Goal: Task Accomplishment & Management: Use online tool/utility

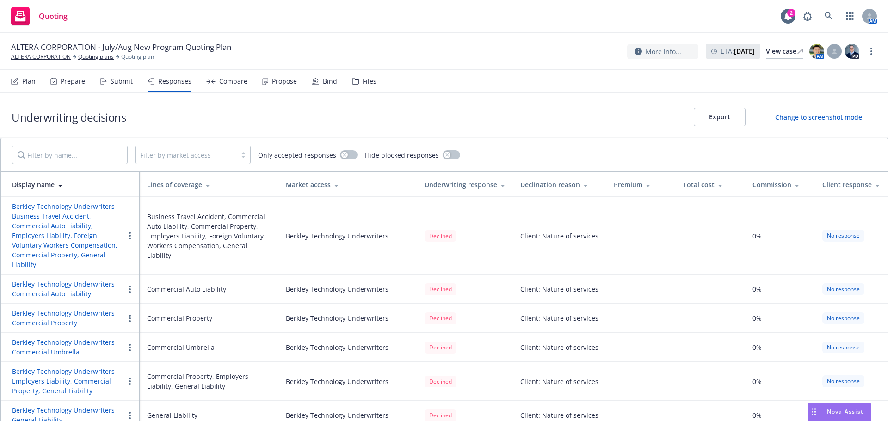
scroll to position [185, 0]
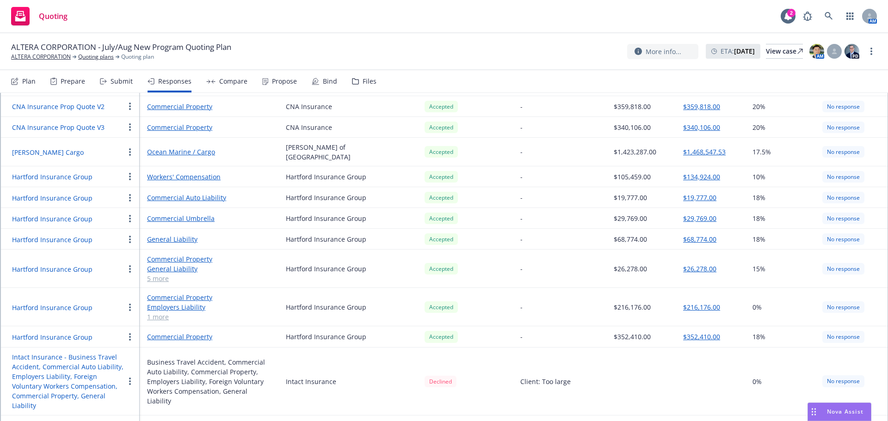
scroll to position [693, 0]
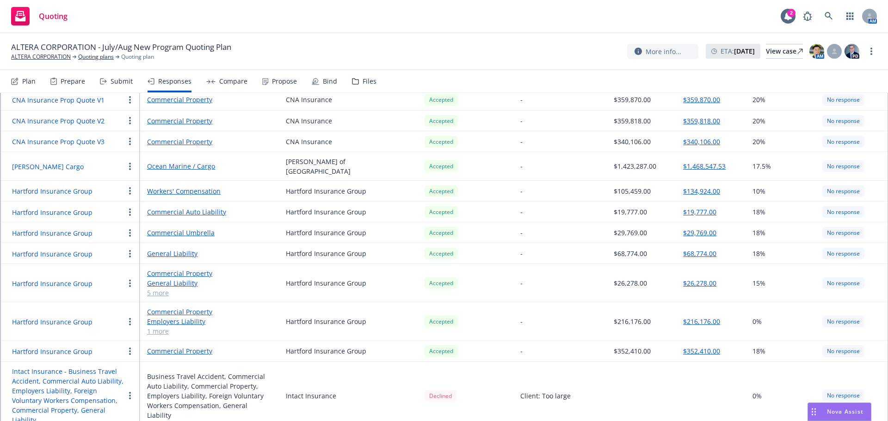
click at [76, 228] on button "Hartford Insurance Group" at bounding box center [52, 233] width 80 height 10
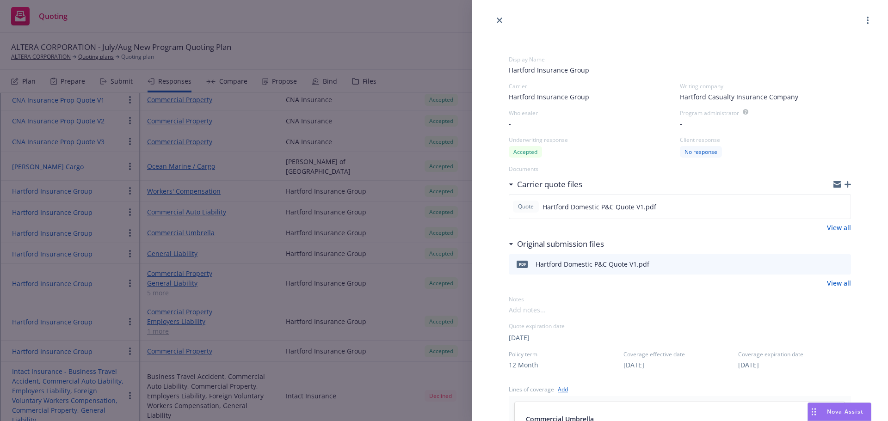
click at [844, 185] on icon "button" at bounding box center [847, 184] width 6 height 6
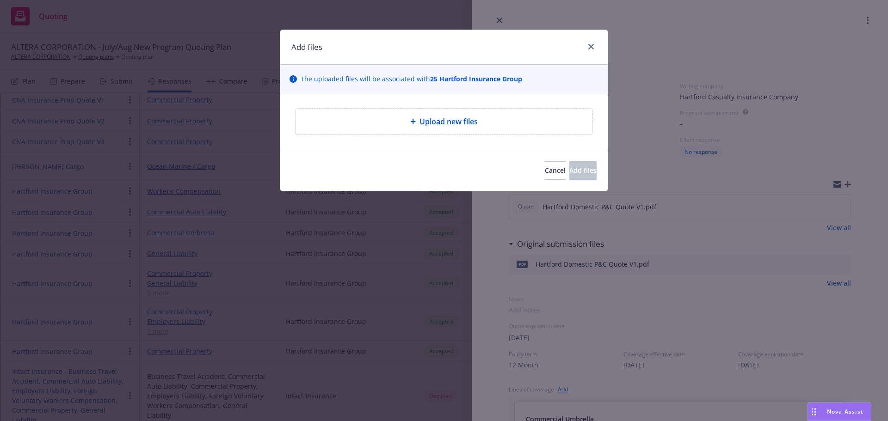
type textarea "x"
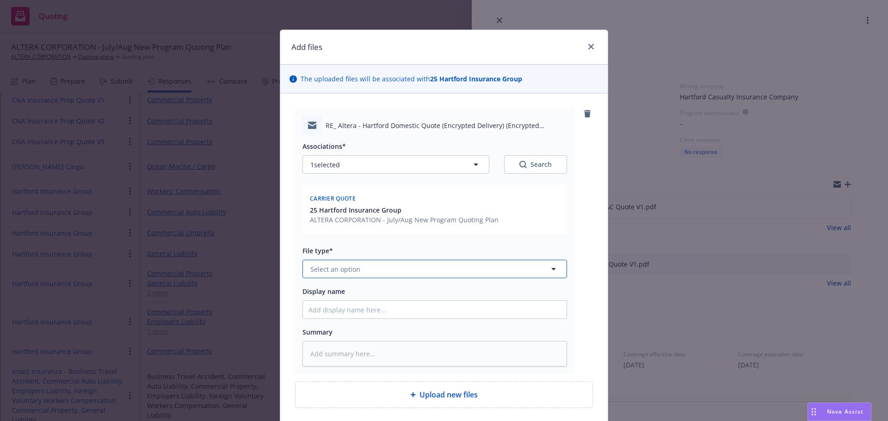
click at [386, 268] on button "Select an option" at bounding box center [434, 269] width 264 height 18
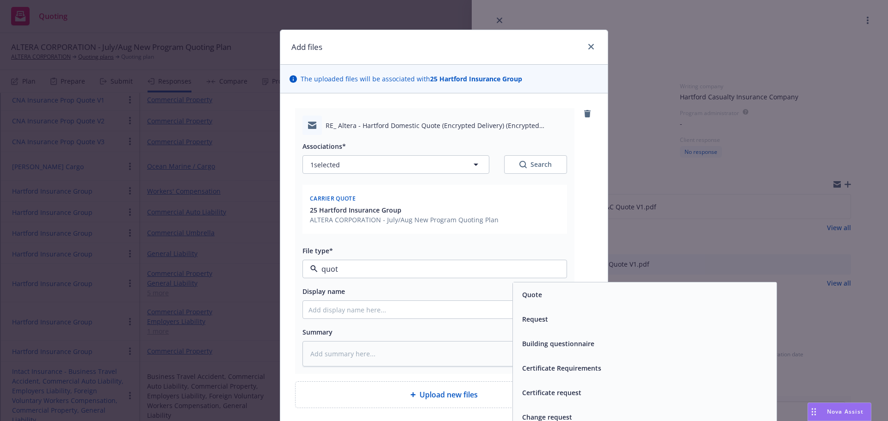
type input "quote"
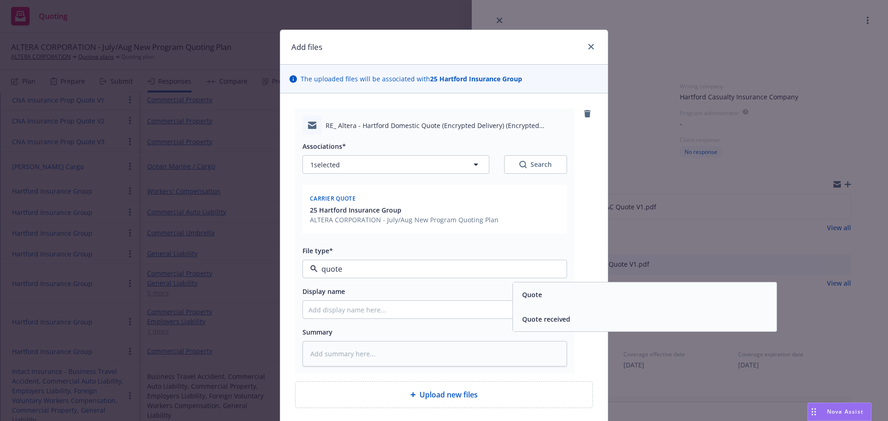
click at [561, 306] on div "Quote" at bounding box center [644, 294] width 263 height 25
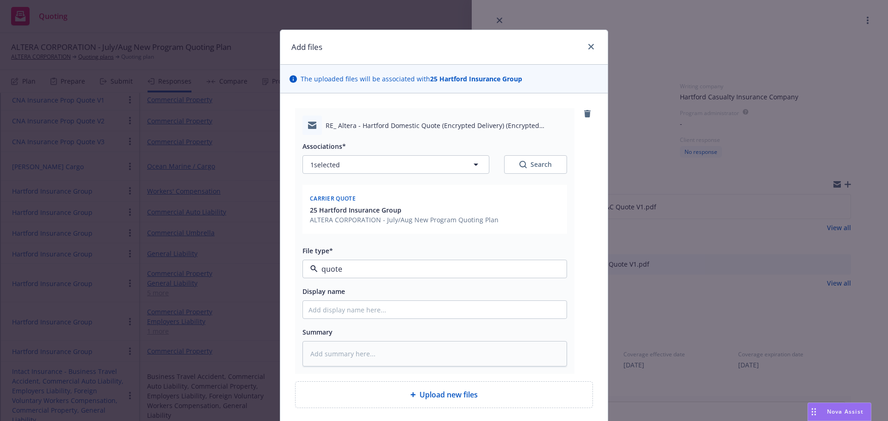
type textarea "x"
click at [428, 310] on input "Display name" at bounding box center [434, 310] width 263 height 18
type input "H"
type textarea "x"
type input "Ha"
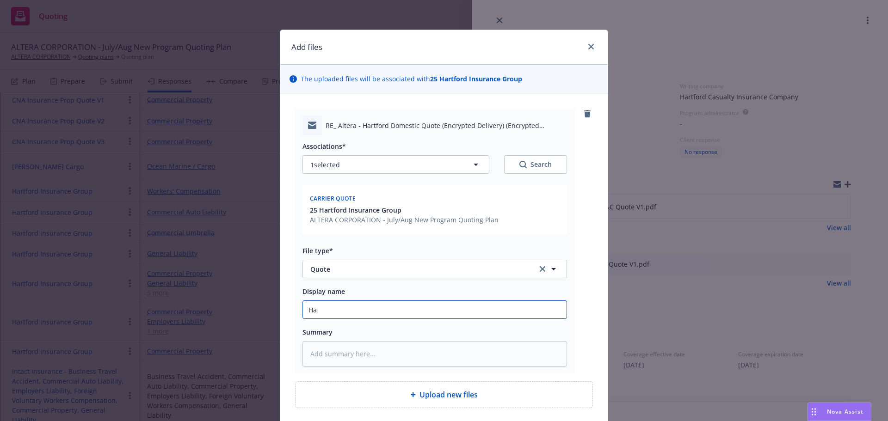
type textarea "x"
type input "Har"
type textarea "x"
type input "[PERSON_NAME]"
type textarea "x"
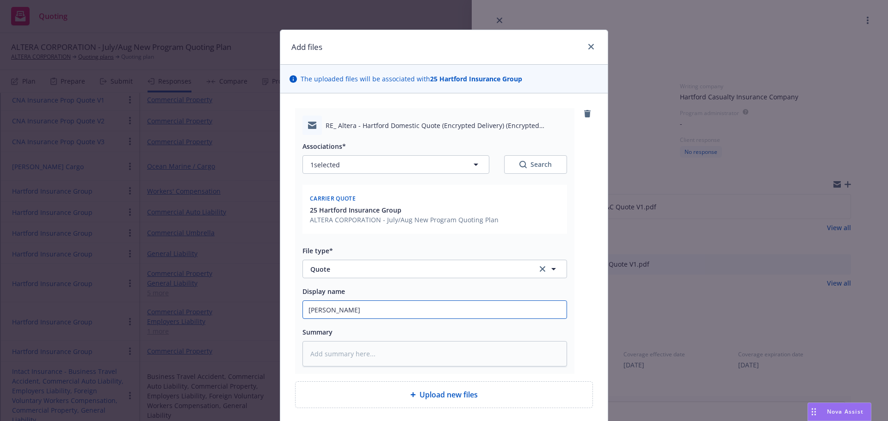
type input "Hartf"
type textarea "x"
type input "Hartfor"
type textarea "x"
type input "[GEOGRAPHIC_DATA]"
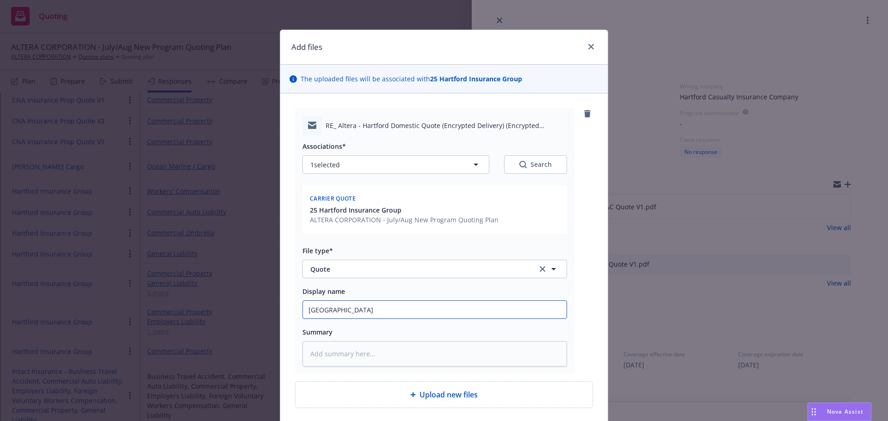
type textarea "x"
type input "[GEOGRAPHIC_DATA]"
type textarea "x"
type input "Hartford P"
type textarea "x"
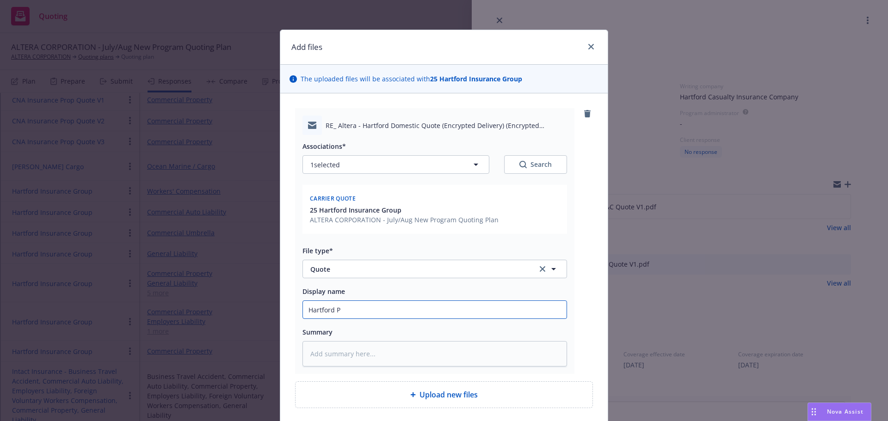
type input "Hartford P&"
type textarea "x"
type input "Hartford P&C"
type textarea "x"
type input "Hartford P&C"
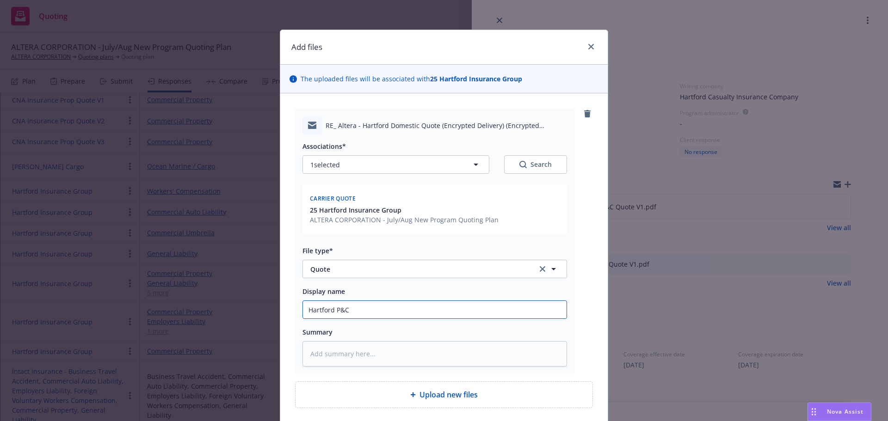
type textarea "x"
type input "Hartford P&C"
type textarea "x"
type input "Hartford P&"
type textarea "x"
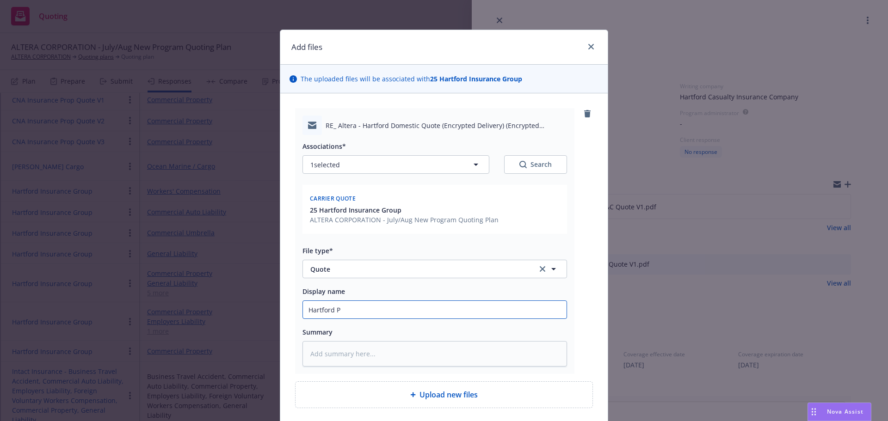
type input "[GEOGRAPHIC_DATA]"
type textarea "x"
type input "Hartford D"
type textarea "x"
type input "Hartford Do"
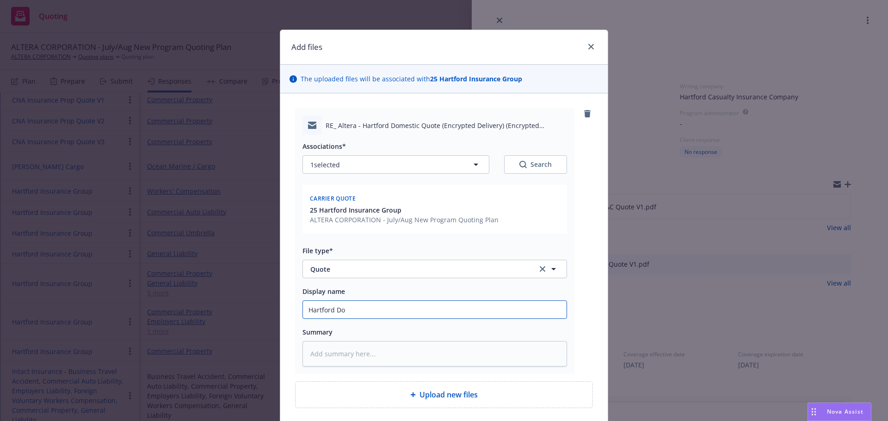
type textarea "x"
type input "Hartford Doe"
type textarea "x"
type input "Hartford Does"
type textarea "x"
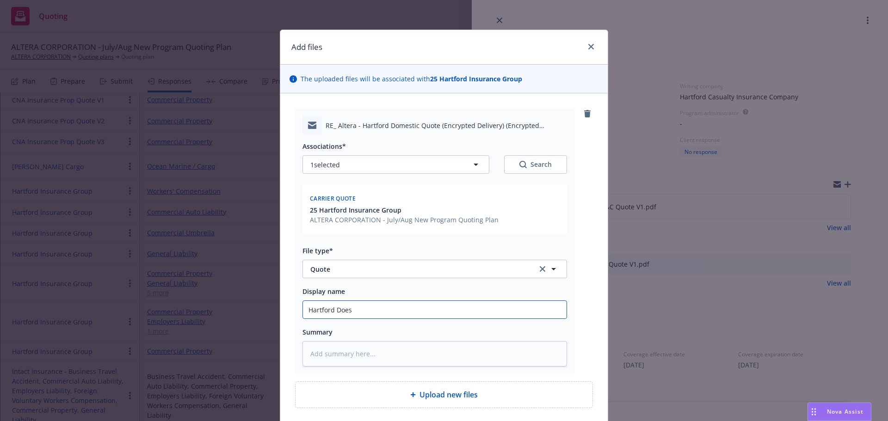
type input "Hartford Doe"
type textarea "x"
type input "Hartford Do"
type textarea "x"
type input "Hartford Dom"
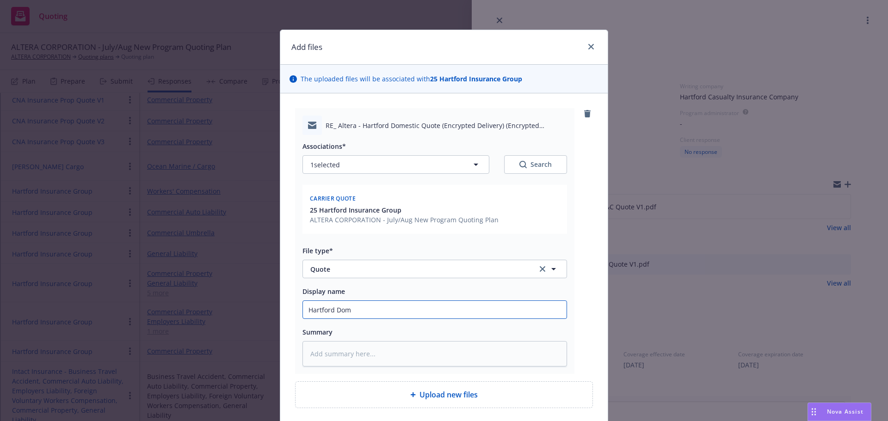
type textarea "x"
type input "Hartford Domes"
type textarea "x"
type input "Hartford Domest"
type textarea "x"
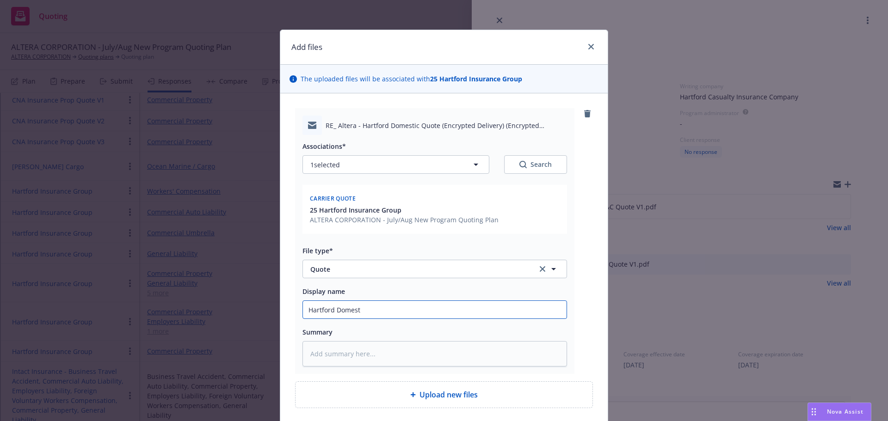
type input "Hartford Domesti"
type textarea "x"
type input "Hartford Domestic"
type textarea "x"
type input "Hartford Domestic P"
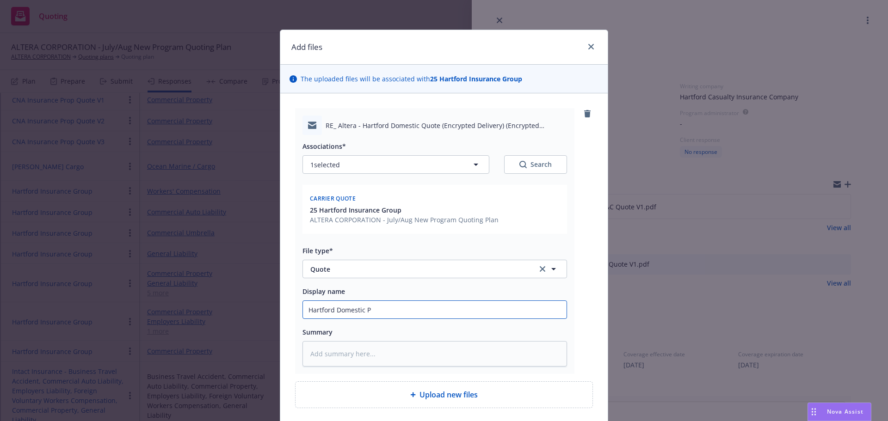
type textarea "x"
type input "Hartford Domestic P&"
type textarea "x"
type input "Hartford Domestic P&C"
type textarea "x"
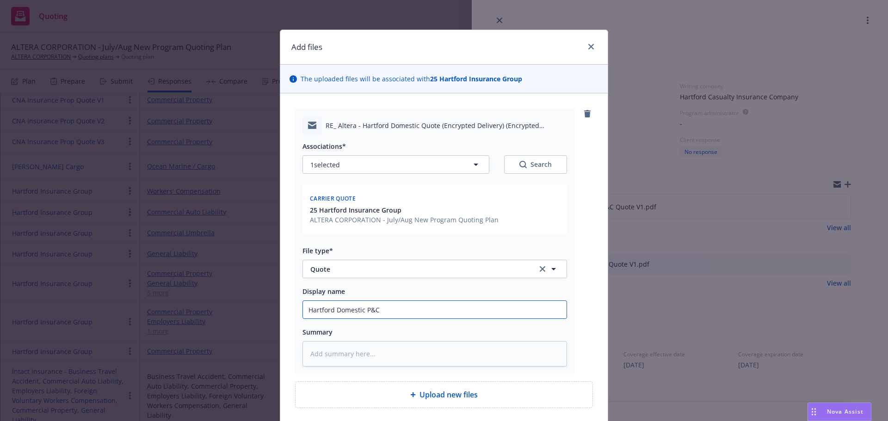
type input "Hartford Domestic P&C Q"
type textarea "x"
type input "Hartford Domestic P&C Qu"
type textarea "x"
type input "Hartford Domestic P&C Quo"
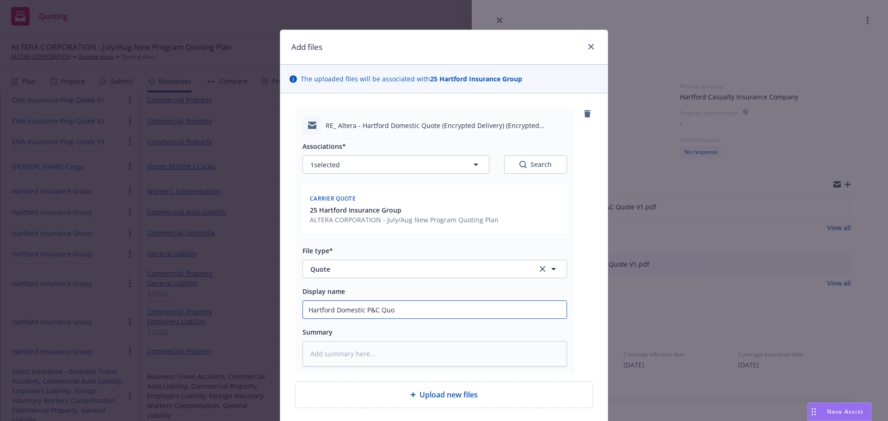
type textarea "x"
type input "Hartford Domestic P&C Quot"
type textarea "x"
type input "Hartford Domestic P&C Quote"
type textarea "x"
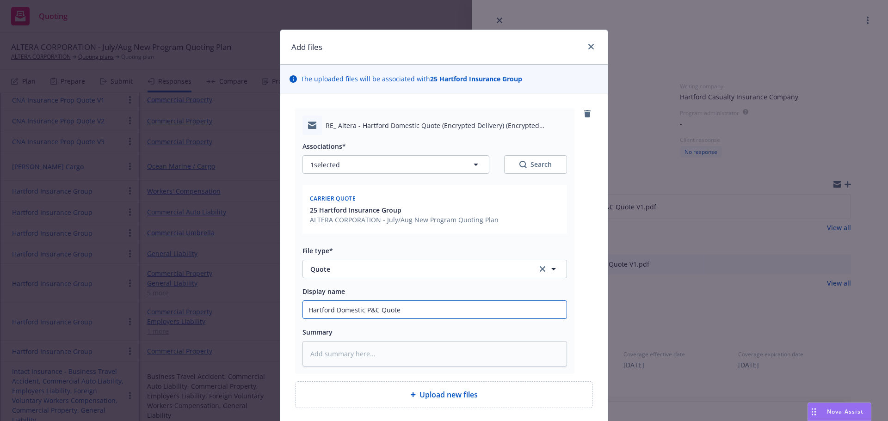
type input "Hartford Domestic P&C Quote"
type textarea "x"
type input "Hartford Domestic P&C Quote V"
type textarea "x"
type input "Hartford Domestic P&C Quote V2"
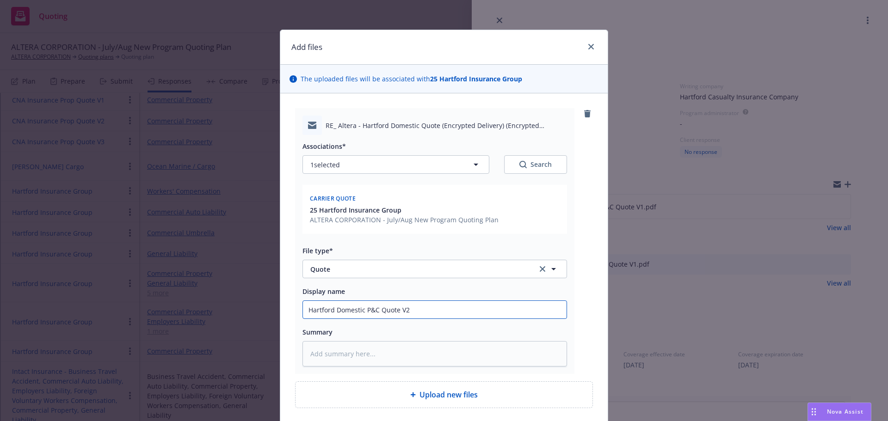
type textarea "x"
type input "Hartford Domestic P&C Quote V2"
type textarea "x"
type input "Hartford Domestic P&C Quote V2 -"
type textarea "x"
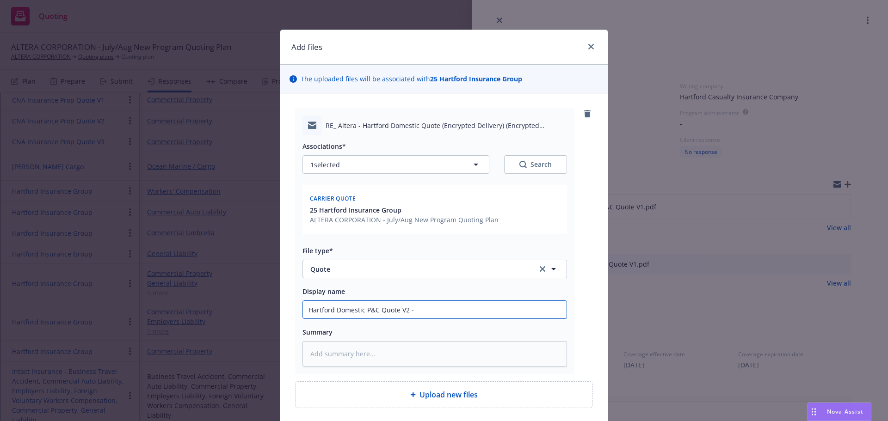
type input "Hartford Domestic P&C Quote V2 - w"
type textarea "x"
type input "Hartford Domestic P&C Quote V2 - wr"
type textarea "x"
type input "Hartford Domestic P&C Quote V2 - wri"
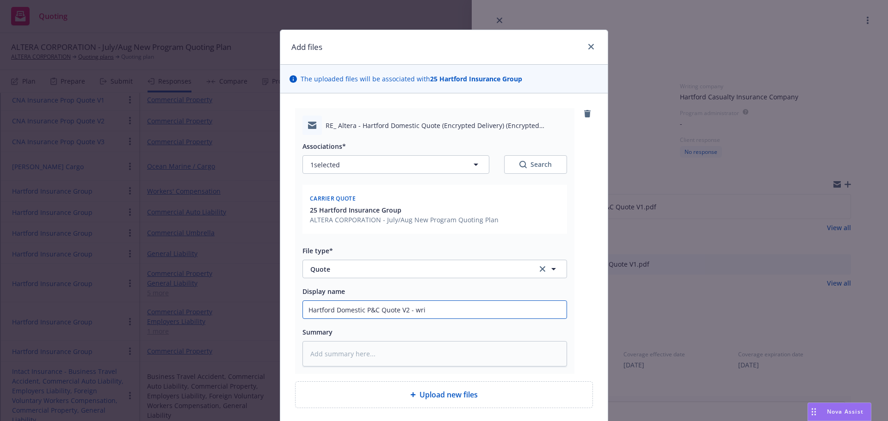
type textarea "x"
type input "Hartford Domestic P&C Quote V2 - writ"
type textarea "x"
type input "Hartford Domestic P&C Quote V2 - write"
type textarea "x"
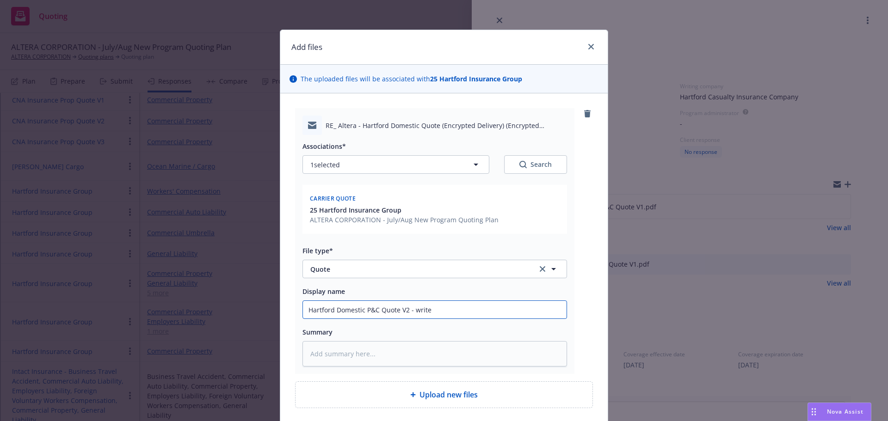
type input "Hartford Domestic P&C Quote V2 - write u"
type textarea "x"
type input "Hartford Domestic P&C Quote V2 - write up"
click at [402, 357] on textarea at bounding box center [434, 353] width 264 height 25
type textarea "x"
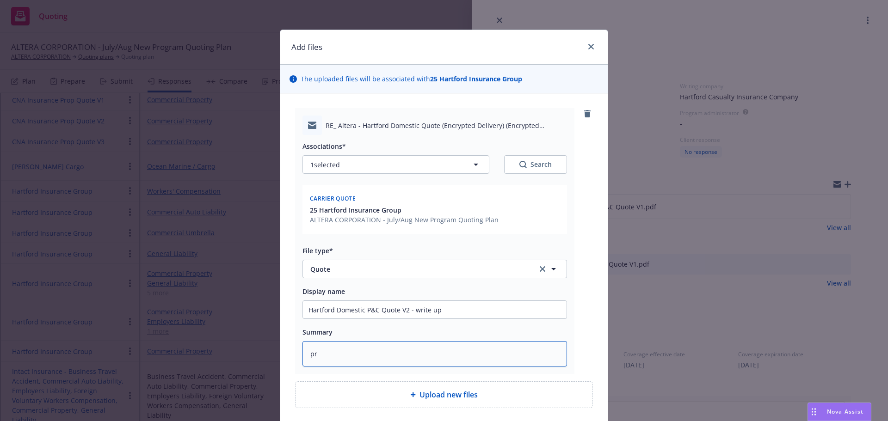
type textarea "pre"
type textarea "x"
type textarea "premi"
type textarea "x"
type textarea "premiu"
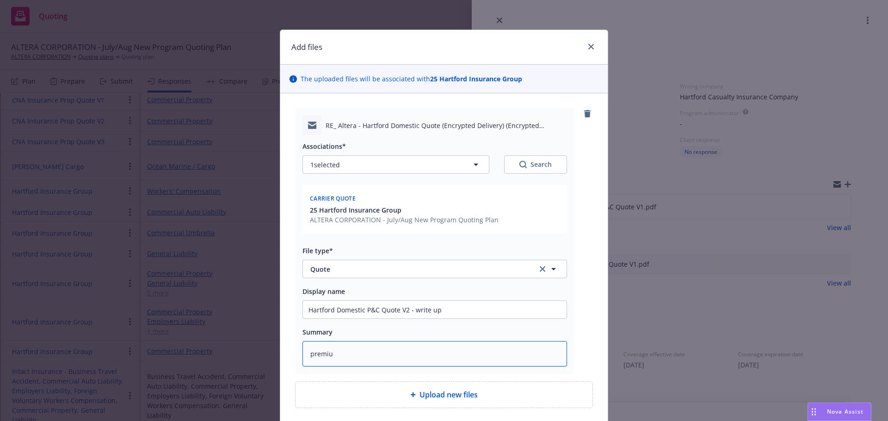
type textarea "x"
type textarea "premium"
type textarea "x"
type textarea "premium"
type textarea "x"
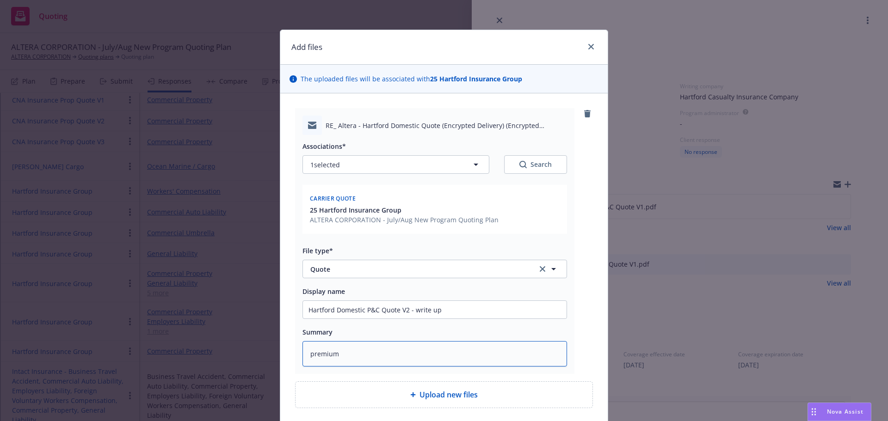
type textarea "premium d"
type textarea "x"
type textarea "premium de"
type textarea "x"
type textarea "premium dec"
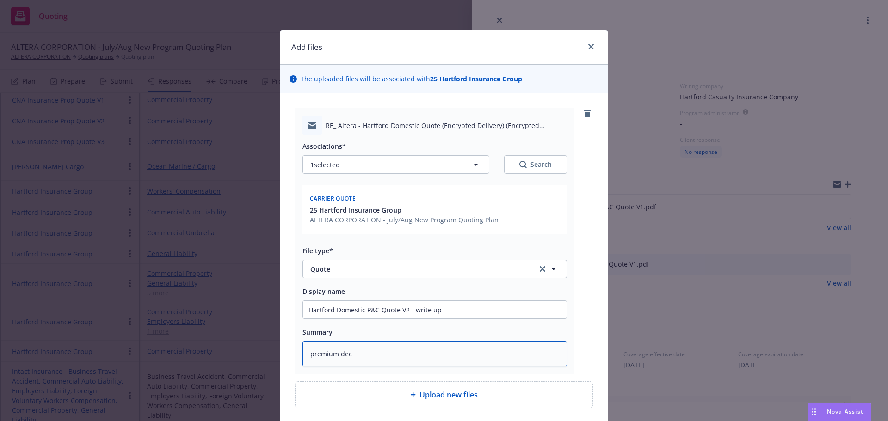
type textarea "x"
type textarea "premium decr"
type textarea "x"
type textarea "premium decrea"
type textarea "x"
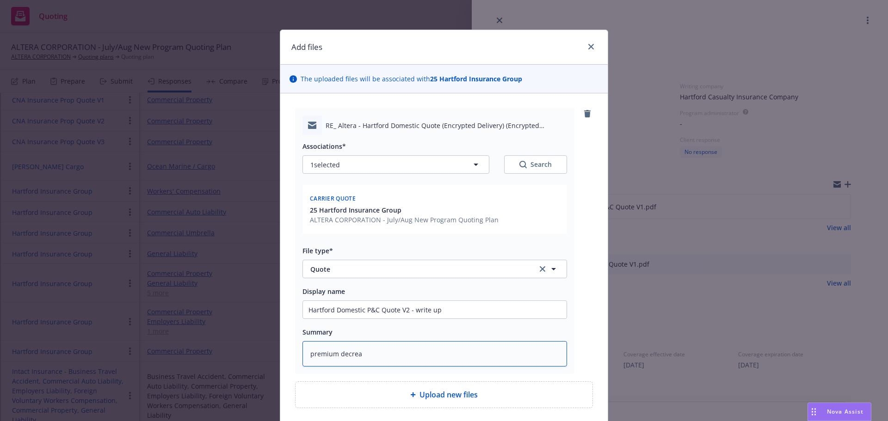
type textarea "premium decreas"
type textarea "x"
type textarea "premium decrease"
type textarea "x"
type textarea "premium decrease ad"
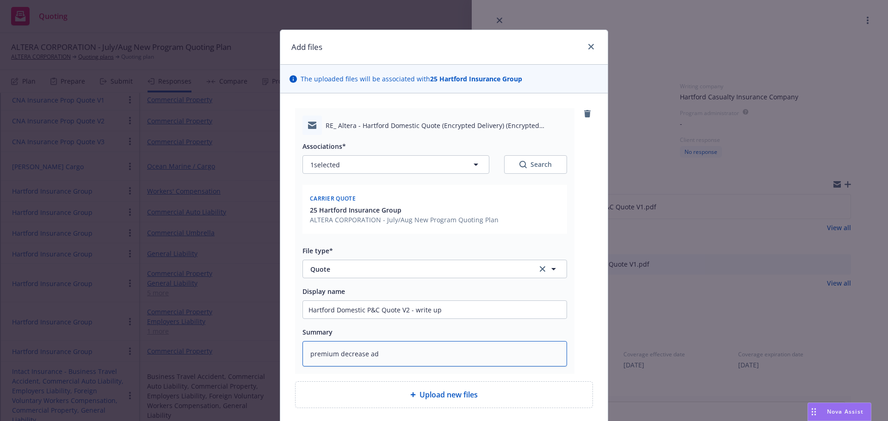
type textarea "x"
type textarea "premium decrease adn"
type textarea "x"
type textarea "premium decrease ad"
type textarea "x"
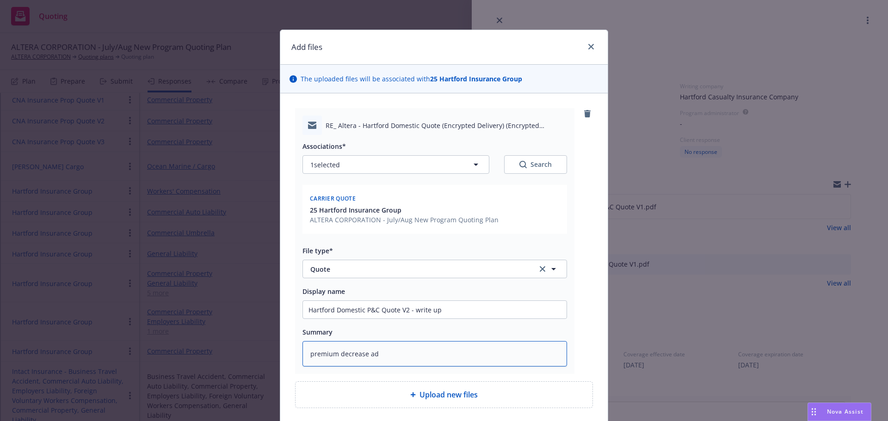
type textarea "premium decrease a"
type textarea "x"
type textarea "premium decrease an"
type textarea "x"
type textarea "premium decrease and"
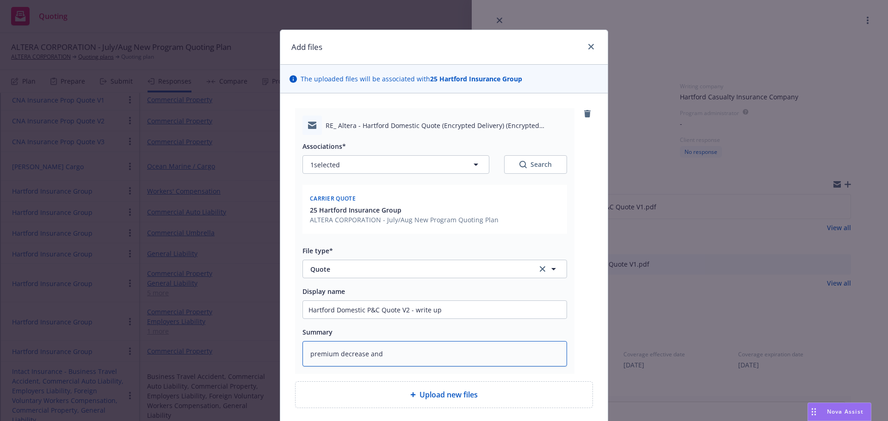
type textarea "x"
type textarea "premium decrease and t"
type textarea "x"
type textarea "premium decrease and tri"
type textarea "x"
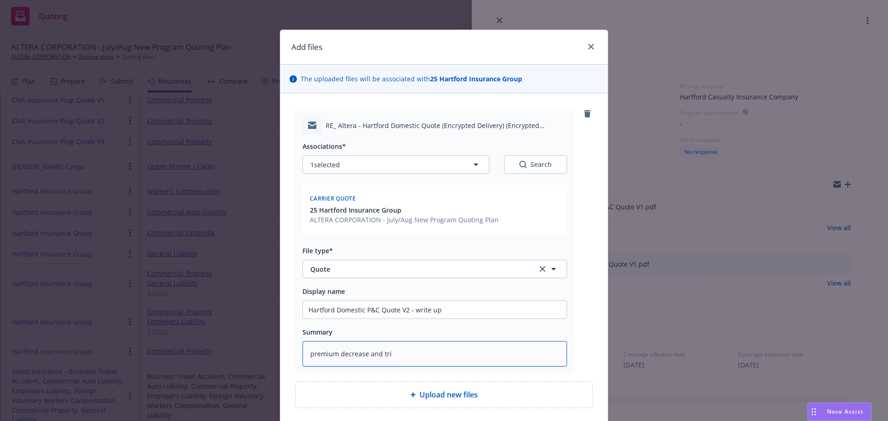
type textarea "premium decrease and trie"
type textarea "x"
type textarea "premium decrease and tried"
type textarea "x"
type textarea "premium decrease and tried t"
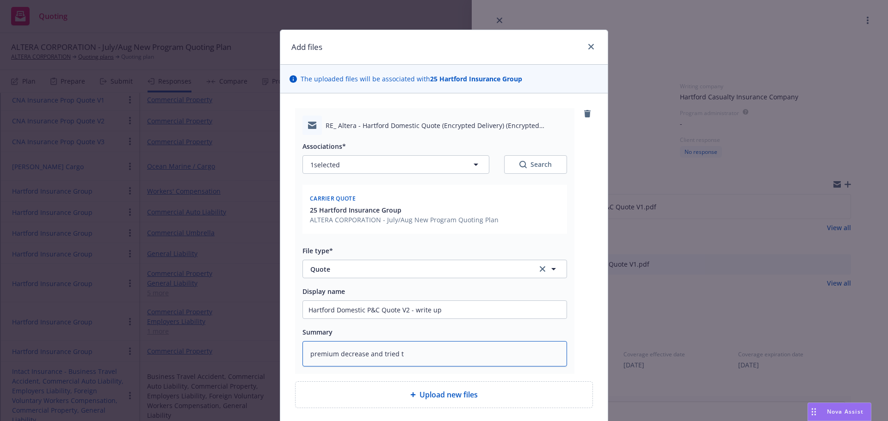
type textarea "x"
type textarea "premium decrease and tried to"
type textarea "x"
type textarea "premium decrease and tried to"
type textarea "x"
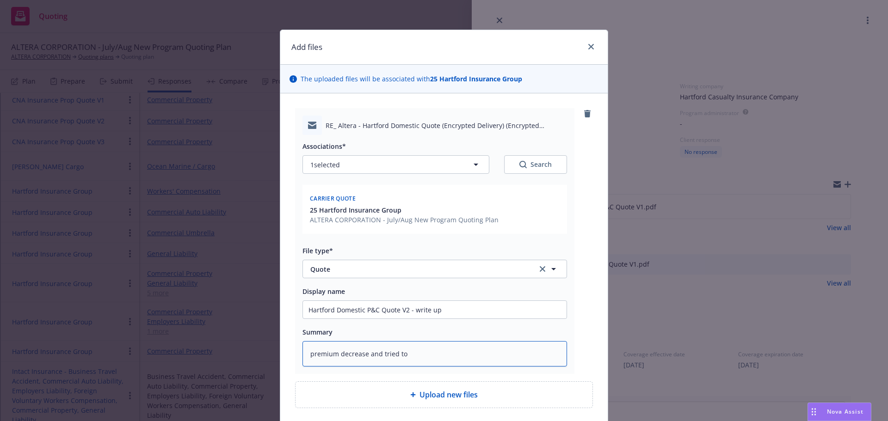
type textarea "premium decrease and tried to m"
type textarea "x"
type textarea "premium decrease and tried to ma"
type textarea "x"
type textarea "premium decrease and tried to mat"
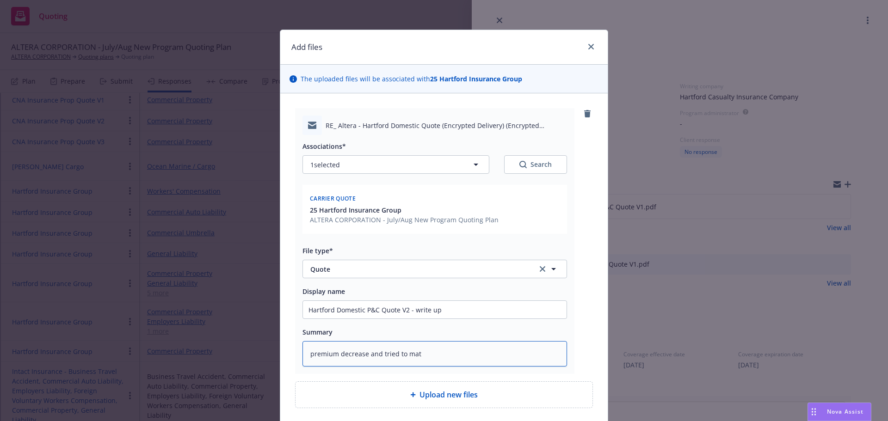
type textarea "x"
type textarea "premium decrease and tried to match"
type textarea "x"
type textarea "premium decrease and tried to match"
type textarea "x"
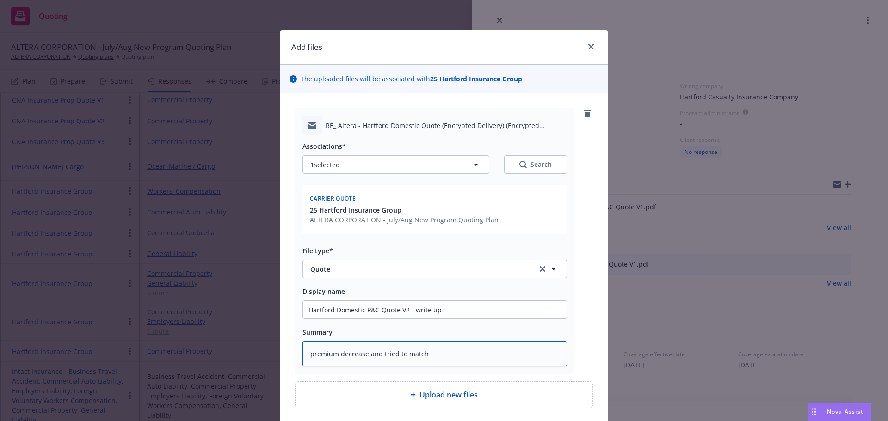
type textarea "premium decrease and tried to match c"
type textarea "x"
type textarea "premium decrease and tried to match ch"
type textarea "x"
type textarea "premium decrease and tried to match chu"
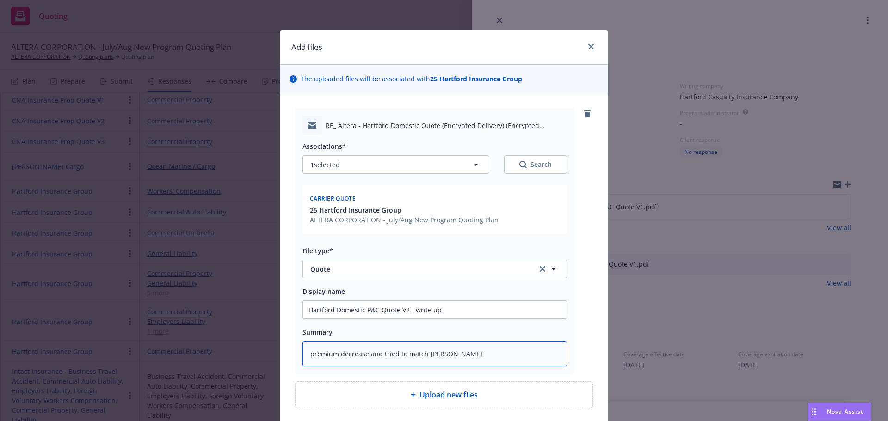
type textarea "x"
type textarea "premium decrease and tried to match chub"
type textarea "x"
type textarea "premium decrease and tried to match chubb"
type textarea "x"
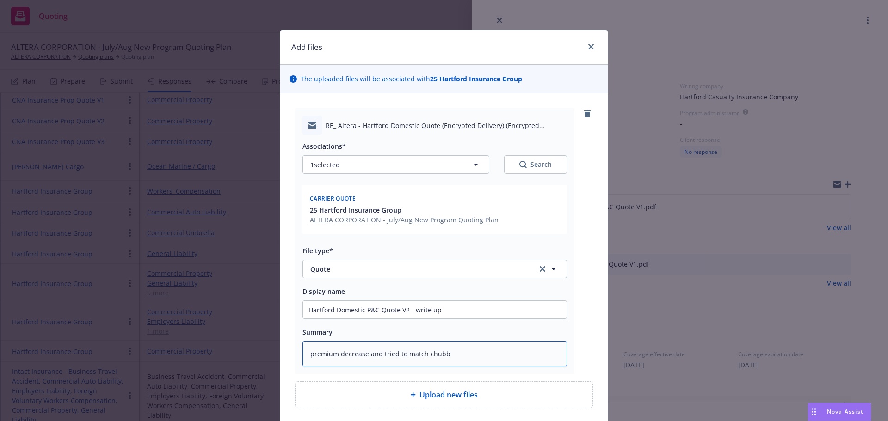
type textarea "premium decrease and tried to match chubb t"
type textarea "x"
type textarea "premium decrease and tried to match chubb te"
type textarea "x"
type textarea "premium decrease and tried to match chubb ter"
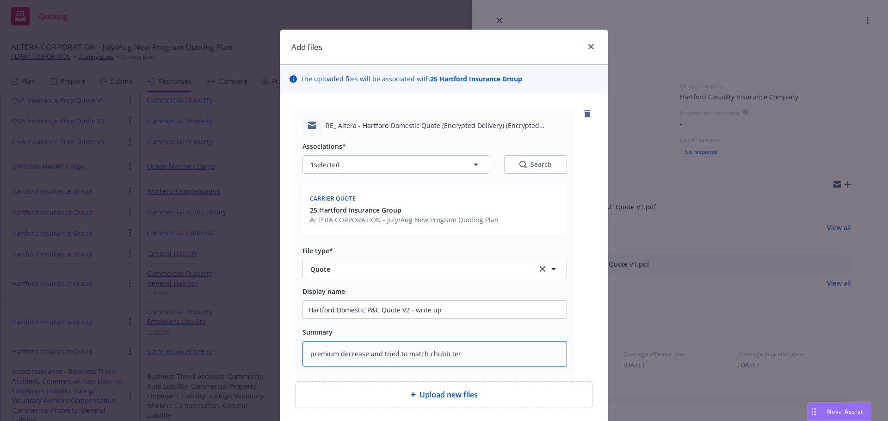
type textarea "x"
type textarea "premium decrease and tried to match chubb terms"
type textarea "x"
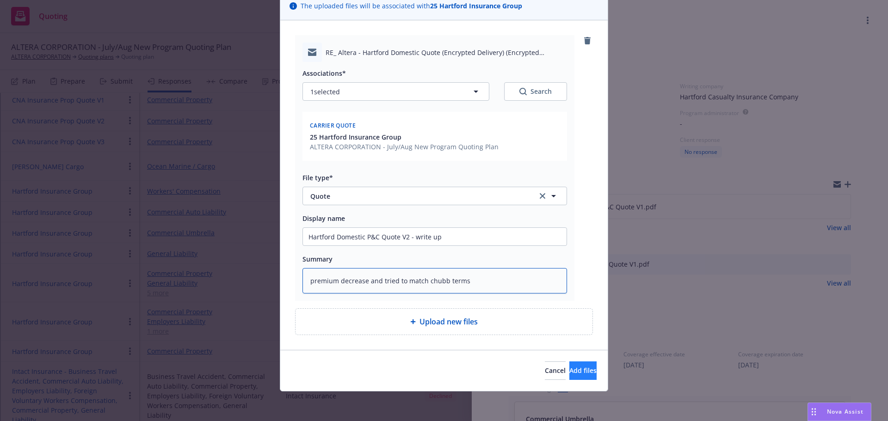
type textarea "premium decrease and tried to match chubb terms"
click at [569, 366] on span "Add files" at bounding box center [582, 370] width 27 height 9
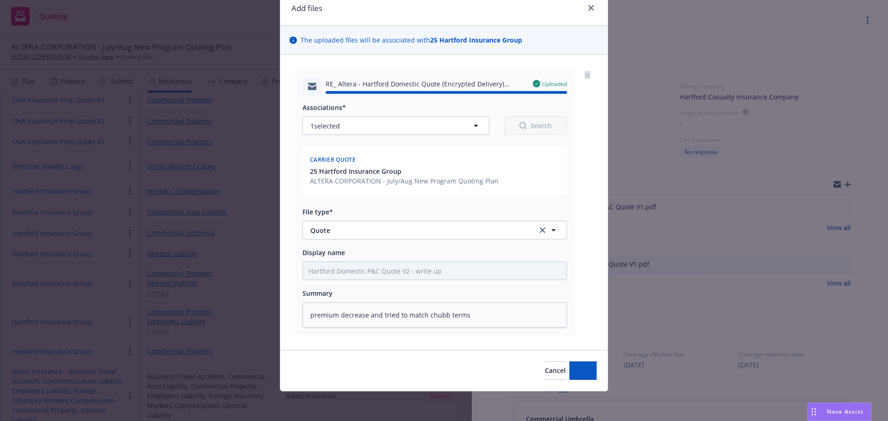
type textarea "x"
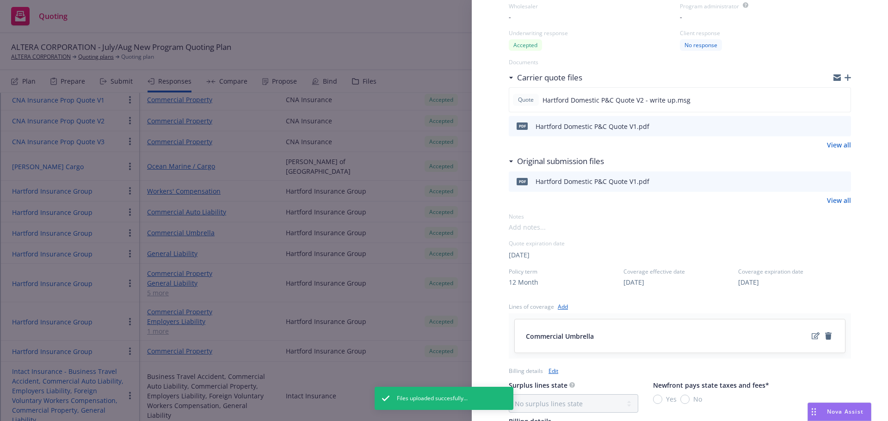
scroll to position [139, 0]
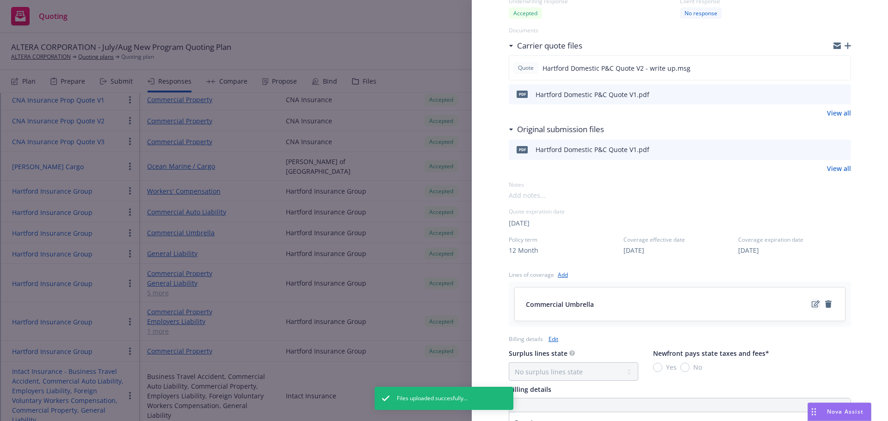
click at [811, 304] on icon "edit" at bounding box center [815, 303] width 8 height 7
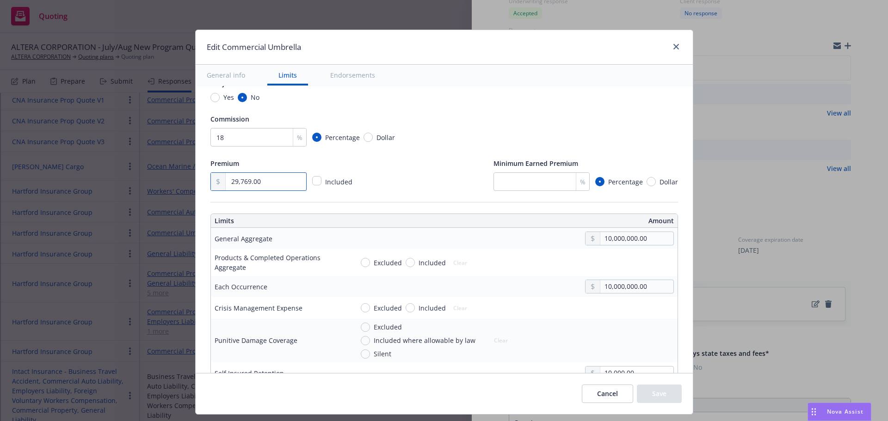
drag, startPoint x: 278, startPoint y: 182, endPoint x: 156, endPoint y: 177, distance: 122.6
click at [156, 177] on div "Edit Commercial Umbrella General info Limits Endorsements Display name Coverage…" at bounding box center [444, 210] width 888 height 421
type input "31,368.00"
click at [603, 239] on input "10,000,000.00" at bounding box center [636, 238] width 73 height 13
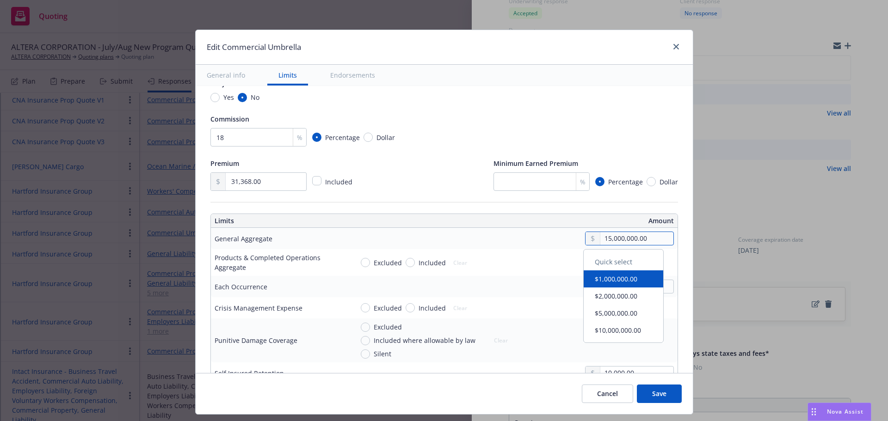
type input "15,000,000.00"
click at [539, 260] on div "Excluded Included Clear" at bounding box center [513, 263] width 320 height 14
click at [603, 288] on input "10,000,000.00" at bounding box center [636, 286] width 73 height 13
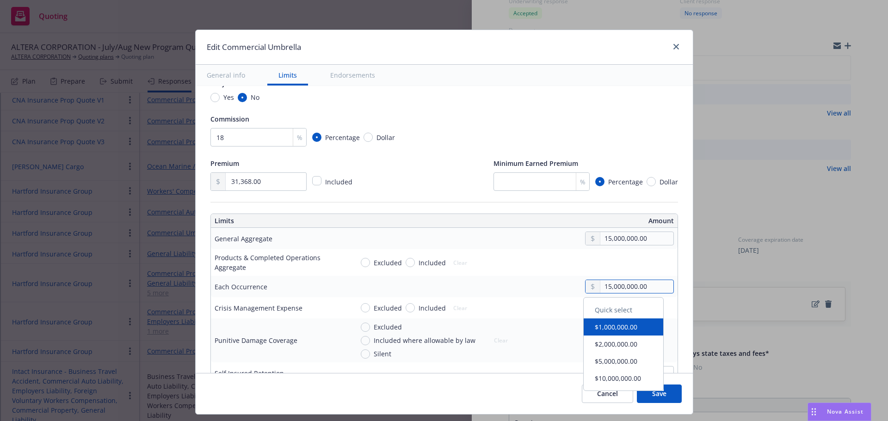
type input "15,000,000.00"
click at [530, 276] on td "15,000,000.00" at bounding box center [513, 286] width 328 height 21
click at [669, 392] on button "Save" at bounding box center [659, 394] width 45 height 18
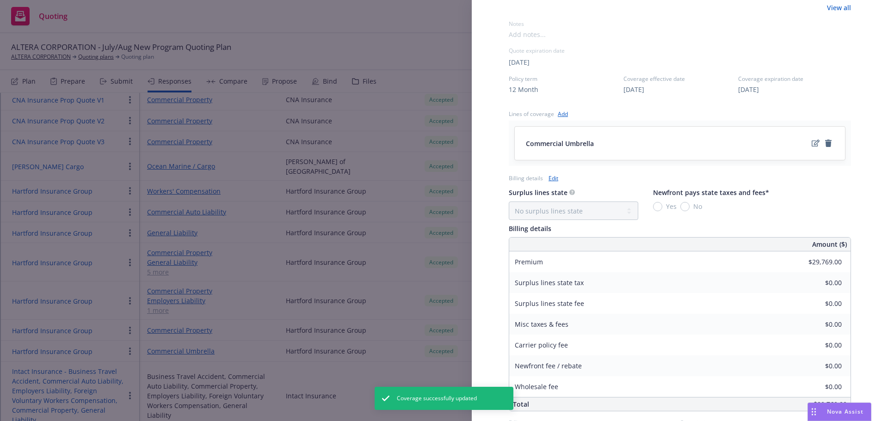
scroll to position [324, 0]
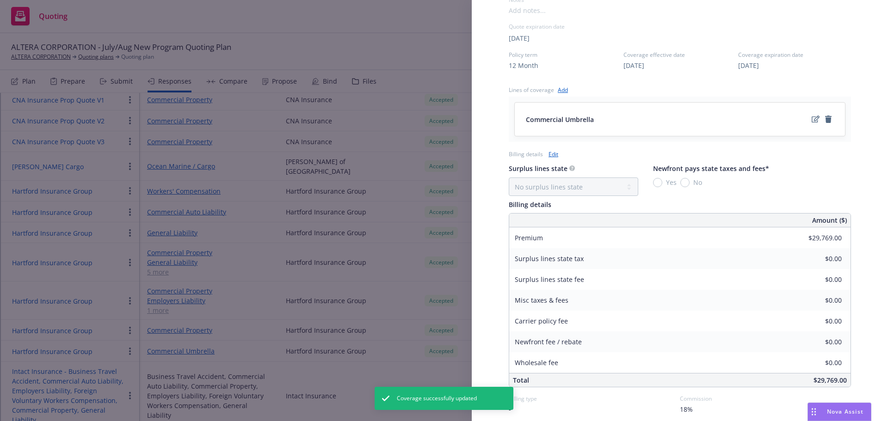
click at [555, 156] on link "Edit" at bounding box center [553, 154] width 10 height 10
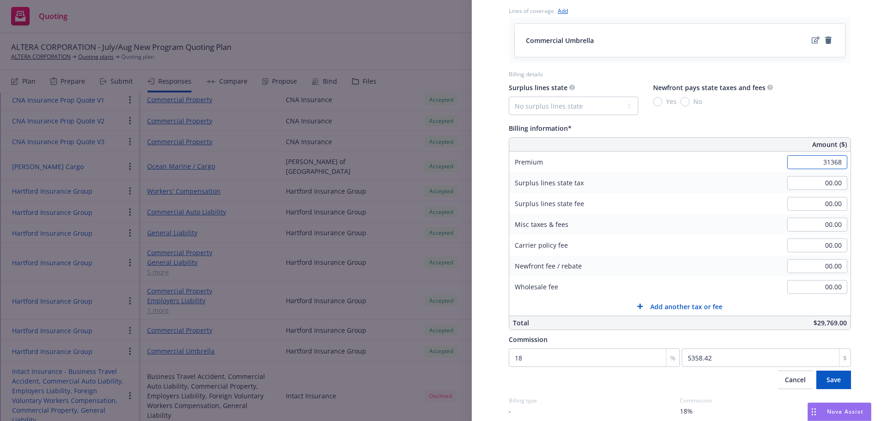
scroll to position [416, 0]
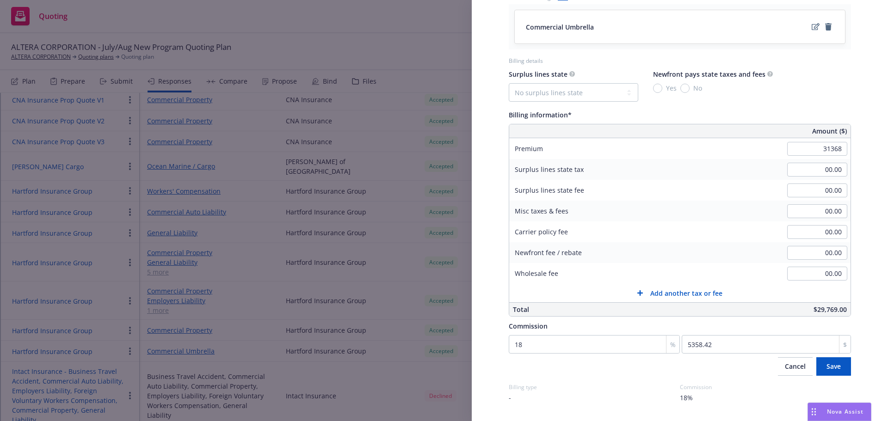
type input "31,368.00"
type input "5646.24"
click at [757, 325] on div "Commission" at bounding box center [679, 325] width 342 height 11
click at [826, 362] on span "Save" at bounding box center [833, 366] width 14 height 9
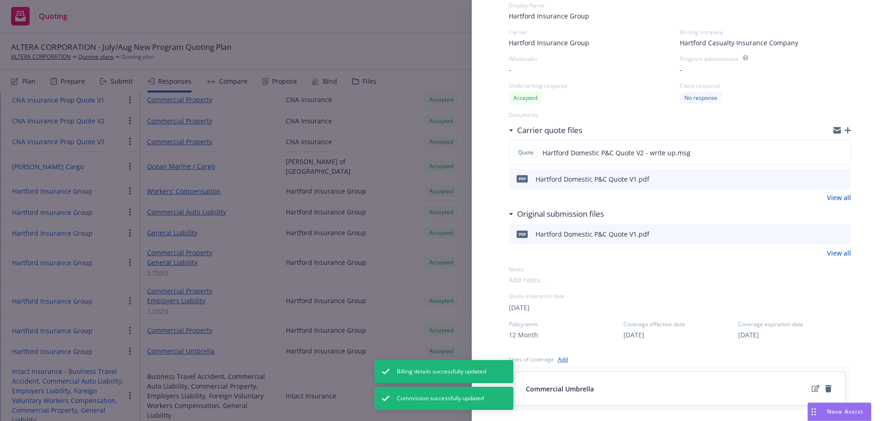
scroll to position [0, 0]
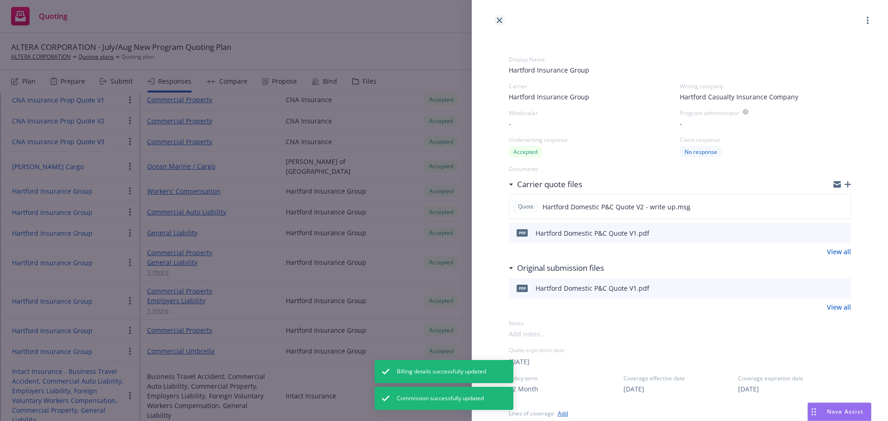
click at [498, 20] on icon "close" at bounding box center [499, 21] width 6 height 6
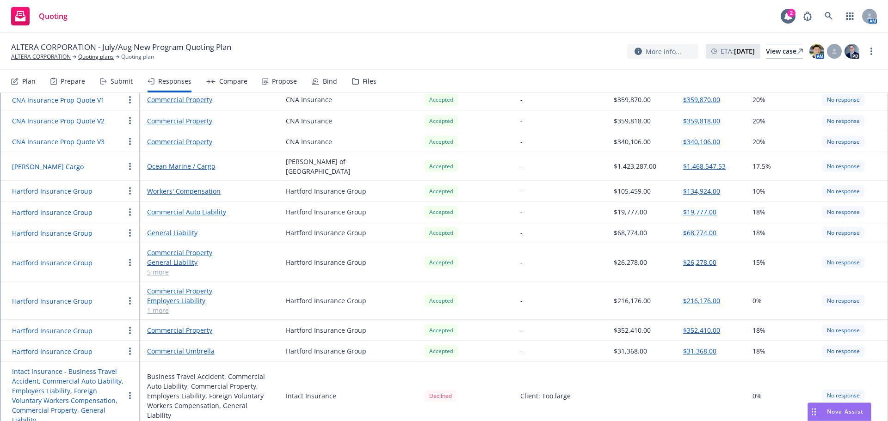
click at [82, 326] on button "Hartford Insurance Group" at bounding box center [52, 331] width 80 height 10
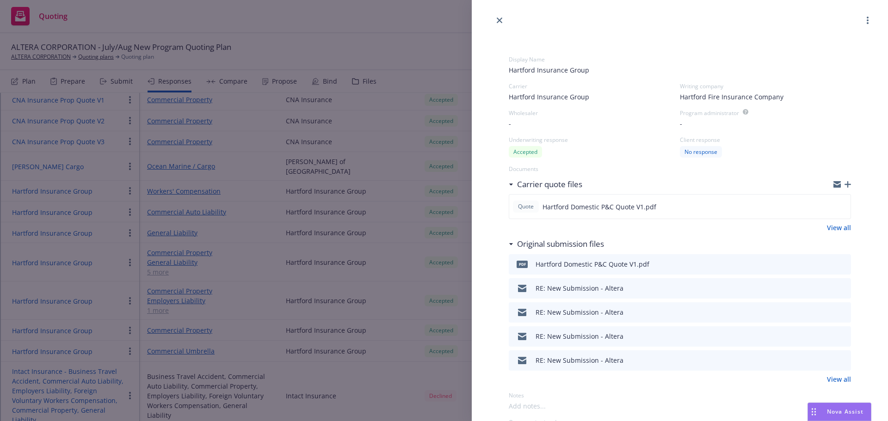
click at [844, 183] on icon "button" at bounding box center [847, 184] width 6 height 6
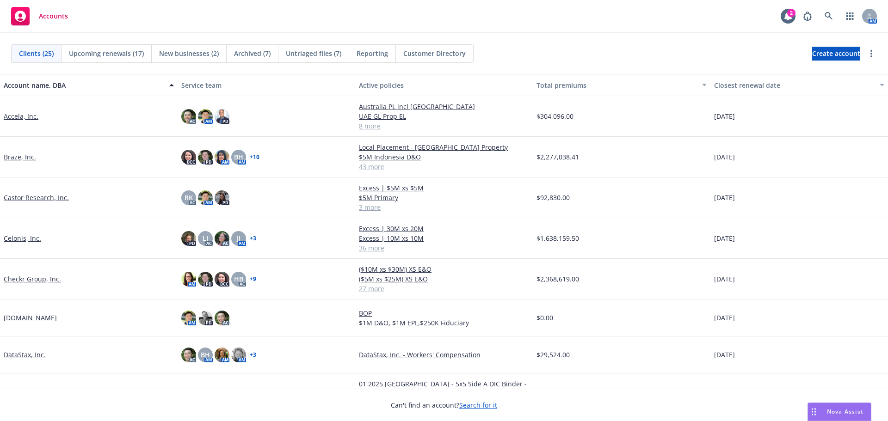
click at [183, 53] on span "New businesses (2)" at bounding box center [189, 54] width 60 height 10
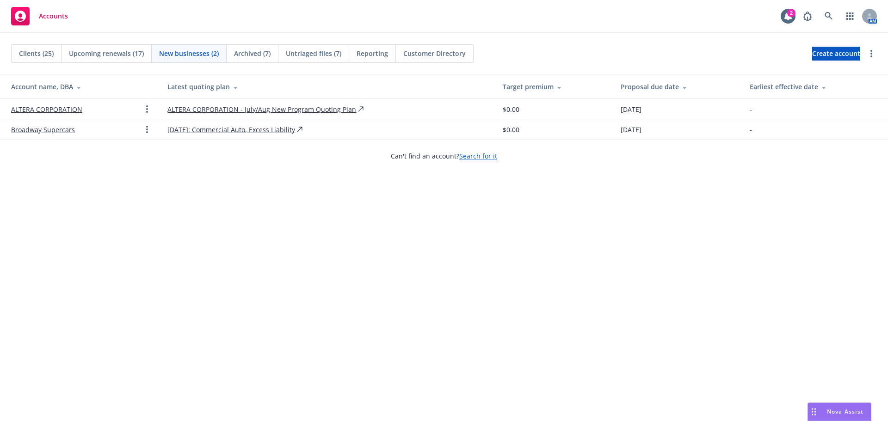
click at [61, 110] on link "ALTERA CORPORATION" at bounding box center [46, 109] width 71 height 10
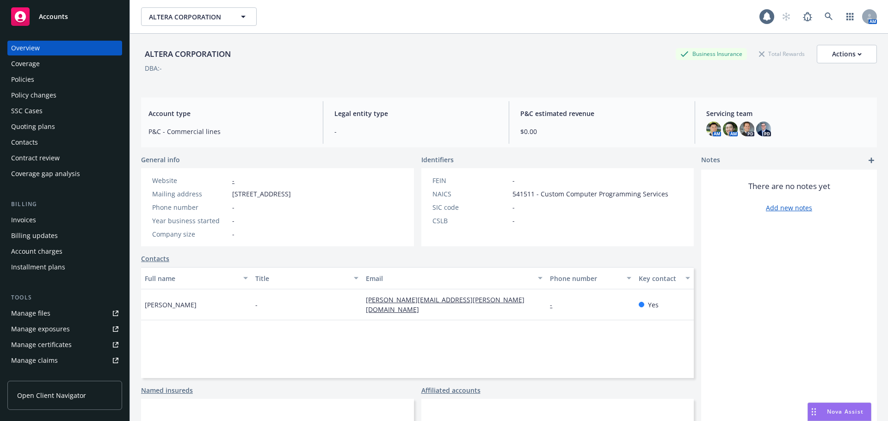
click at [48, 124] on div "Quoting plans" at bounding box center [33, 126] width 44 height 15
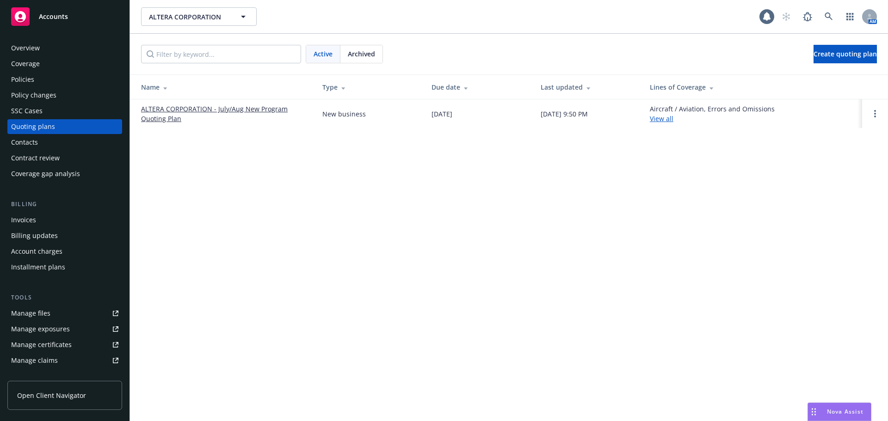
click at [165, 119] on link "ALTERA CORPORATION - July/Aug New Program Quoting Plan" at bounding box center [224, 113] width 166 height 19
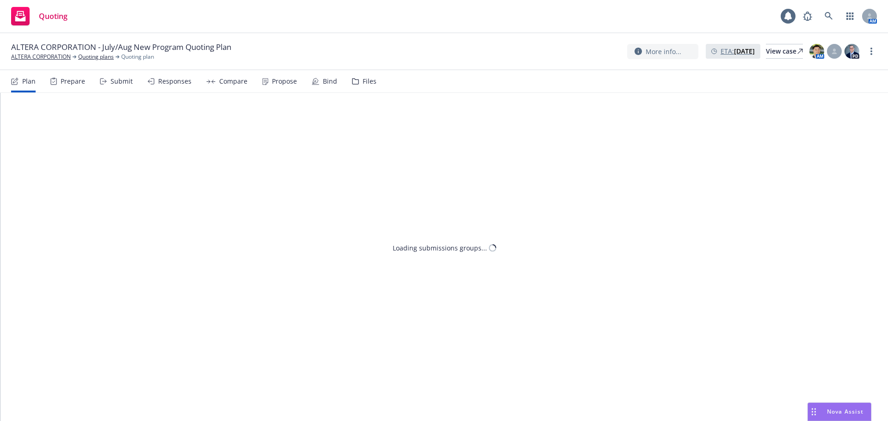
click at [734, 49] on strong "[DATE]" at bounding box center [744, 51] width 21 height 9
select select "July"
select select "2025"
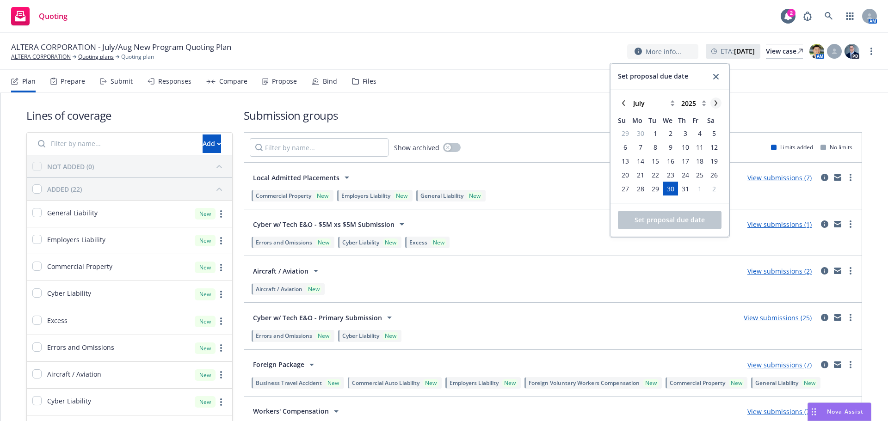
click at [716, 104] on icon "chevronRight" at bounding box center [715, 103] width 3 height 6
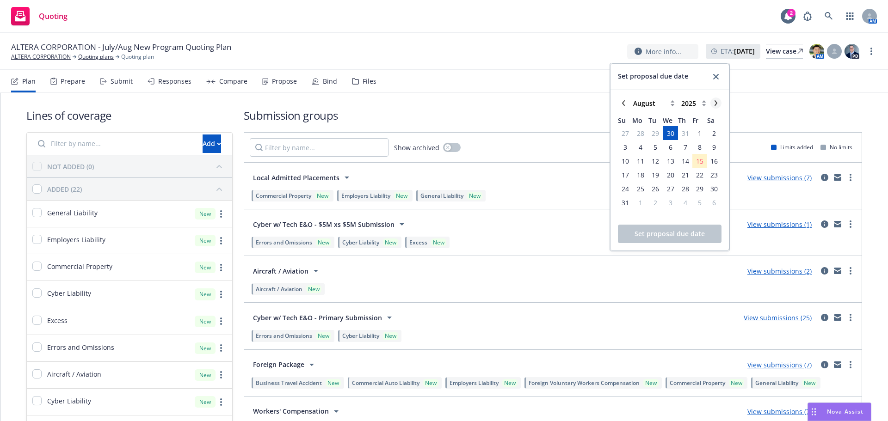
click at [716, 104] on icon "chevronRight" at bounding box center [715, 103] width 3 height 6
select select "September"
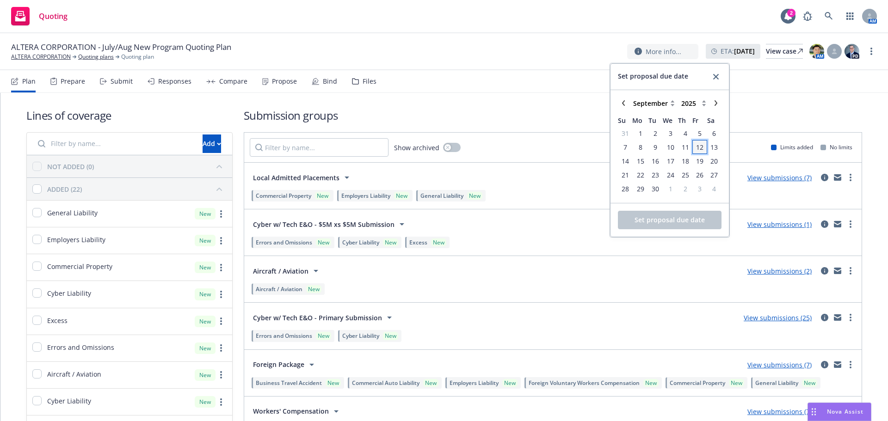
click at [701, 147] on span "12" at bounding box center [699, 147] width 7 height 10
click at [652, 220] on span "Set proposal due date" at bounding box center [669, 219] width 70 height 9
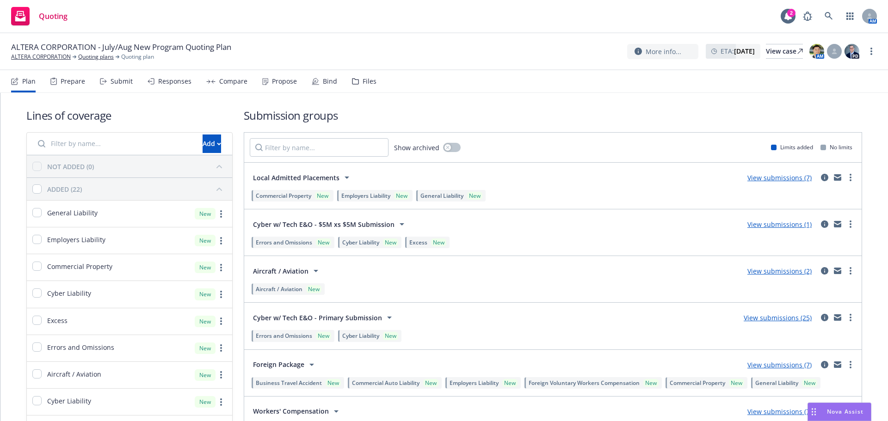
click at [172, 82] on div "Responses" at bounding box center [174, 81] width 33 height 7
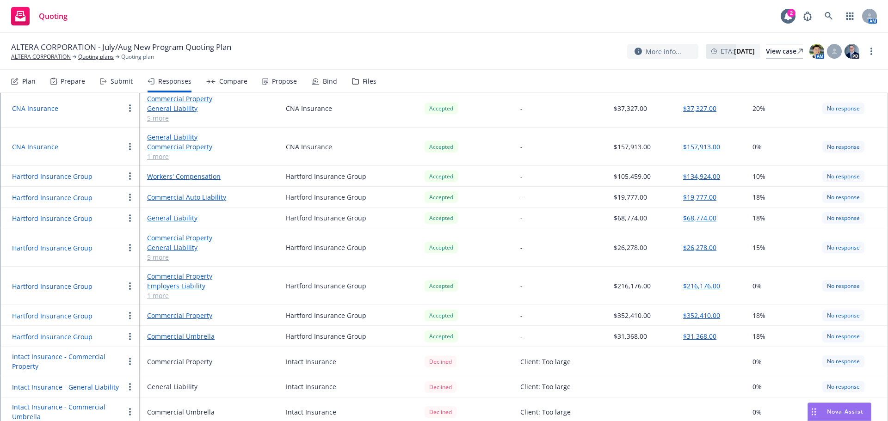
scroll to position [693, 0]
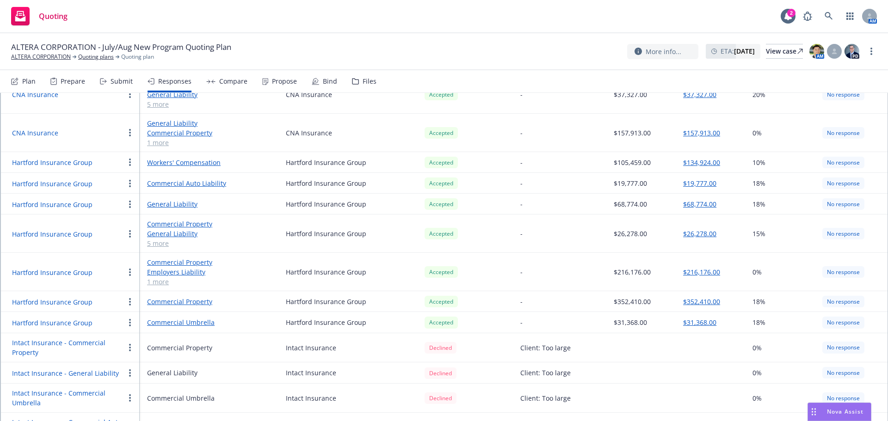
click at [80, 297] on button "Hartford Insurance Group" at bounding box center [52, 302] width 80 height 10
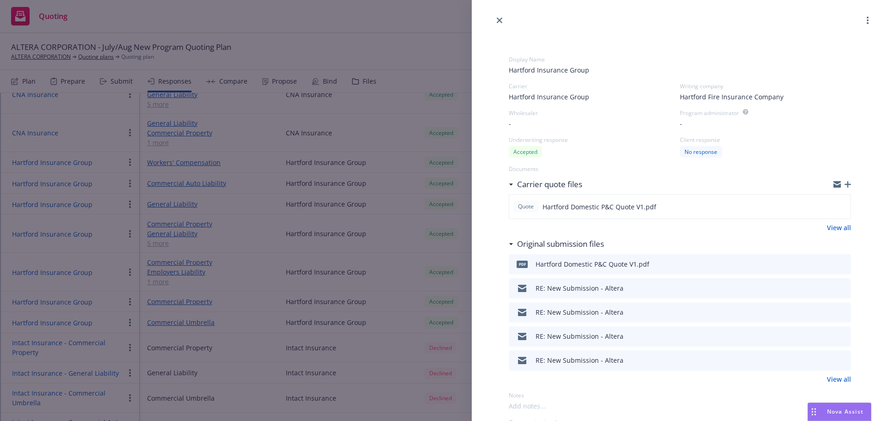
click at [844, 186] on icon "button" at bounding box center [847, 184] width 6 height 6
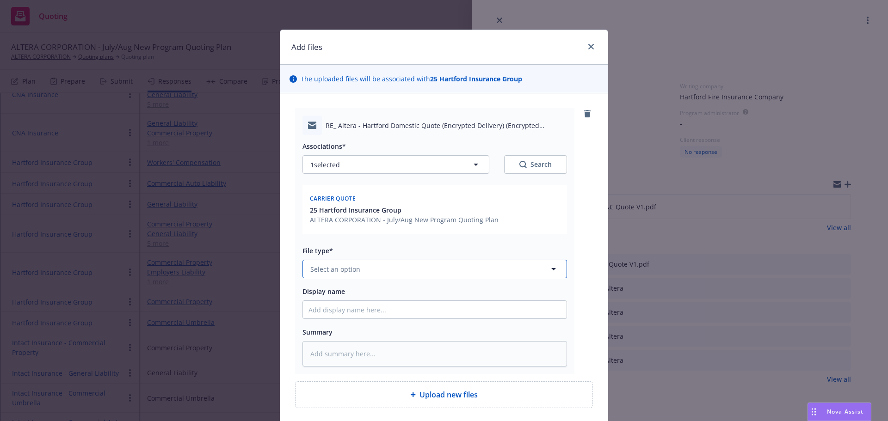
click at [330, 268] on span "Select an option" at bounding box center [335, 269] width 50 height 10
type input "quote"
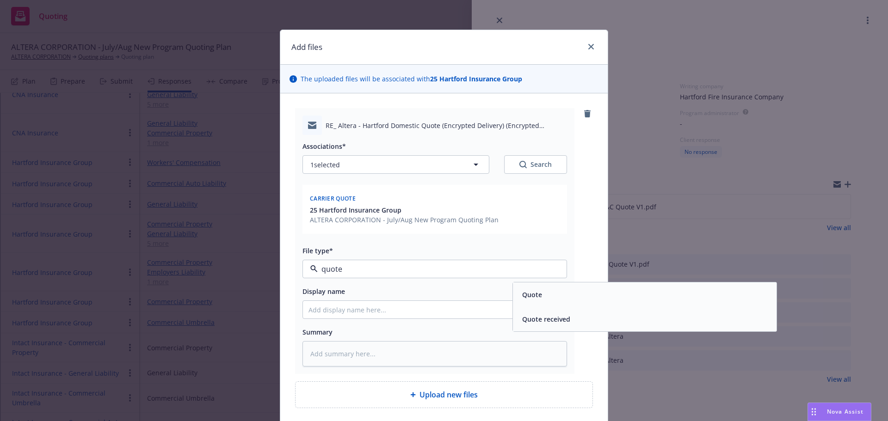
click at [538, 299] on div "Quote" at bounding box center [530, 294] width 25 height 13
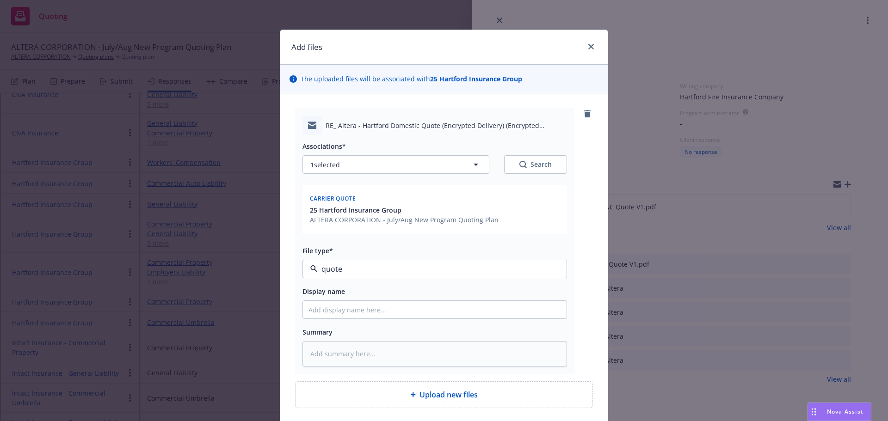
type textarea "x"
click at [366, 318] on input "Display name" at bounding box center [434, 310] width 263 height 18
type input "H"
type textarea "x"
type input "Ha"
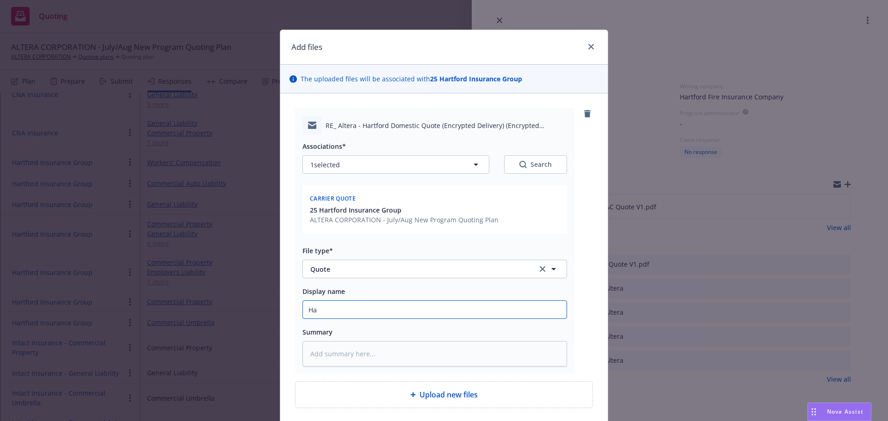
type textarea "x"
type input "Har"
type textarea "x"
type input "[PERSON_NAME]"
type textarea "x"
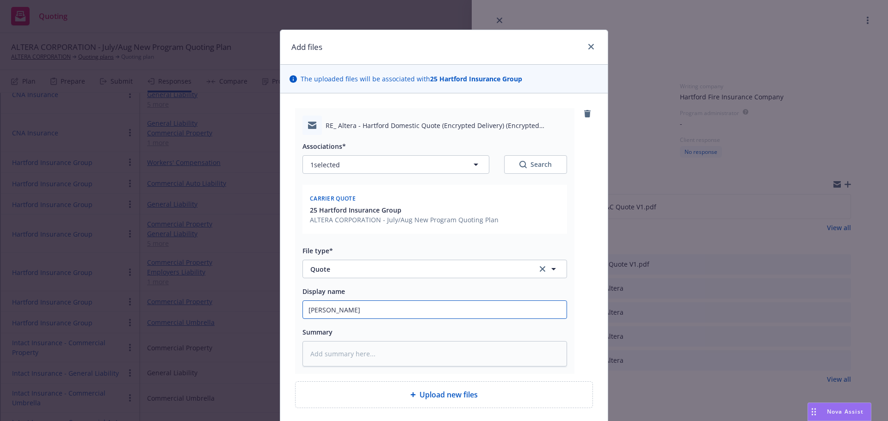
type input "Hartf"
type textarea "x"
type input "Hartfo"
type textarea "x"
type input "Hartfor"
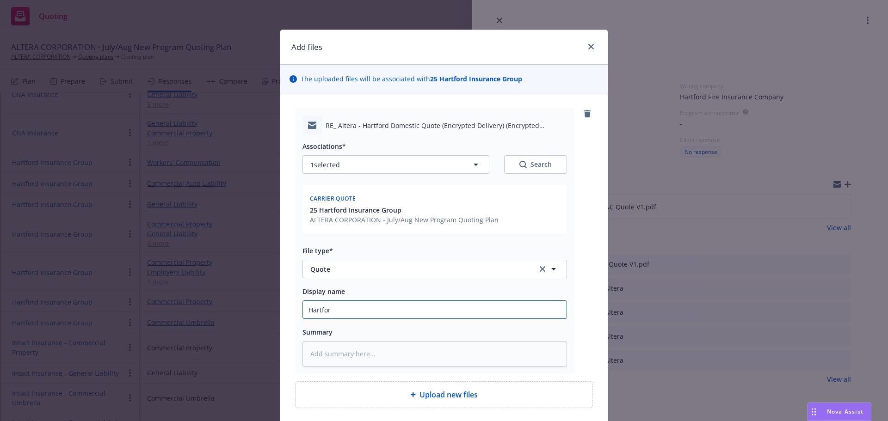
type textarea "x"
type input "[GEOGRAPHIC_DATA]"
type textarea "x"
type input "Hartford D"
type textarea "x"
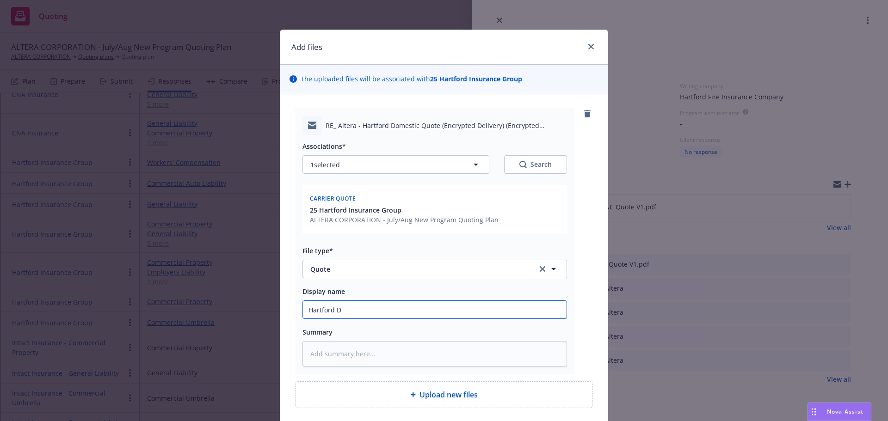
type input "Hartford Do"
type textarea "x"
type input "Hartford Dom"
type textarea "x"
type input "Hartford Domes"
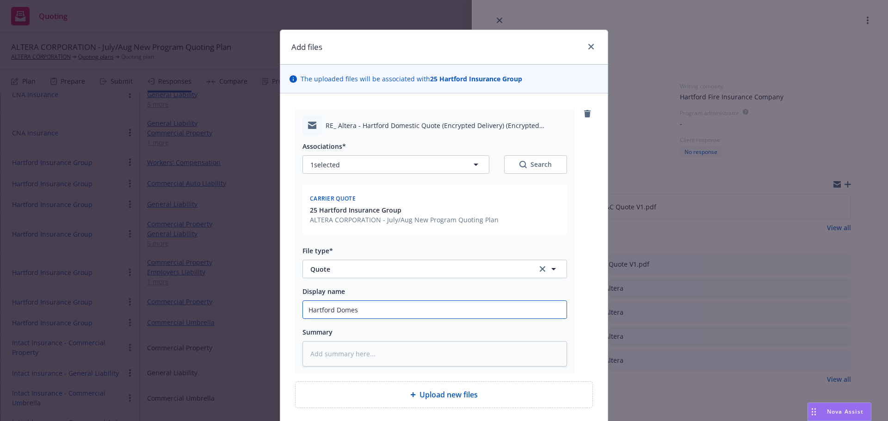
type textarea "x"
type input "Hartford Domest"
type textarea "x"
type input "Hartford Domesti"
type textarea "x"
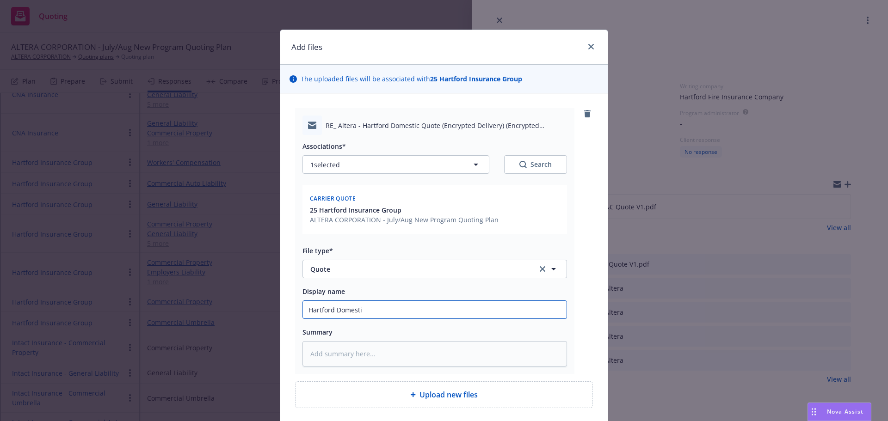
type input "Hartford Domestic"
type textarea "x"
type input "Hartford Domestic"
type textarea "x"
type input "Hartford Domestic P"
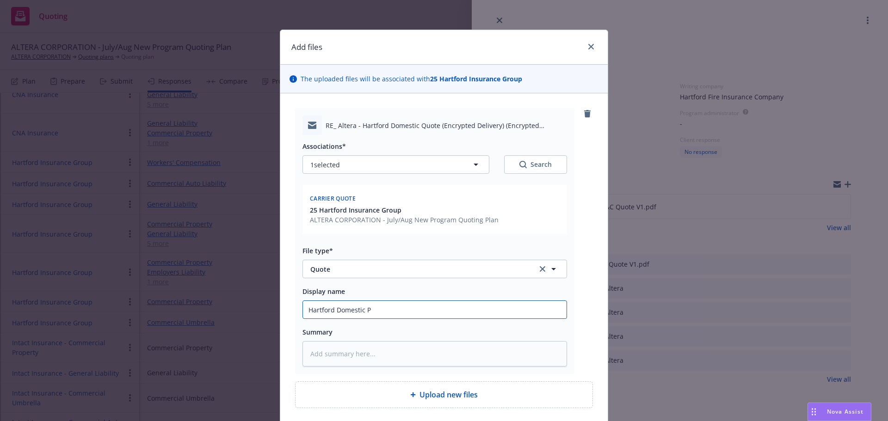
type textarea "x"
type input "Hartford Domestic P&"
type textarea "x"
type input "Hartford Domestic P&C"
type textarea "x"
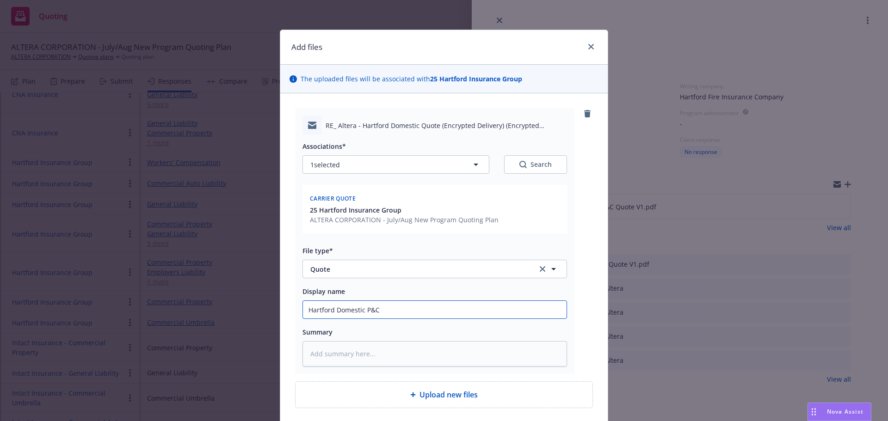
type input "Hartford Domestic P&C"
type textarea "x"
type input "Hartford Domestic P&C Qu"
type textarea "x"
type input "Hartford Domestic P&C Quo"
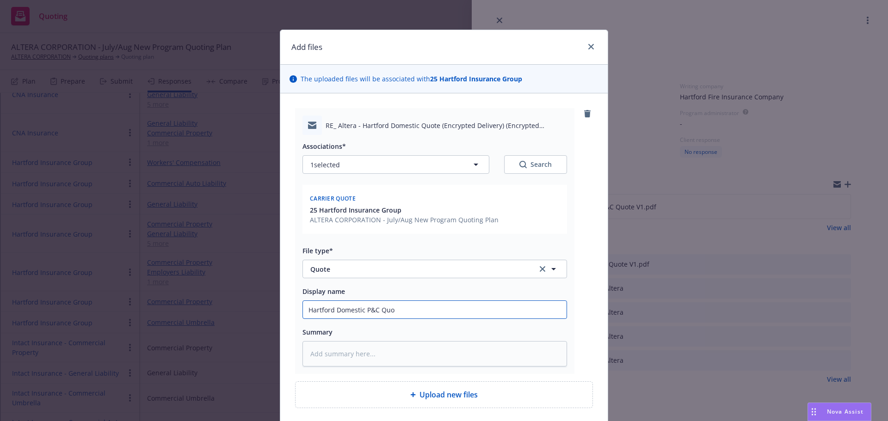
type textarea "x"
type input "Hartford Domestic P&C Quot"
type textarea "x"
type input "Hartford Domestic P&C Quote"
type textarea "x"
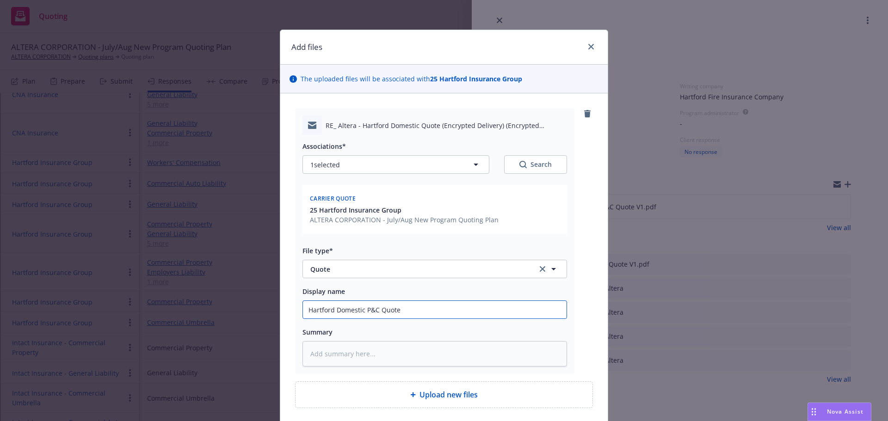
type input "Hartford Domestic P&C Quote"
type textarea "x"
type input "Hartford Domestic P&C Quote V"
type textarea "x"
type input "Hartford Domestic P&C Quote V1"
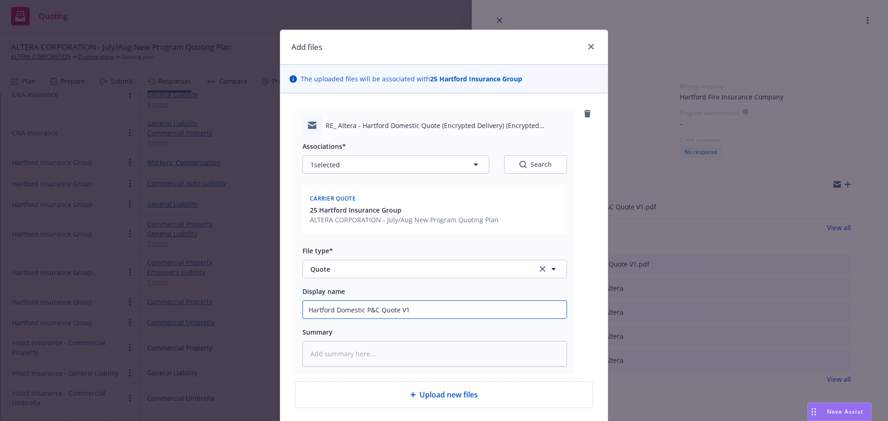
type textarea "x"
type input "Hartford Domestic P&C Quote V2"
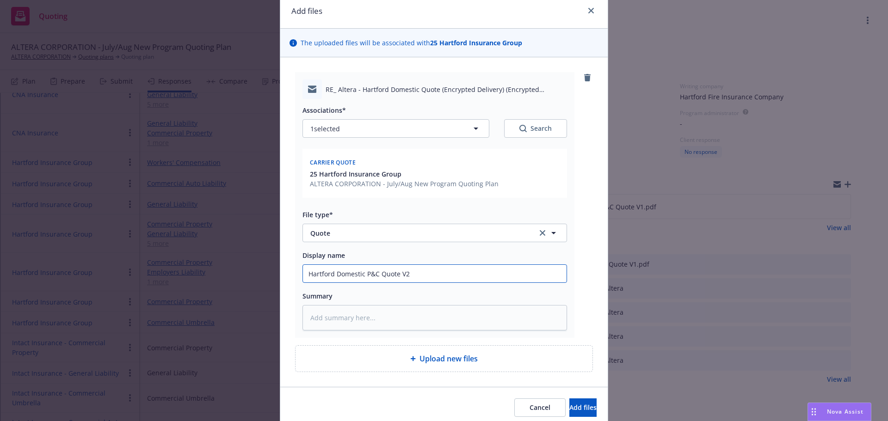
scroll to position [73, 0]
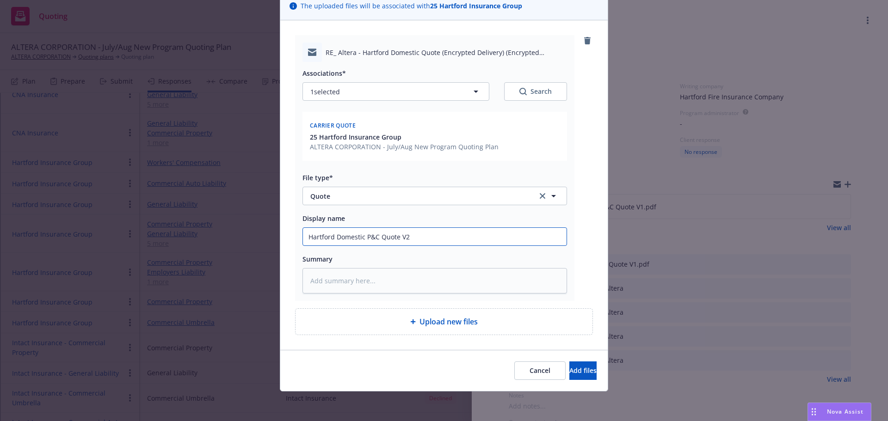
type textarea "x"
type input "Hartford Domestic P&C Quote V2"
type textarea "x"
type input "Hartford Domestic P&C Quote V2 -"
type textarea "x"
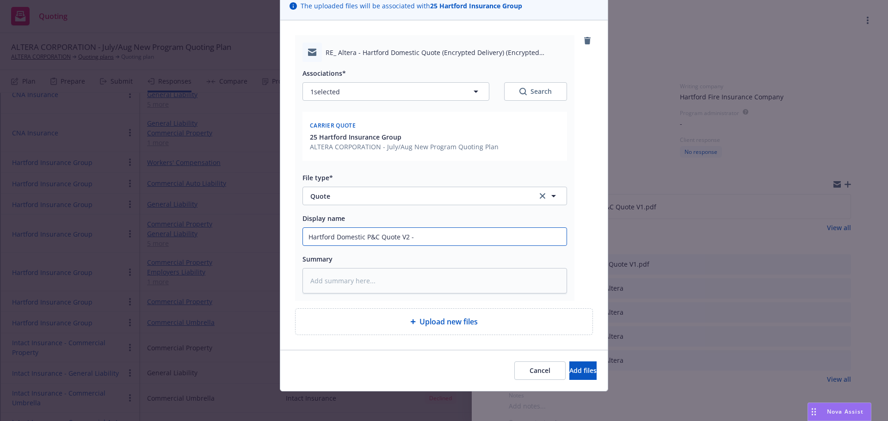
type input "Hartford Domestic P&C Quote V2 - w"
type textarea "x"
type input "Hartford Domestic P&C Quote V2 - wr"
type textarea "x"
type input "Hartford Domestic P&C Quote V2 - wri"
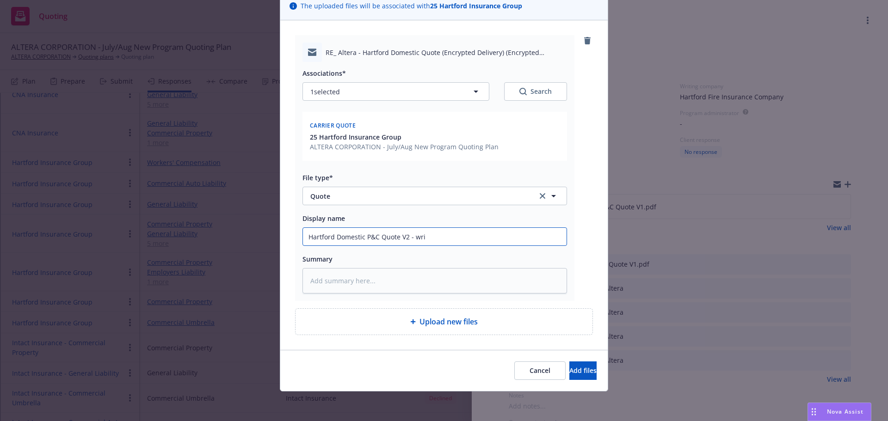
type textarea "x"
type input "Hartford Domestic P&C Quote V2 - writ"
type textarea "x"
type input "Hartford Domestic P&C Quote V2 - write"
type textarea "x"
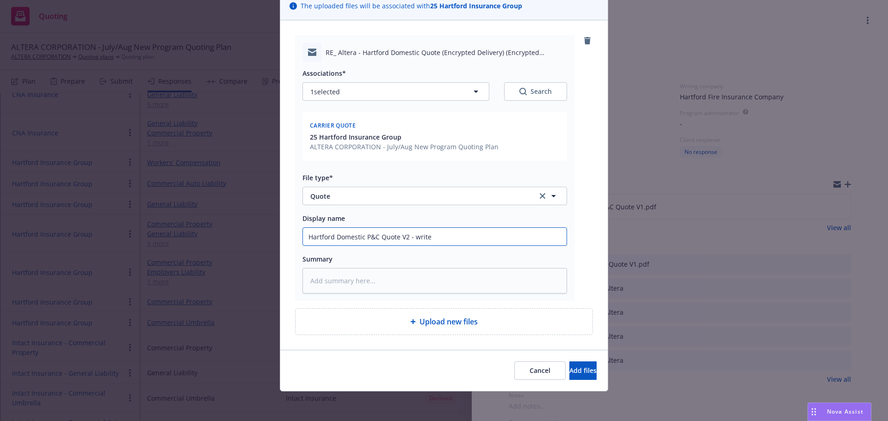
type input "Hartford Domestic P&C Quote V2 - write u"
type textarea "x"
type input "Hartford Domestic P&C Quote V2 - write up"
click at [569, 370] on span "Add files" at bounding box center [582, 370] width 27 height 9
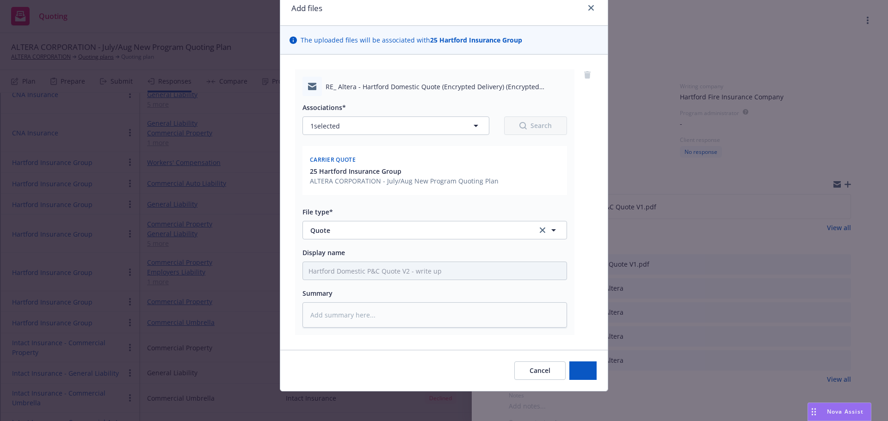
scroll to position [39, 0]
type textarea "x"
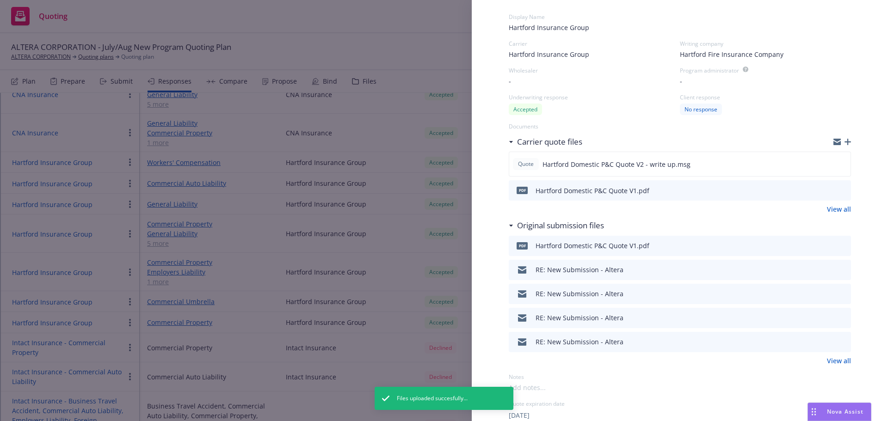
scroll to position [185, 0]
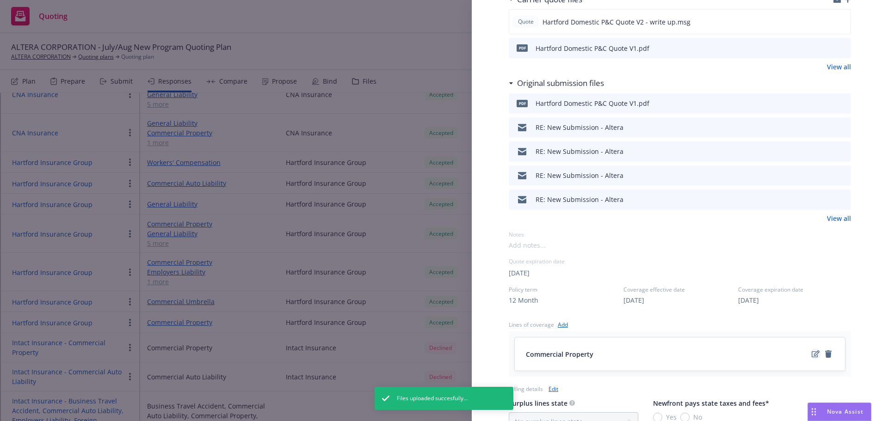
click at [811, 350] on icon "edit" at bounding box center [815, 353] width 8 height 7
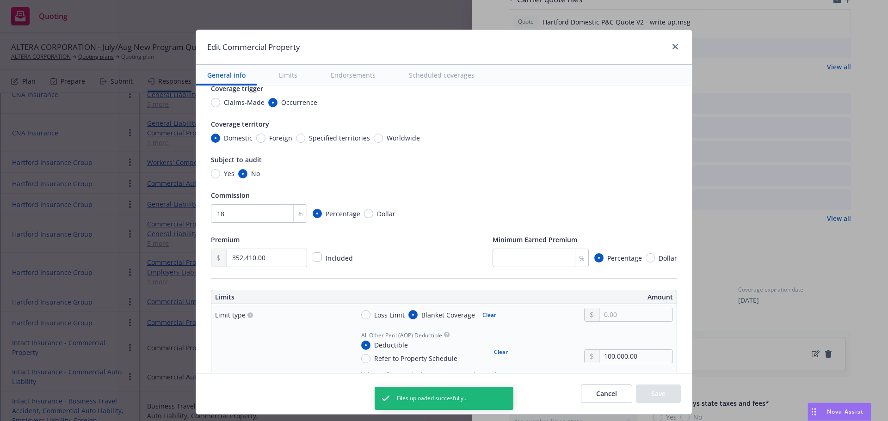
scroll to position [92, 0]
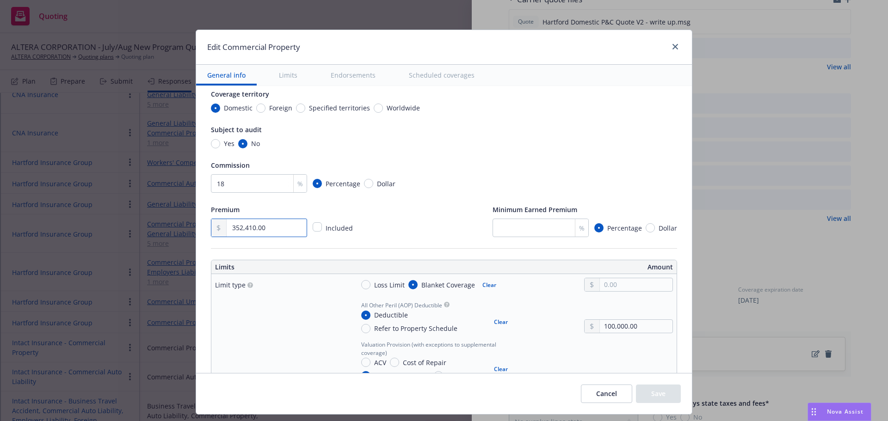
drag, startPoint x: 267, startPoint y: 230, endPoint x: 175, endPoint y: 228, distance: 92.0
click at [175, 228] on div "Edit Commercial Property General info Limits Endorsements Scheduled coverages D…" at bounding box center [444, 210] width 888 height 421
type input "38,192.00"
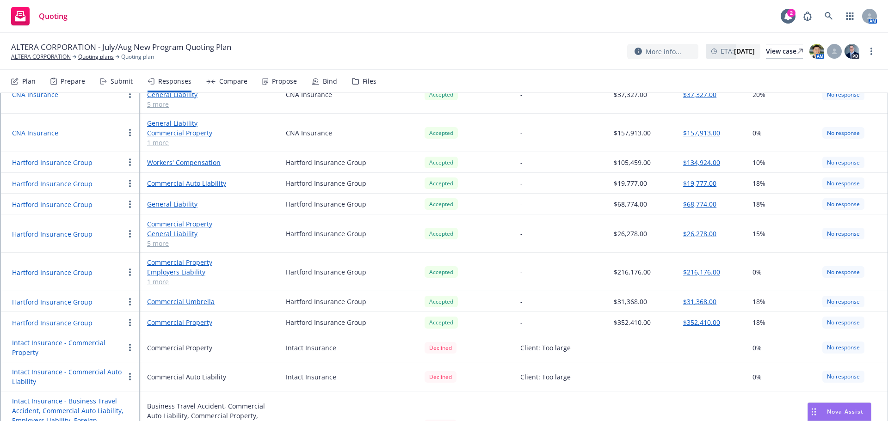
click at [79, 318] on button "Hartford Insurance Group" at bounding box center [52, 323] width 80 height 10
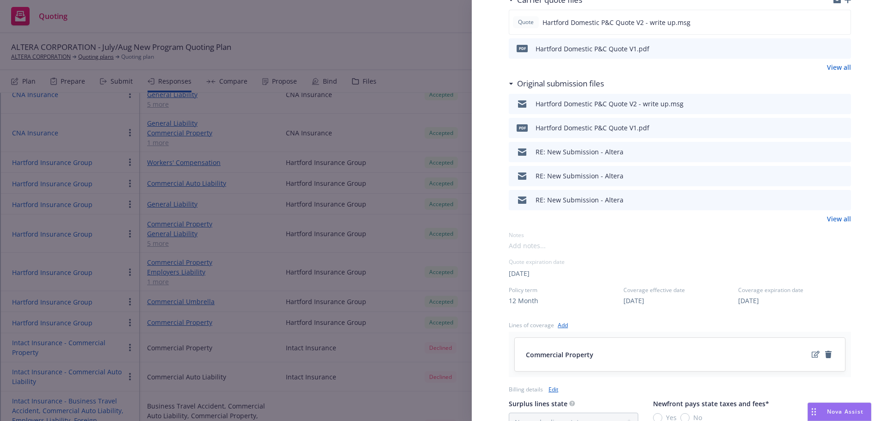
scroll to position [185, 0]
click at [811, 354] on icon "edit" at bounding box center [815, 353] width 8 height 7
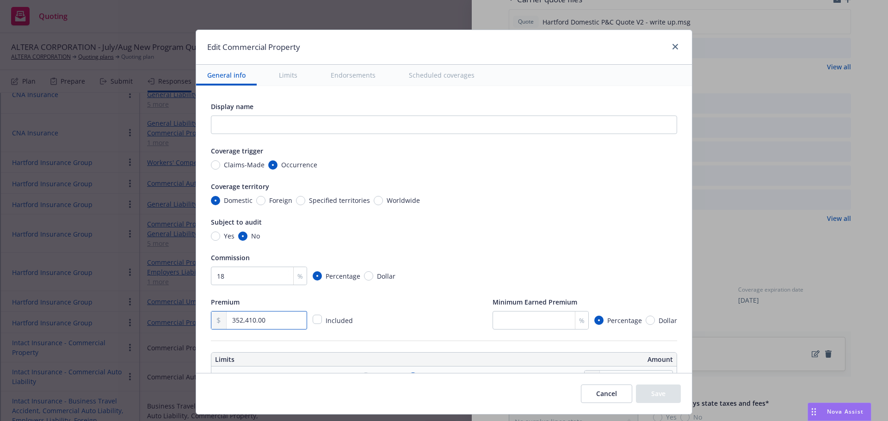
drag, startPoint x: 267, startPoint y: 322, endPoint x: 193, endPoint y: 322, distance: 74.0
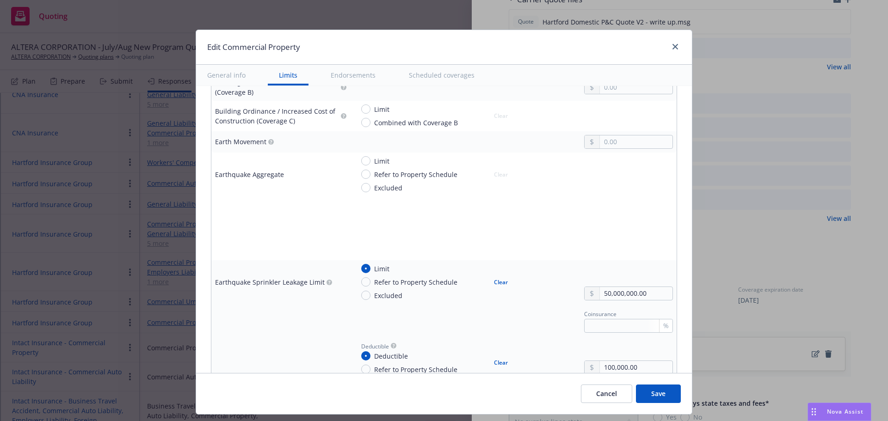
scroll to position [1248, 0]
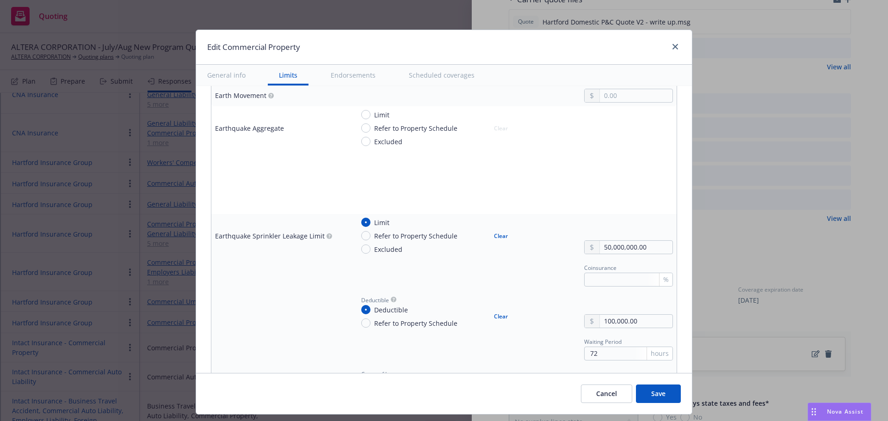
type input "319,018.00"
click at [600, 247] on input "50,000,000.00" at bounding box center [636, 247] width 73 height 13
type input "100,000,000.00"
click at [609, 354] on input "72" at bounding box center [628, 354] width 89 height 14
type input "7"
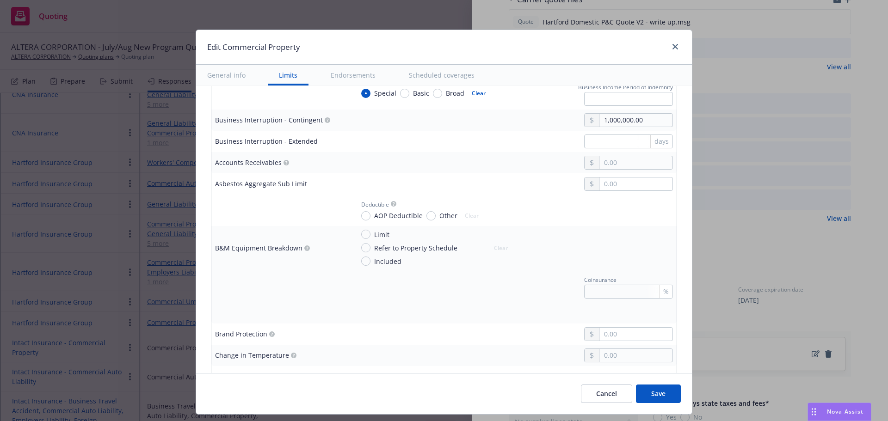
scroll to position [601, 0]
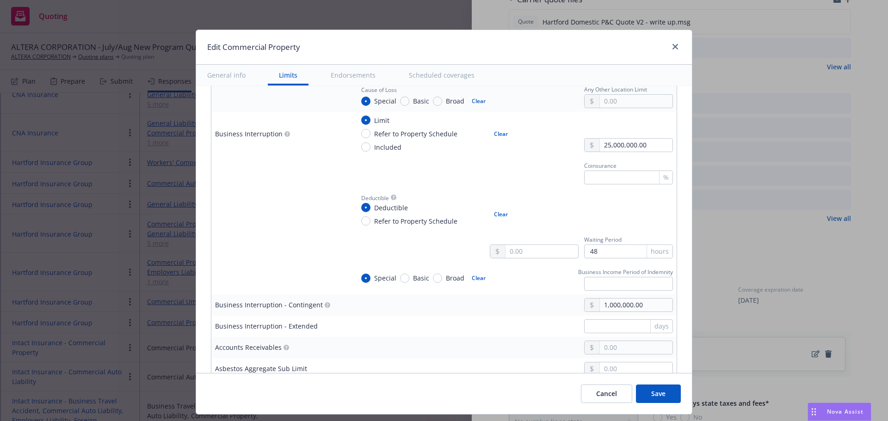
type input "48"
click at [594, 254] on input "48" at bounding box center [628, 252] width 89 height 14
type input "4"
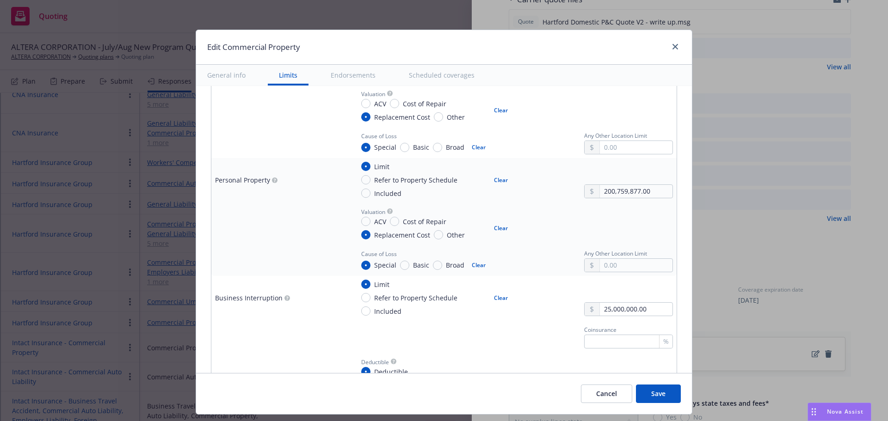
scroll to position [370, 0]
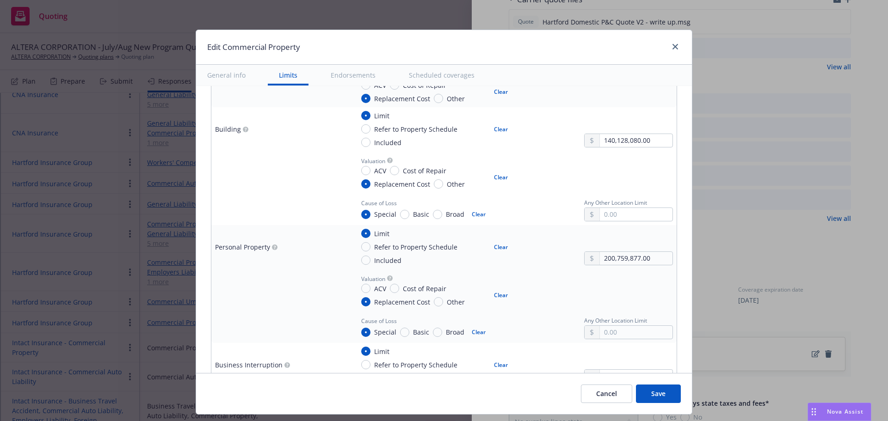
type input "24"
click at [664, 394] on button "Save" at bounding box center [658, 394] width 45 height 18
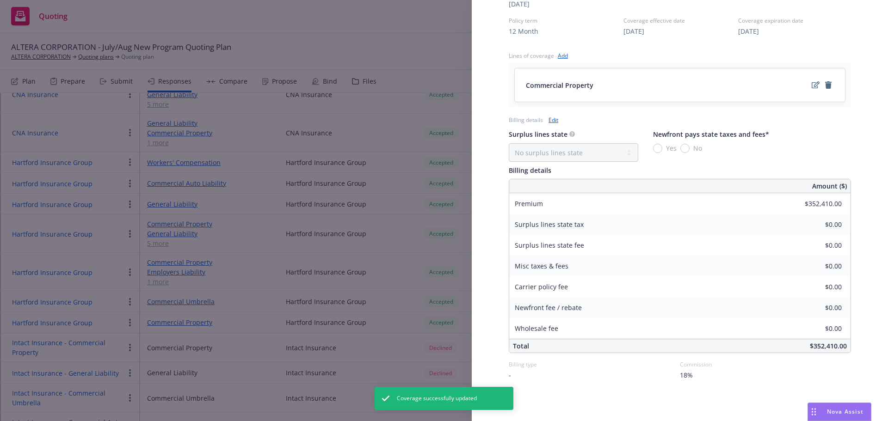
scroll to position [457, 0]
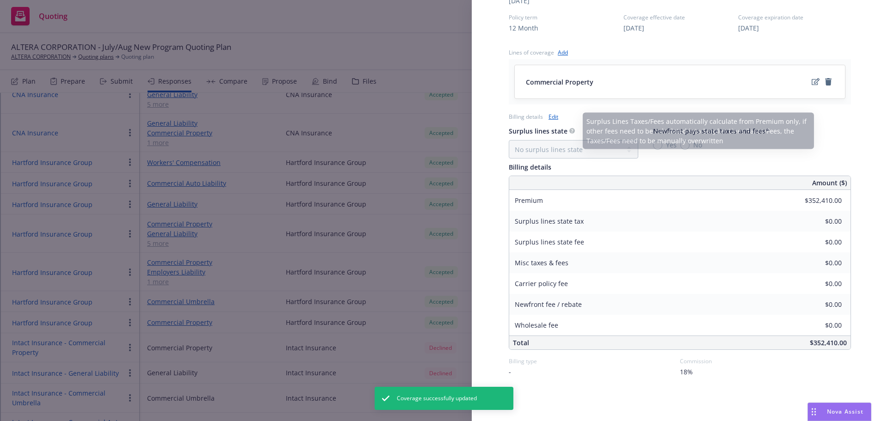
drag, startPoint x: 554, startPoint y: 118, endPoint x: 561, endPoint y: 119, distance: 7.5
click at [554, 118] on link "Edit" at bounding box center [553, 117] width 10 height 10
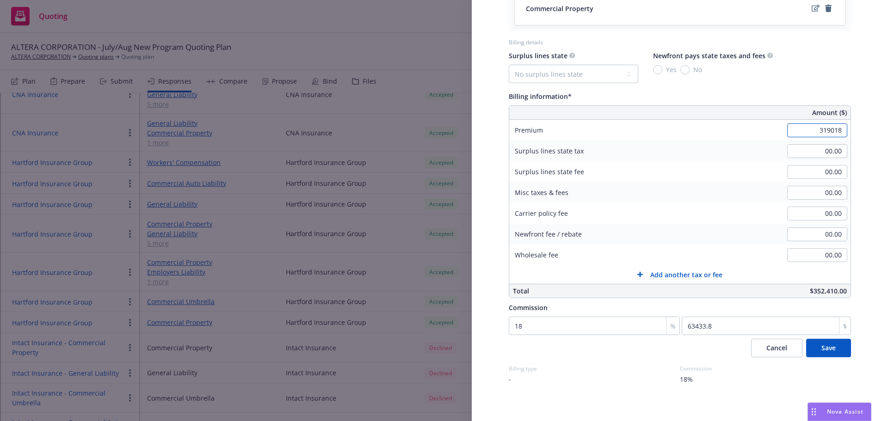
scroll to position [538, 0]
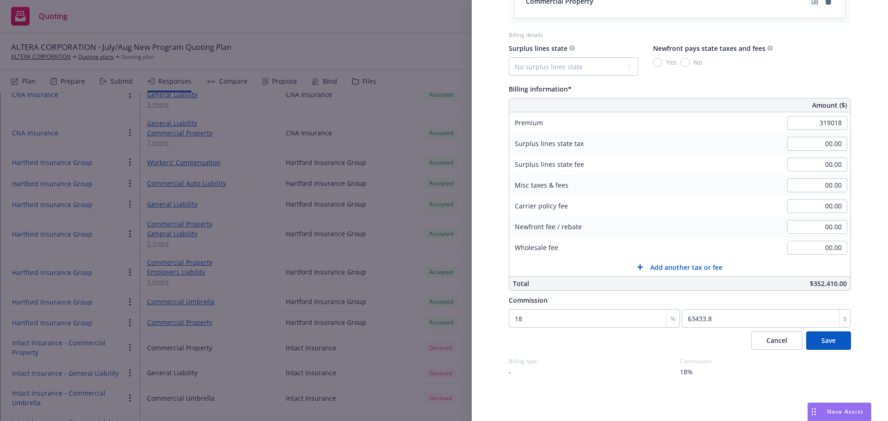
type input "319,018.00"
type input "57423.24"
click at [826, 344] on span "Save" at bounding box center [828, 340] width 14 height 9
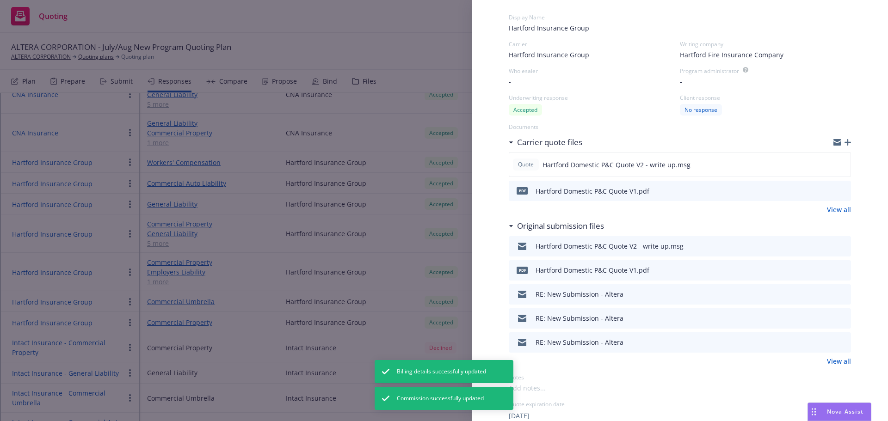
scroll to position [0, 0]
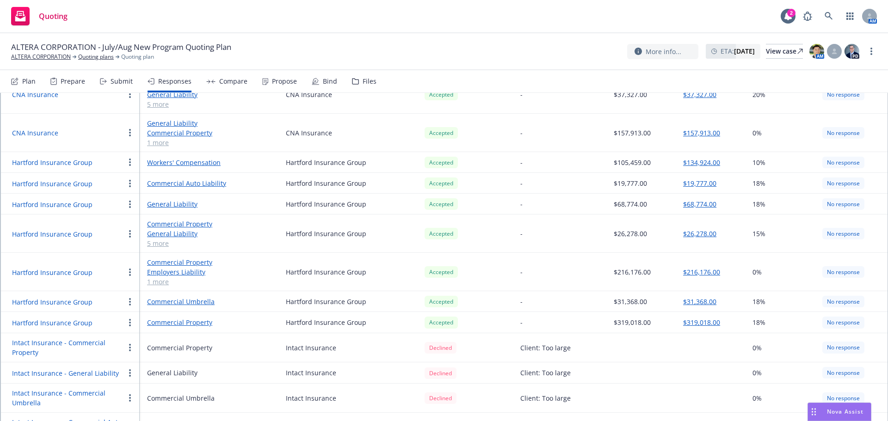
click at [76, 200] on button "Hartford Insurance Group" at bounding box center [52, 205] width 80 height 10
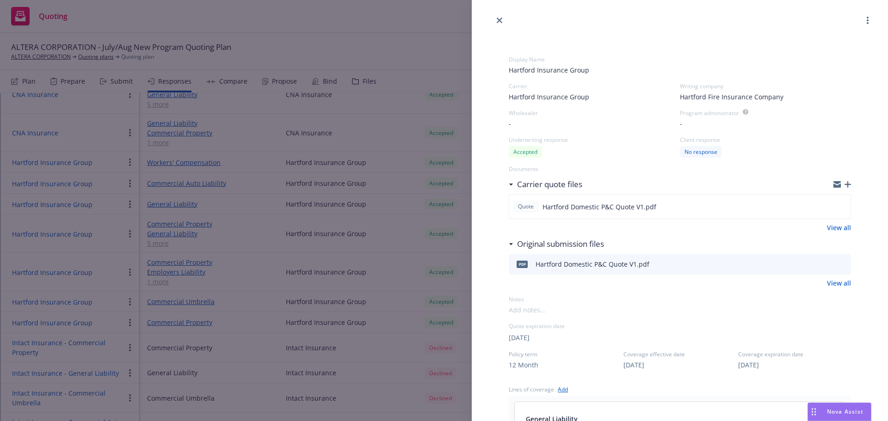
click at [844, 185] on icon "button" at bounding box center [847, 184] width 6 height 6
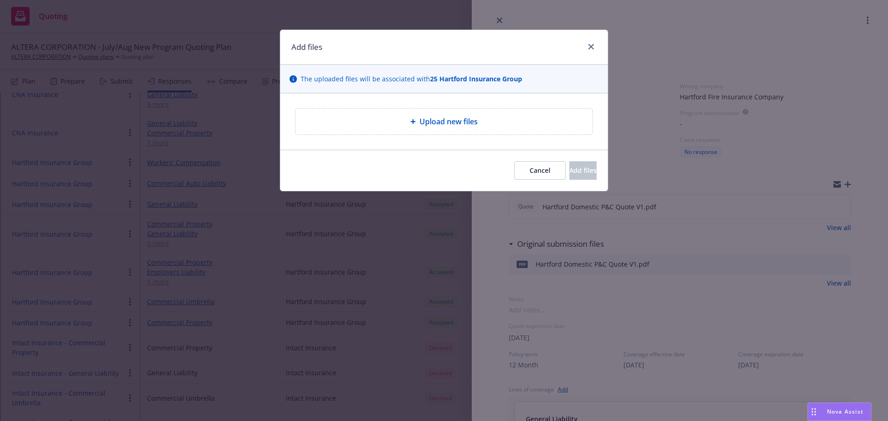
type textarea "x"
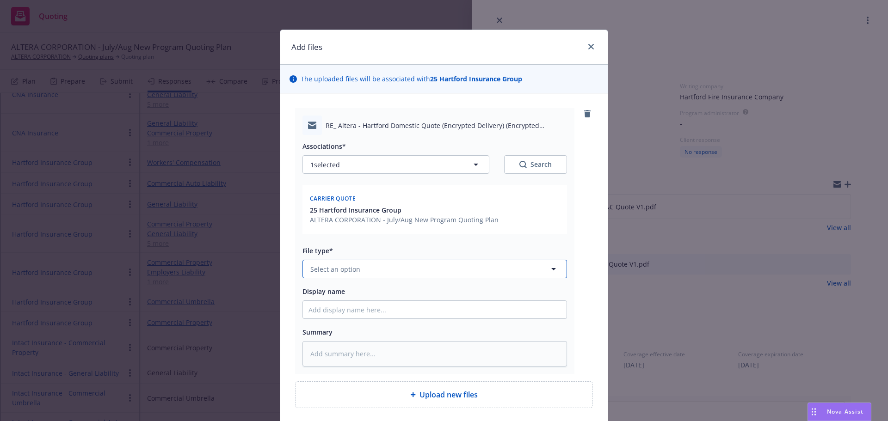
click at [391, 267] on button "Select an option" at bounding box center [434, 269] width 264 height 18
type input "quote"
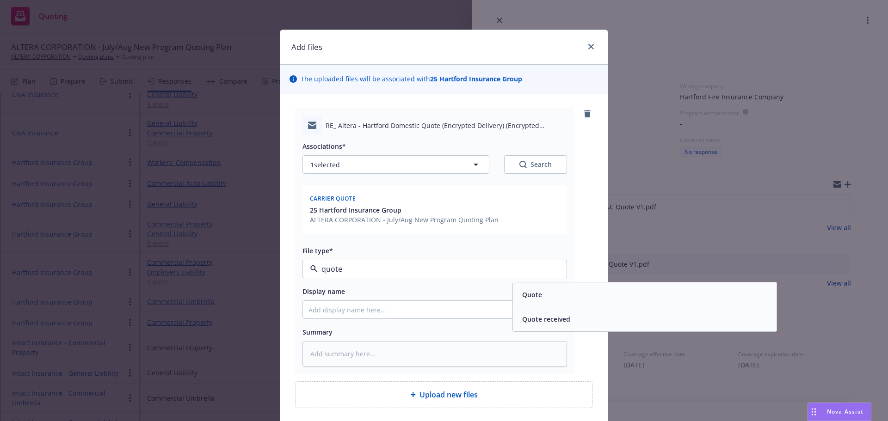
click at [544, 295] on div "Quote" at bounding box center [644, 294] width 252 height 13
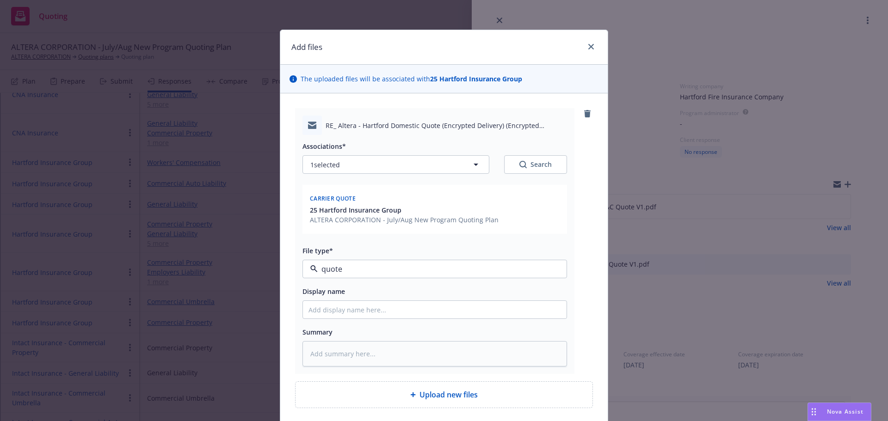
type textarea "x"
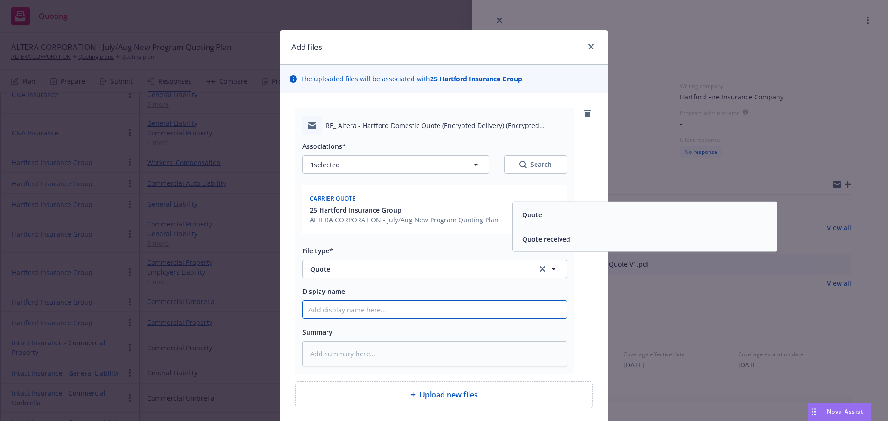
click at [447, 305] on input "Display name" at bounding box center [434, 310] width 263 height 18
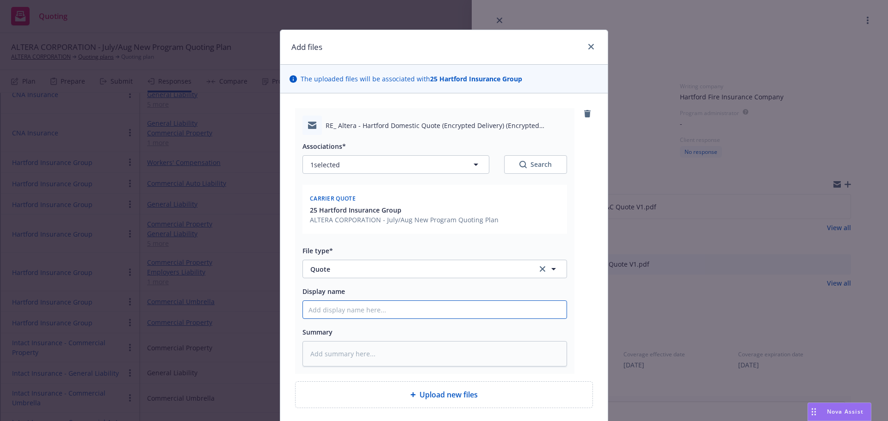
type input "H"
type textarea "x"
type input "Ha"
type textarea "x"
type input "Har"
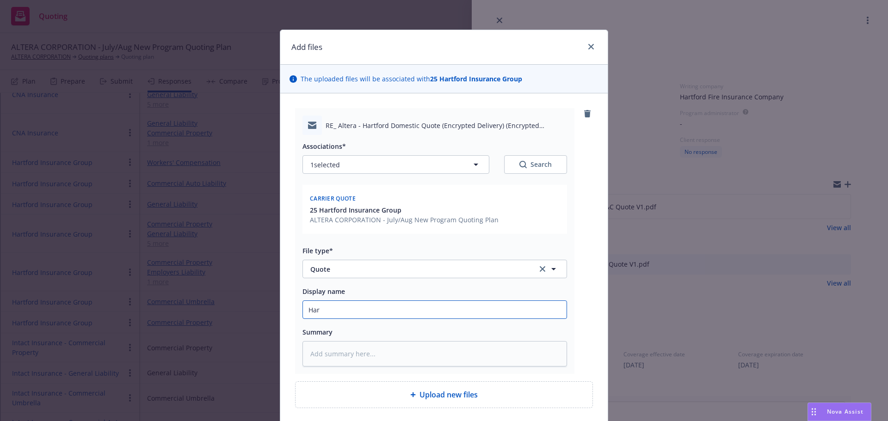
type textarea "x"
type input "[PERSON_NAME]"
type textarea "x"
type input "Hartf"
type textarea "x"
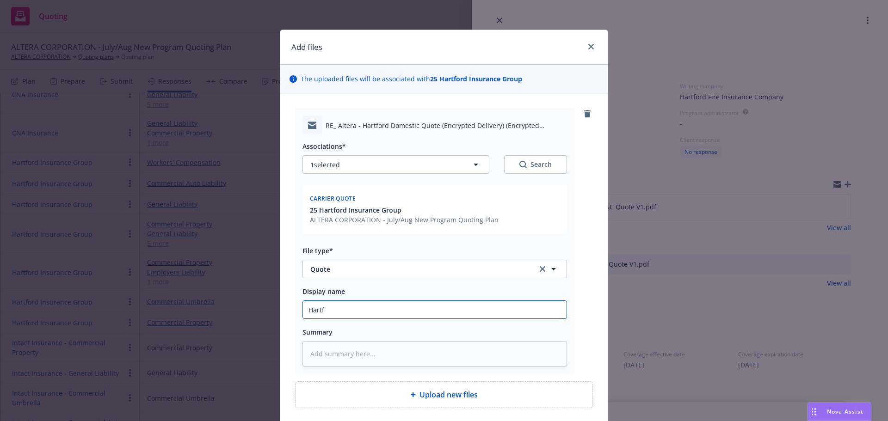
type input "Hartfo"
type textarea "x"
type input "[GEOGRAPHIC_DATA]"
type textarea "x"
type input "Hartford_"
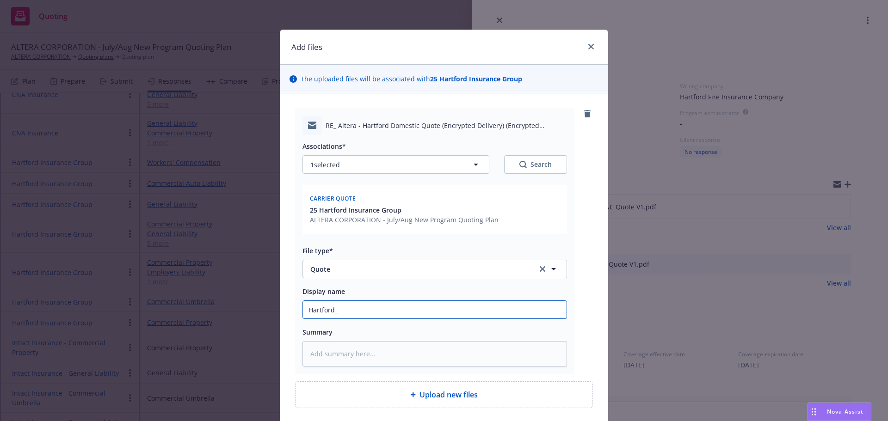
type textarea "x"
type input "[GEOGRAPHIC_DATA]"
type textarea "x"
type input "[GEOGRAPHIC_DATA]"
type textarea "x"
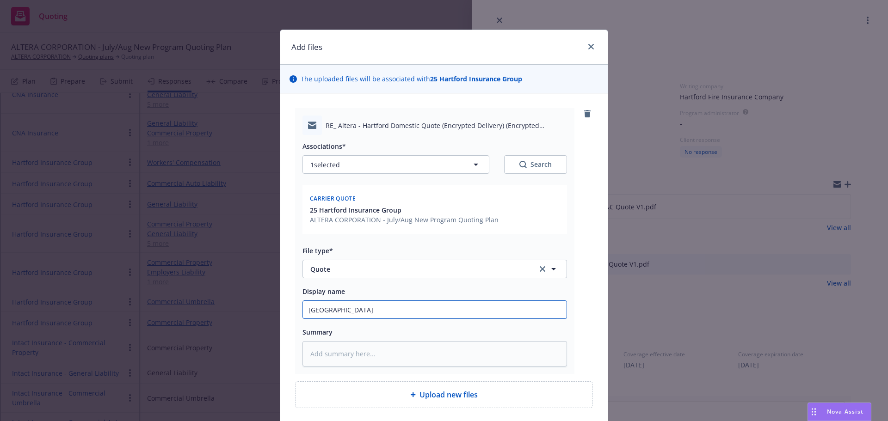
type input "Hartford D"
type textarea "x"
type input "Hartford Do"
type textarea "x"
type input "Hartford Dom"
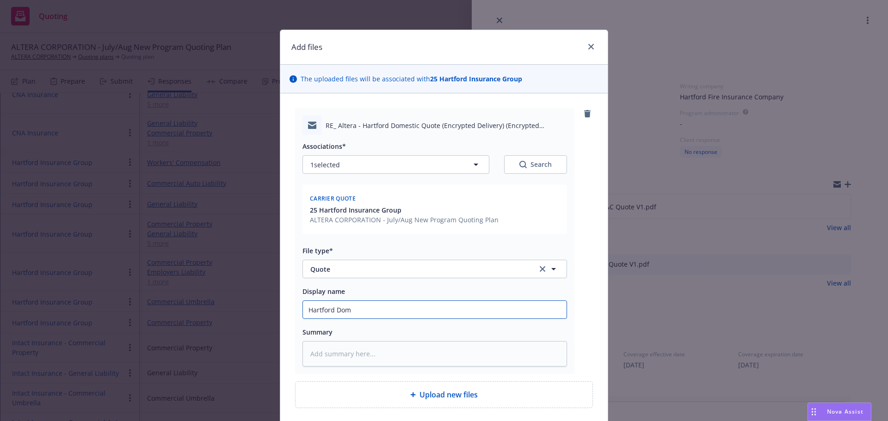
type textarea "x"
type input "[GEOGRAPHIC_DATA]"
type textarea "x"
type input "Hartford Domest"
type textarea "x"
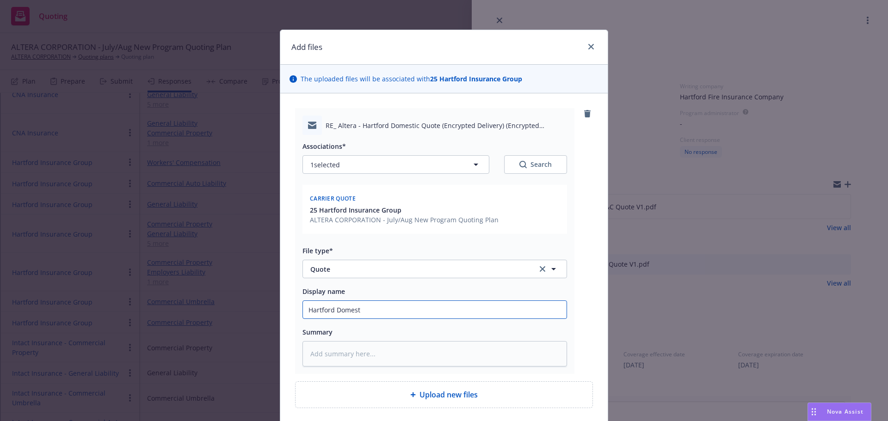
type input "Hartford Domesti"
type textarea "x"
type input "Hartford Domestic"
type textarea "x"
type input "Hartford Domestic Q"
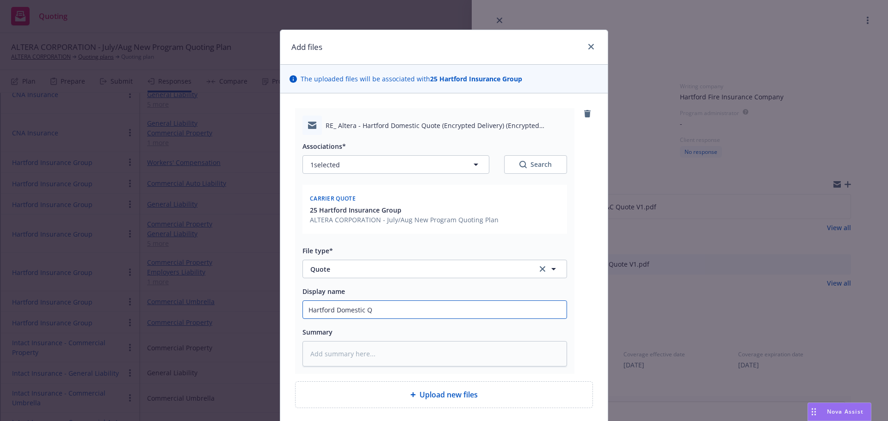
type textarea "x"
type input "Hartford Domestic"
type textarea "x"
type input "Hartford Domestic P&*"
type textarea "x"
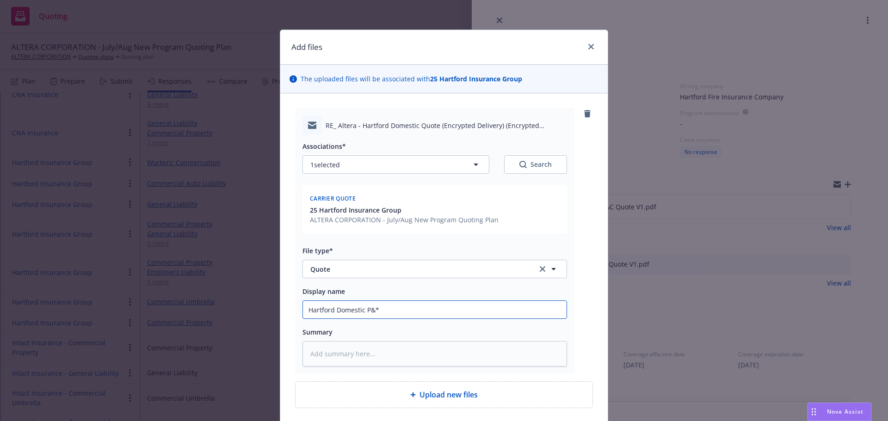
type input "Hartford Domestic P&*C"
type textarea "x"
type input "Hartford Domestic P&*C"
type textarea "x"
type input "Hartford Domestic P&*C Q"
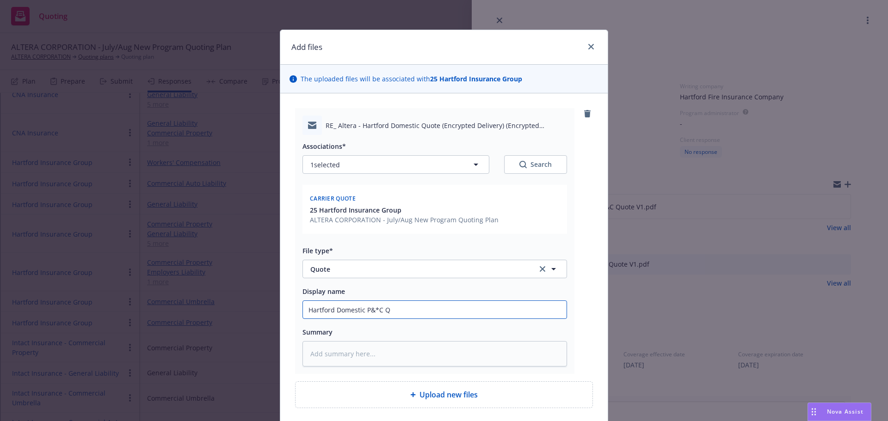
type textarea "x"
type input "Hartford Domestic P&*C Qu"
type textarea "x"
type input "Hartford Domestic P&*C Q"
type textarea "x"
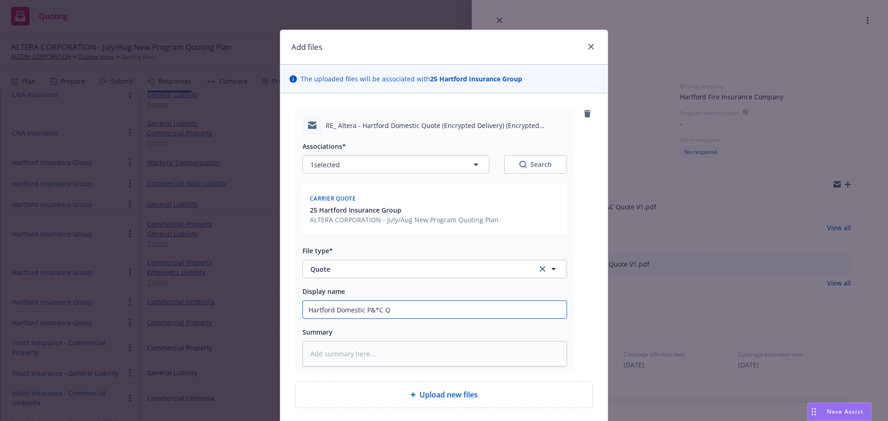
type input "Hartford Domestic P&*C"
type textarea "x"
type input "Hartford Domestic P&*C"
type textarea "x"
type input "Hartford Domestic P&*"
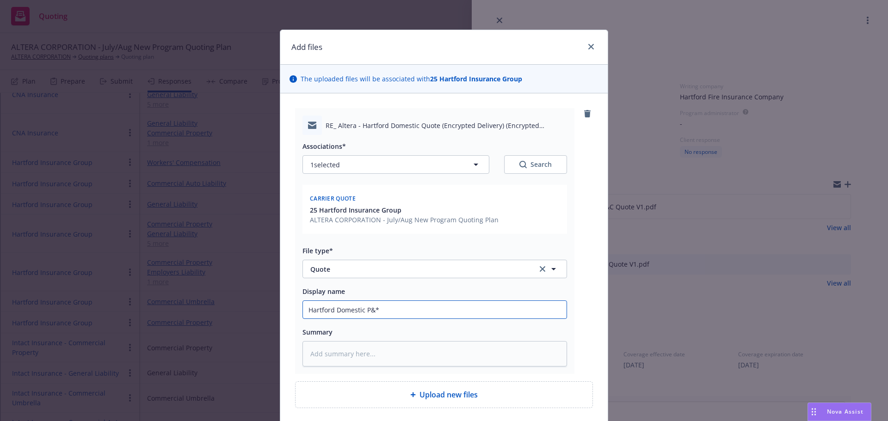
type textarea "x"
type input "Hartford Domestic P&"
type textarea "x"
type input "Hartford Domestic P&C"
type textarea "x"
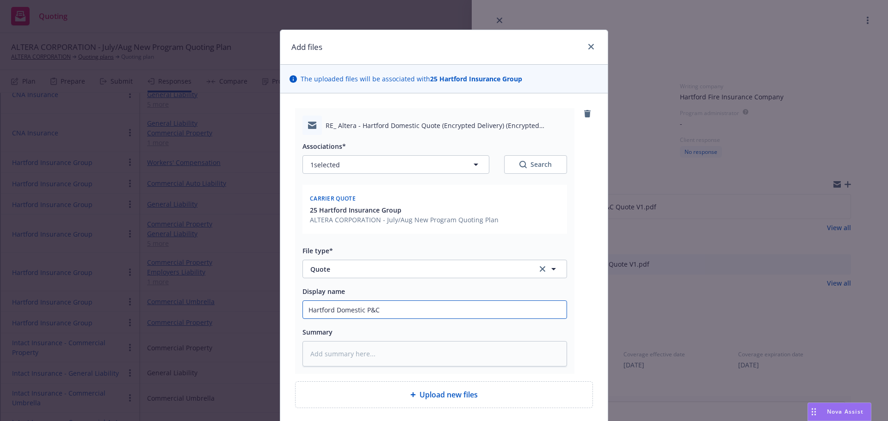
type input "Hartford Domestic P&C Q"
type textarea "x"
type input "Hartford Domestic P&C Quo"
type textarea "x"
type input "Hartford Domestic P&C Quot"
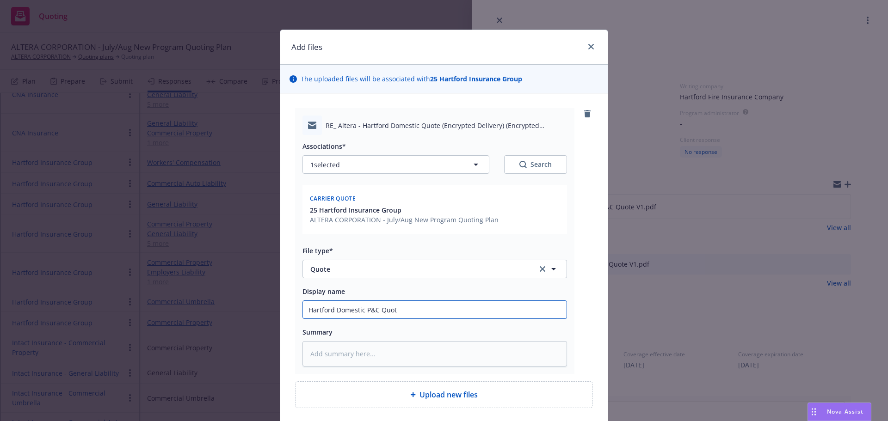
type textarea "x"
type input "Hartford Domestic P&C Quote"
type textarea "x"
type input "Hartford Domestic P&C Quote V"
type textarea "x"
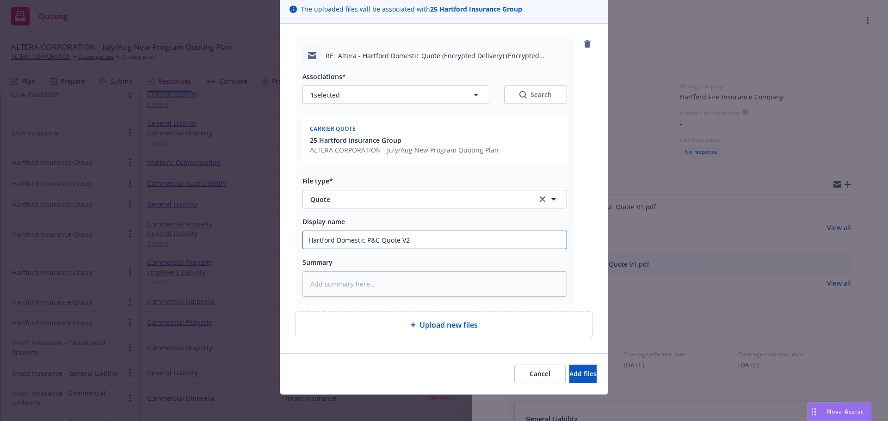
scroll to position [73, 0]
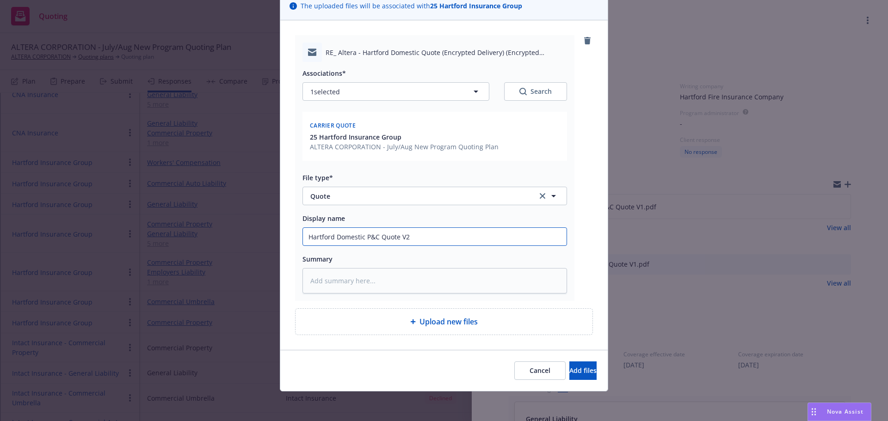
click at [415, 238] on input "Hartford Domestic P&C Quote V2" at bounding box center [434, 237] width 263 height 18
type input "Hartford Domestic P&C Quote V2"
click at [569, 365] on button "Add files" at bounding box center [582, 370] width 27 height 18
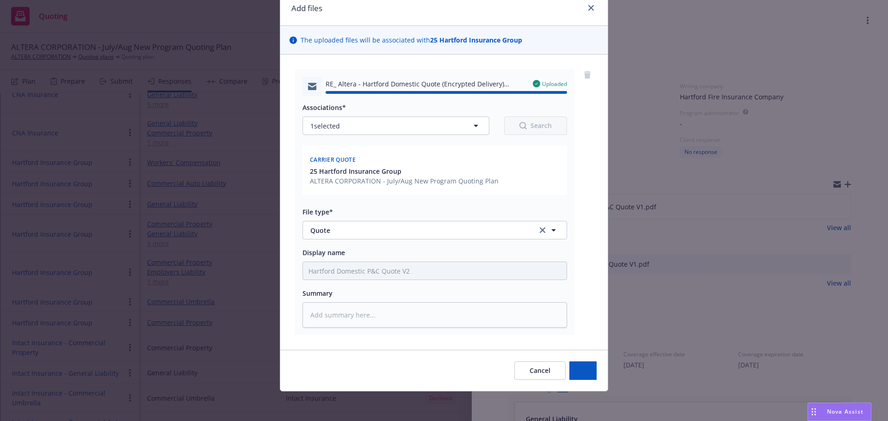
type textarea "x"
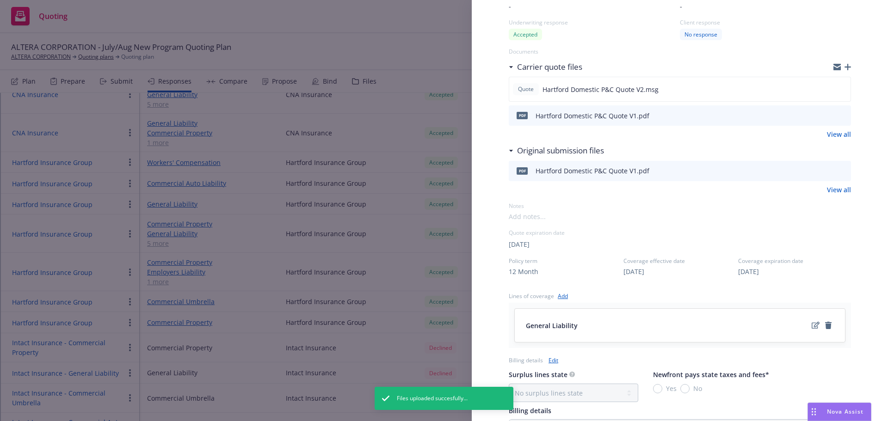
scroll to position [185, 0]
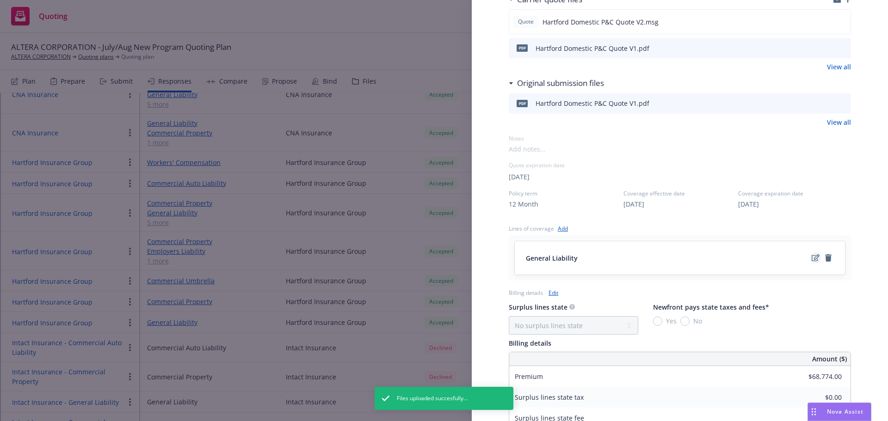
click at [811, 259] on icon "edit" at bounding box center [815, 257] width 8 height 7
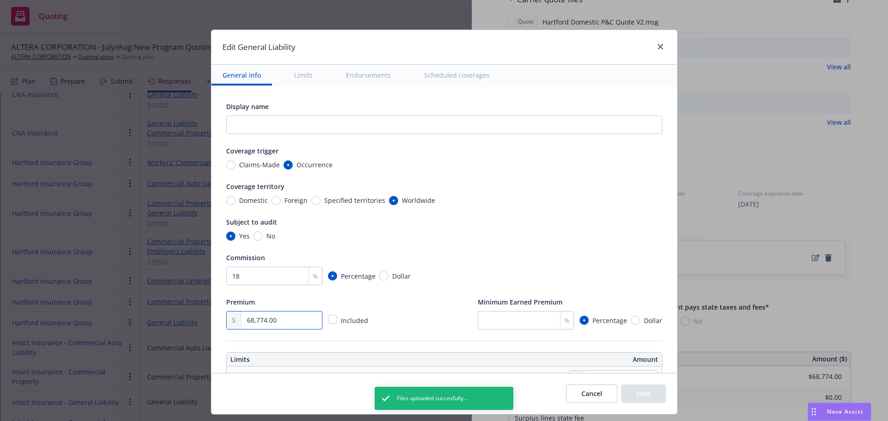
click at [183, 322] on div "Edit General Liability General info Limits Endorsements Scheduled coverages Dis…" at bounding box center [444, 210] width 888 height 421
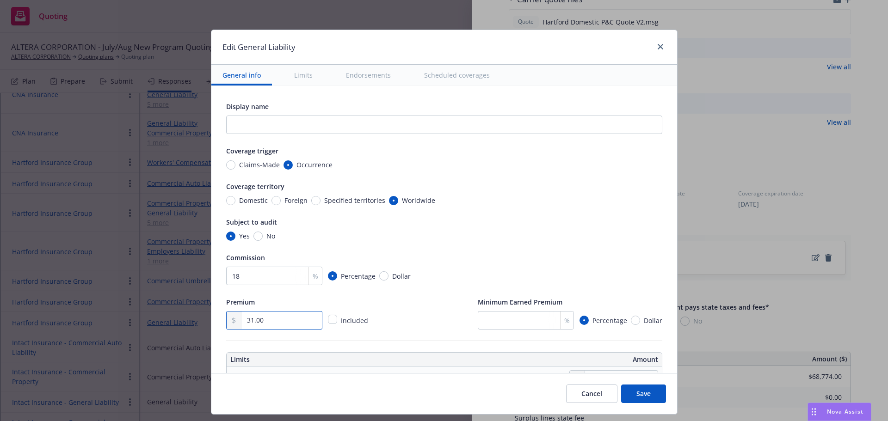
type input "3.00"
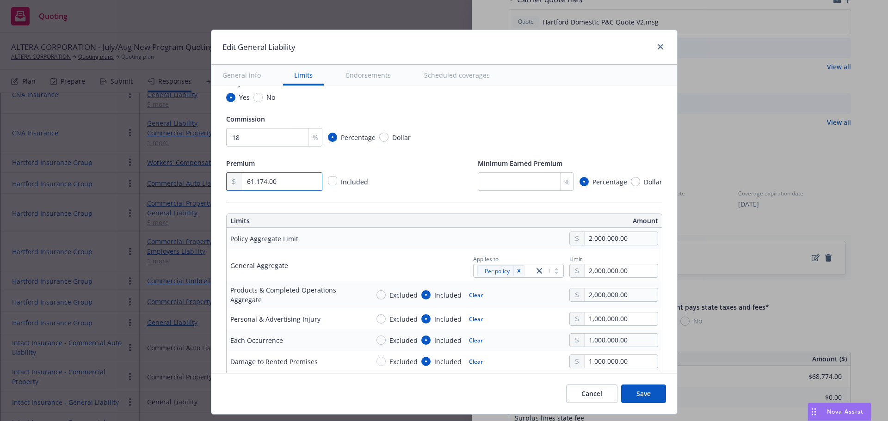
scroll to position [231, 0]
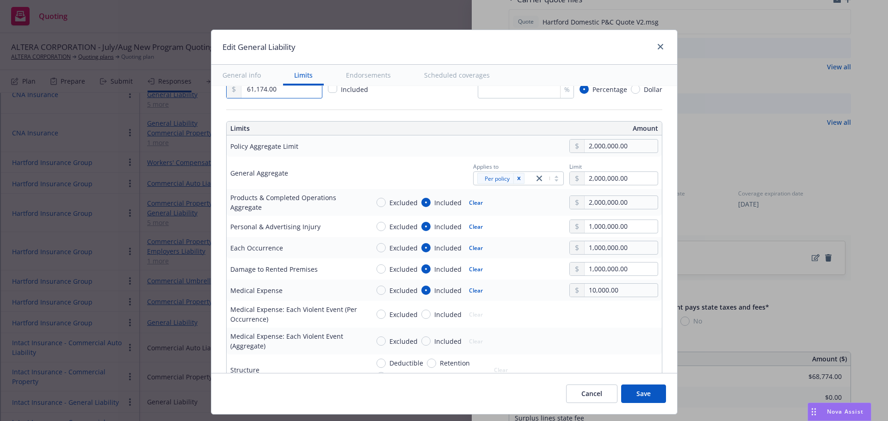
type input "61,174.00"
drag, startPoint x: 643, startPoint y: 396, endPoint x: 633, endPoint y: 394, distance: 9.5
click at [643, 396] on button "Save" at bounding box center [643, 394] width 45 height 18
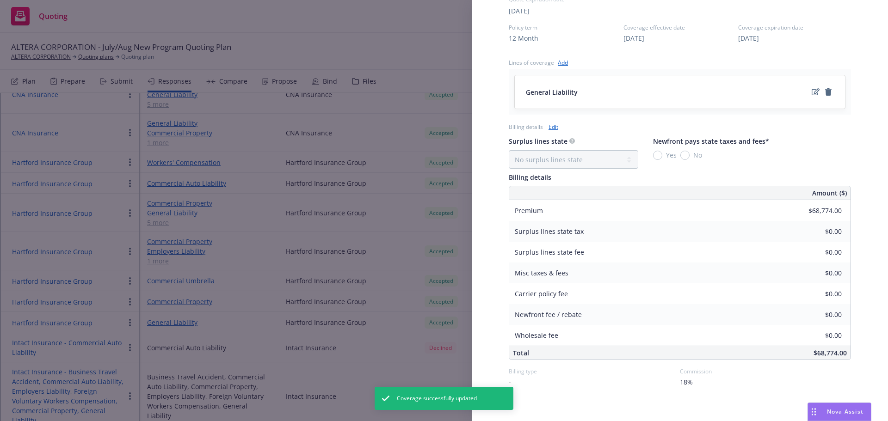
scroll to position [361, 0]
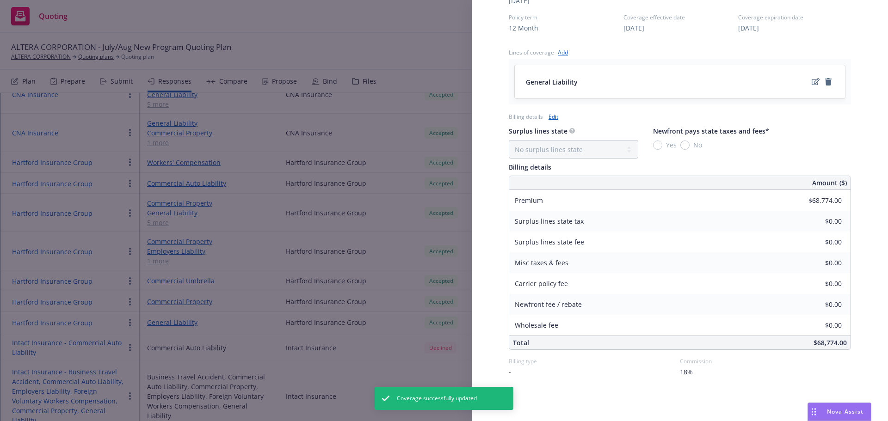
click at [553, 116] on link "Edit" at bounding box center [553, 117] width 10 height 10
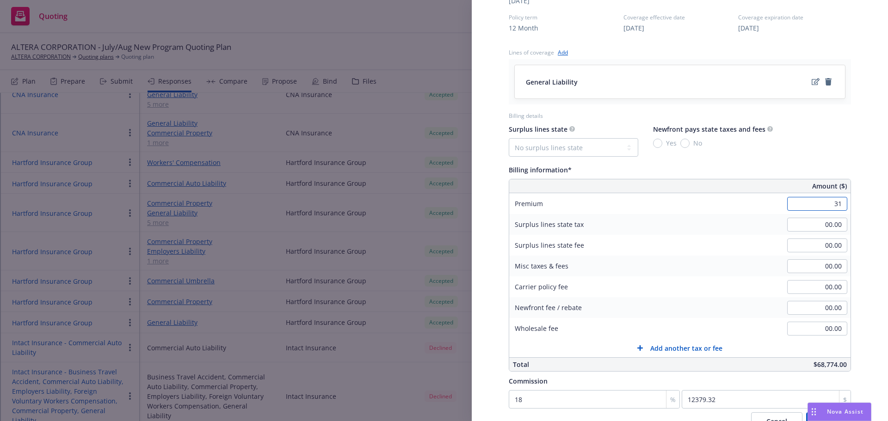
type input "3"
type input "61,174.00"
type input "11011.32"
click at [855, 333] on div "Display Name Hartford Insurance Group Carrier Hartford Insurance Group Writing …" at bounding box center [680, 83] width 372 height 837
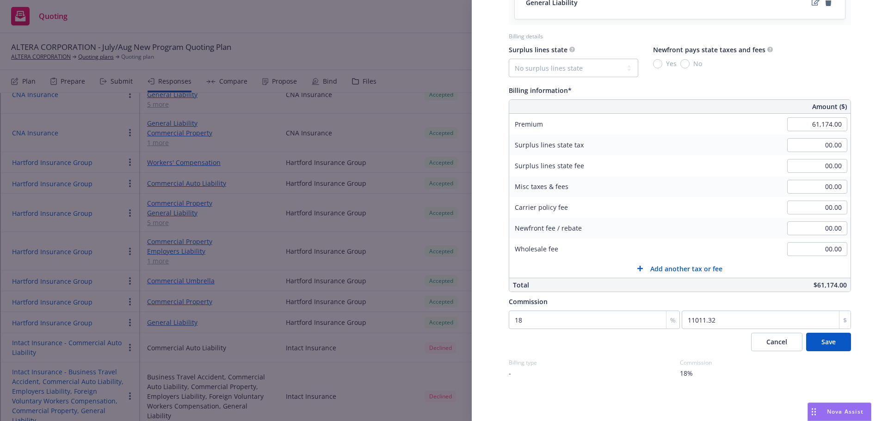
scroll to position [442, 0]
click at [821, 341] on span "Save" at bounding box center [828, 340] width 14 height 9
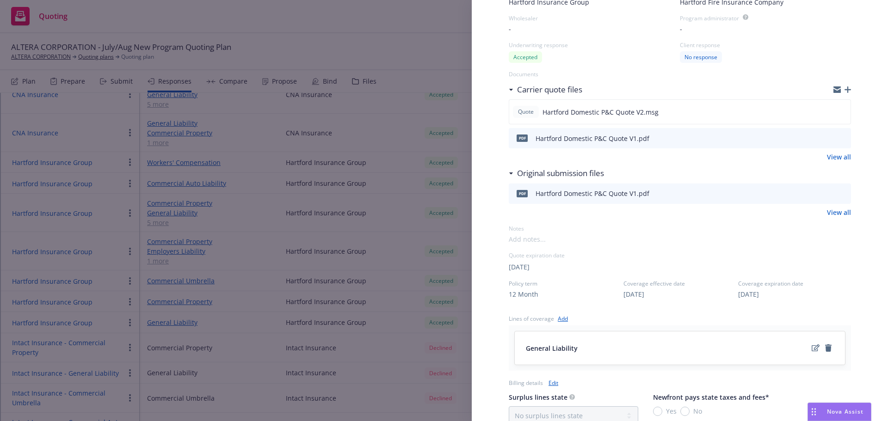
scroll to position [0, 0]
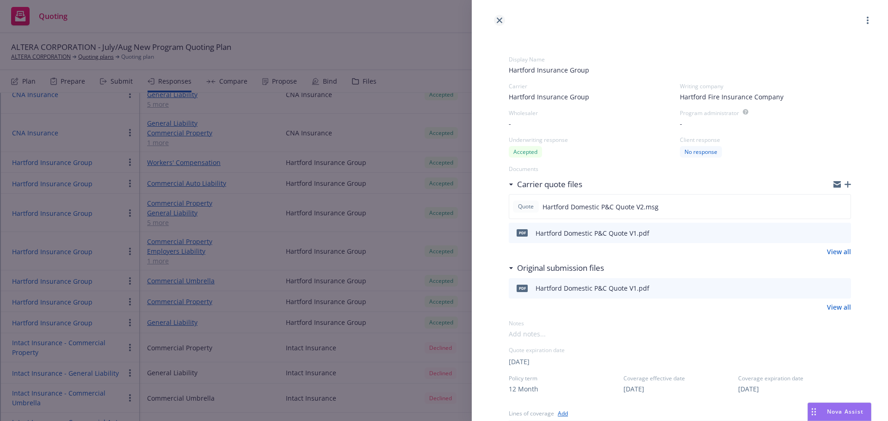
click at [501, 23] on icon "close" at bounding box center [499, 21] width 6 height 6
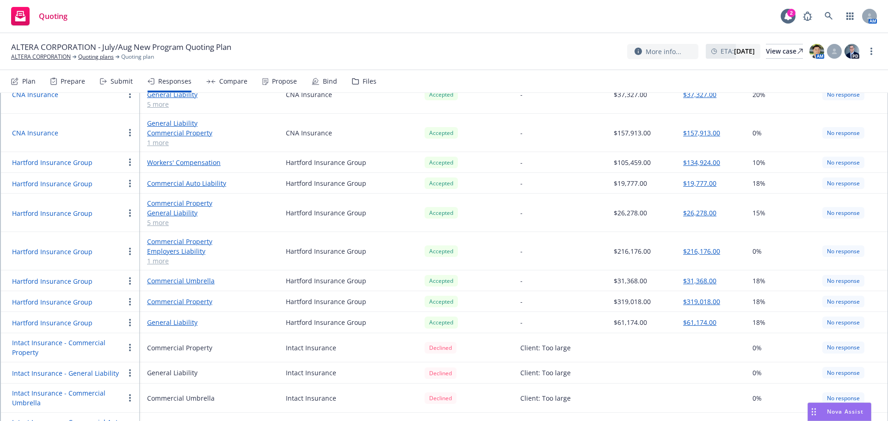
click at [88, 247] on button "Hartford Insurance Group" at bounding box center [52, 252] width 80 height 10
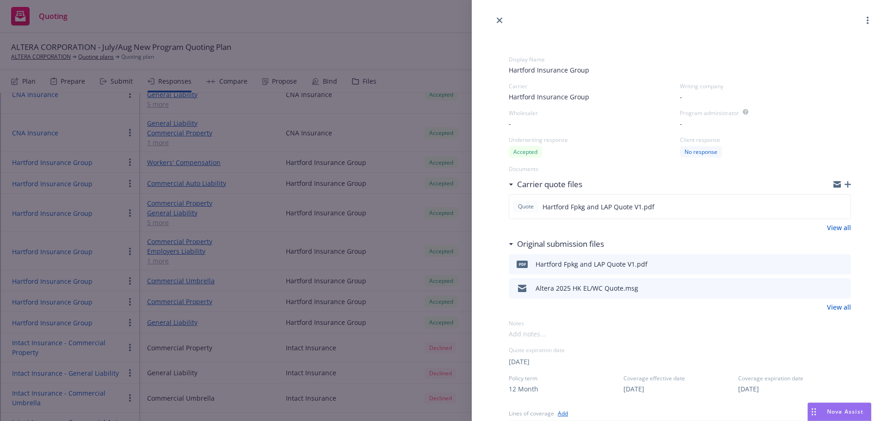
click at [844, 185] on icon "button" at bounding box center [847, 184] width 6 height 6
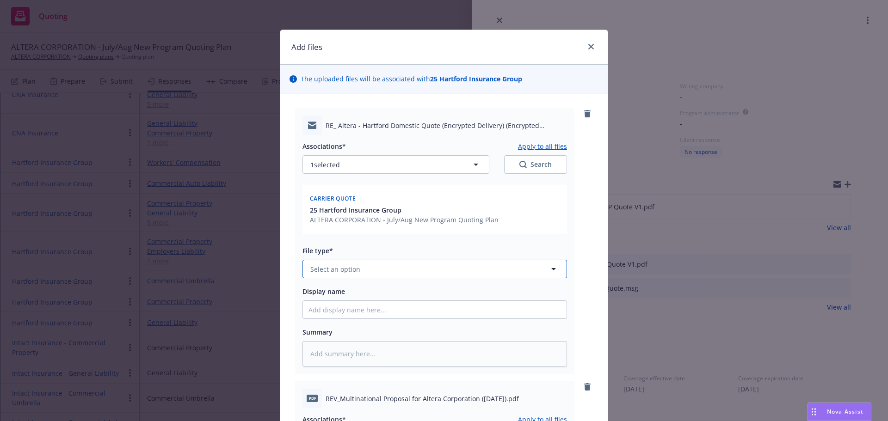
type textarea "x"
click at [354, 269] on span "Select an option" at bounding box center [335, 269] width 50 height 10
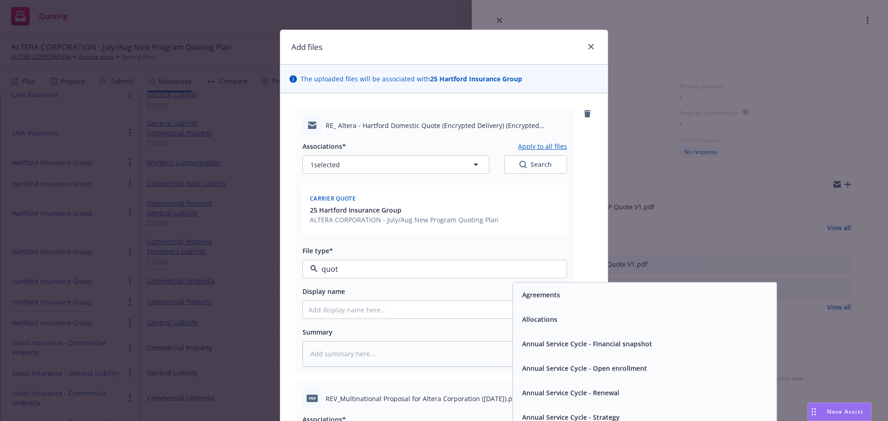
type input "quote"
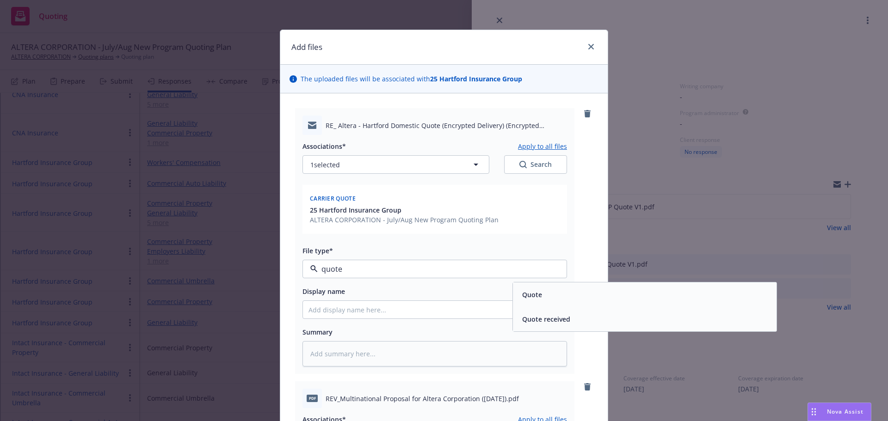
click at [545, 316] on span "Quote received" at bounding box center [546, 319] width 48 height 10
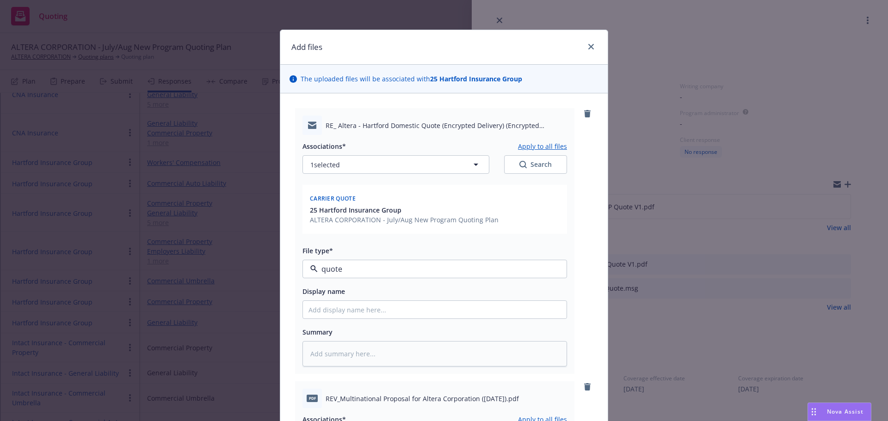
type textarea "x"
click at [430, 313] on input "Display name" at bounding box center [434, 310] width 263 height 18
paste input "H"
drag, startPoint x: 430, startPoint y: 313, endPoint x: 309, endPoint y: 308, distance: 121.7
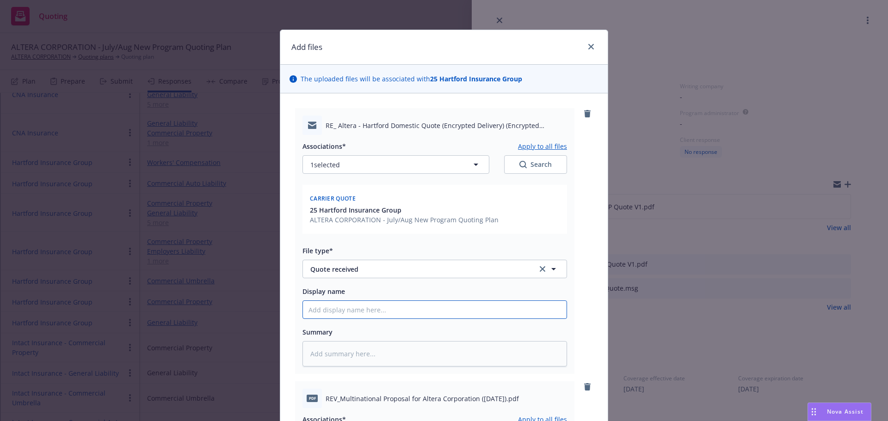
click at [309, 308] on input "Display name" at bounding box center [434, 310] width 263 height 18
type input "H"
type textarea "x"
type input "Ha"
type textarea "x"
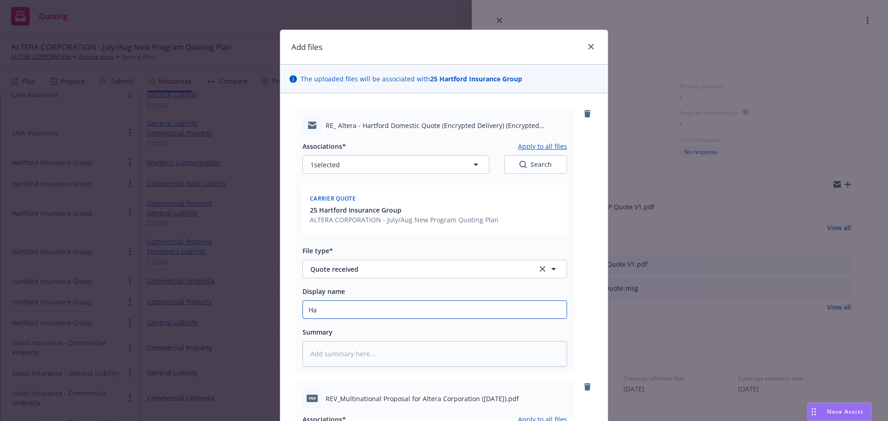
type input "Har"
type textarea "x"
type input "[PERSON_NAME]"
type textarea "x"
type input "Hartfo"
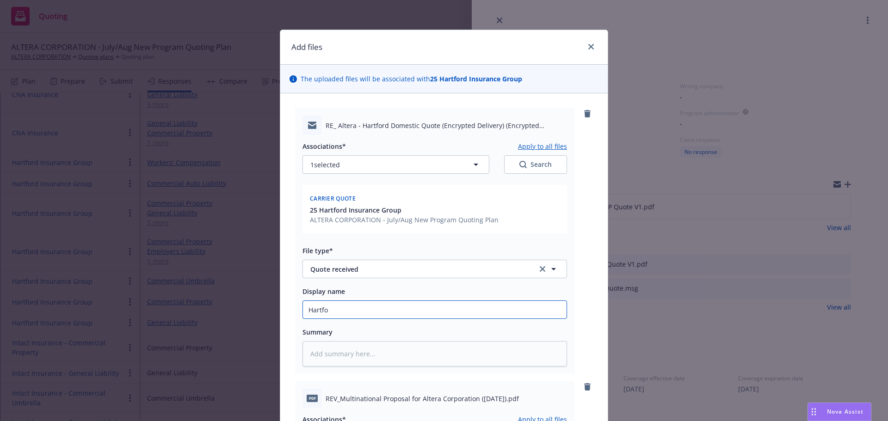
type textarea "x"
type input "Hartfor"
type textarea "x"
type input "[GEOGRAPHIC_DATA]"
type textarea "x"
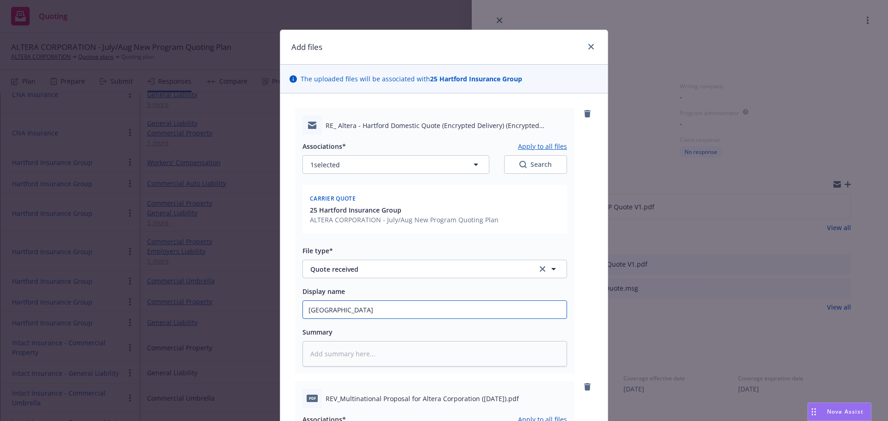
type input "[GEOGRAPHIC_DATA]"
type textarea "x"
type input "Hartford F"
type textarea "x"
type input "Hartford Fp"
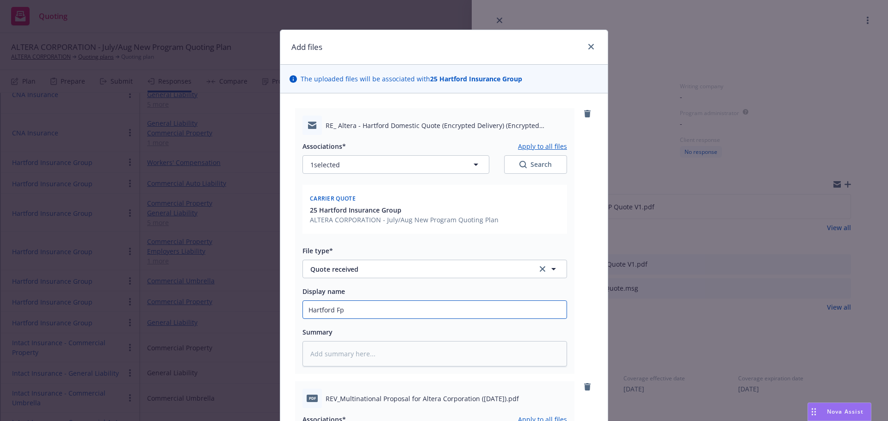
type textarea "x"
type input "Hartford Fpk"
type textarea "x"
type input "Hartford Fpkg"
type textarea "x"
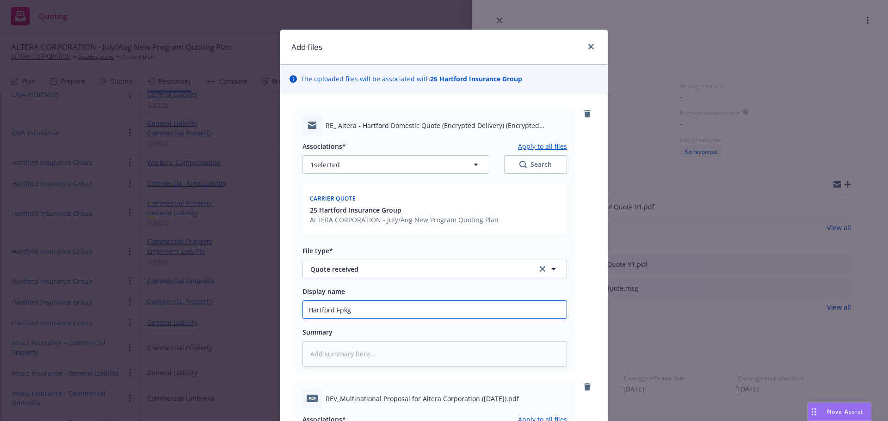
type input "Hartford Fpk"
type textarea "x"
type input "Hartford Fpkg"
type textarea "x"
type input "Hartford Fpkg &"
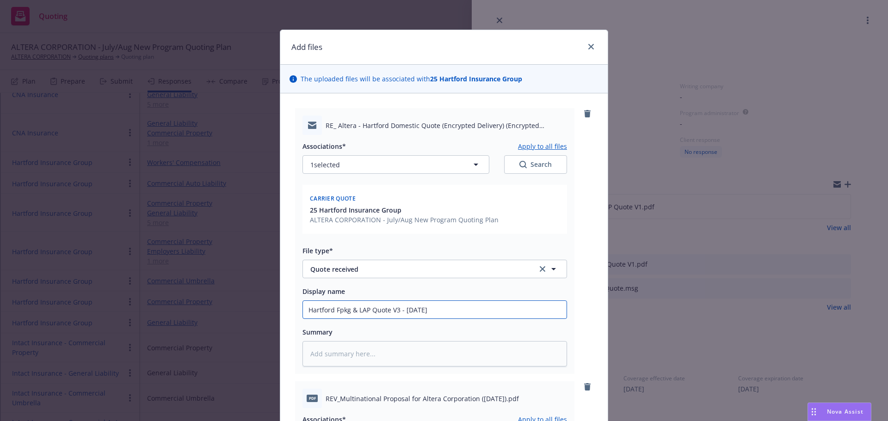
drag, startPoint x: 474, startPoint y: 311, endPoint x: 297, endPoint y: 307, distance: 176.6
click at [297, 307] on div "RE_ Altera - Hartford Domestic Quote (Encrypted Delivery) (Encrypted Delivery) …" at bounding box center [434, 241] width 279 height 266
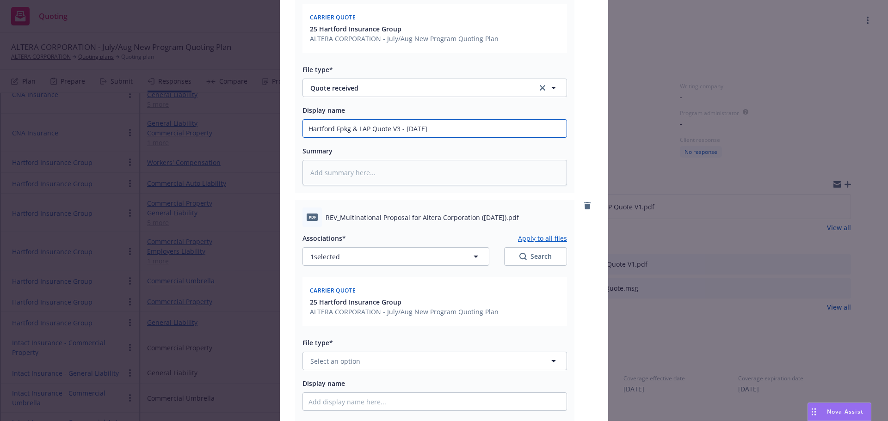
scroll to position [231, 0]
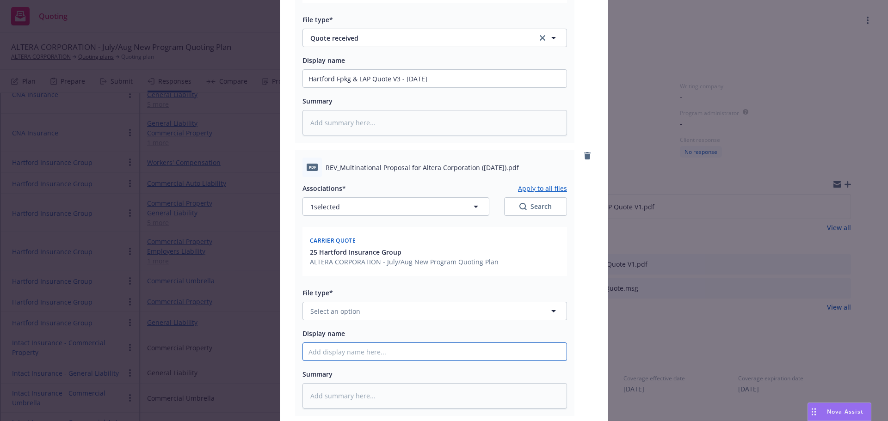
click at [344, 87] on input "Display name" at bounding box center [434, 79] width 263 height 18
paste input "Hartford Fpkg & LAP Quote V3 - [DATE]"
click at [340, 317] on button "Select an option" at bounding box center [434, 311] width 264 height 18
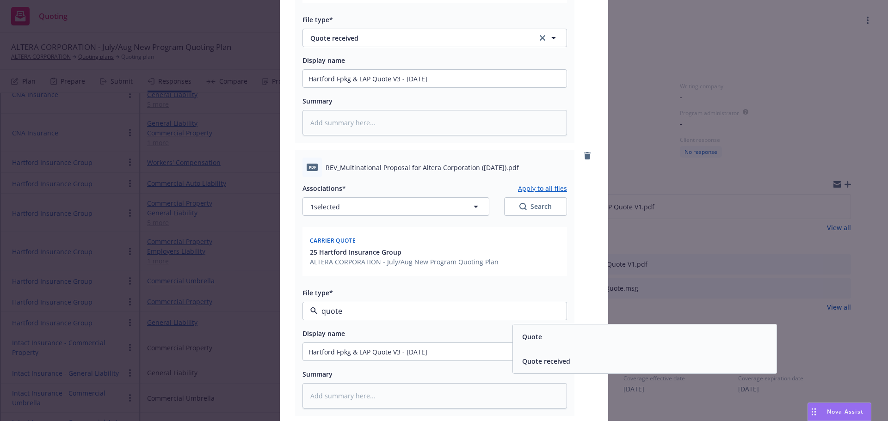
click at [560, 337] on div "Quote" at bounding box center [644, 336] width 252 height 13
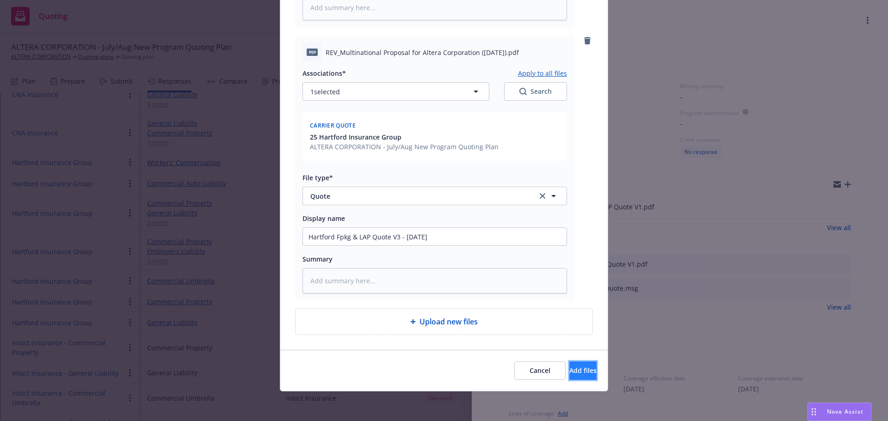
click at [569, 365] on button "Add files" at bounding box center [582, 370] width 27 height 18
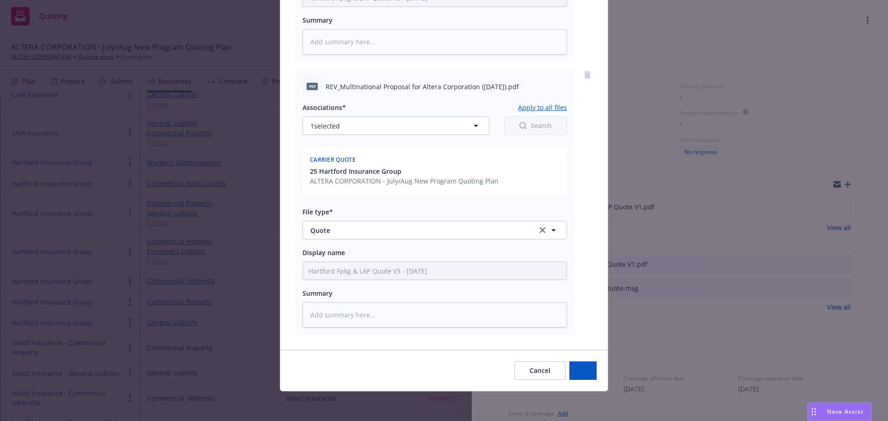
scroll to position [312, 0]
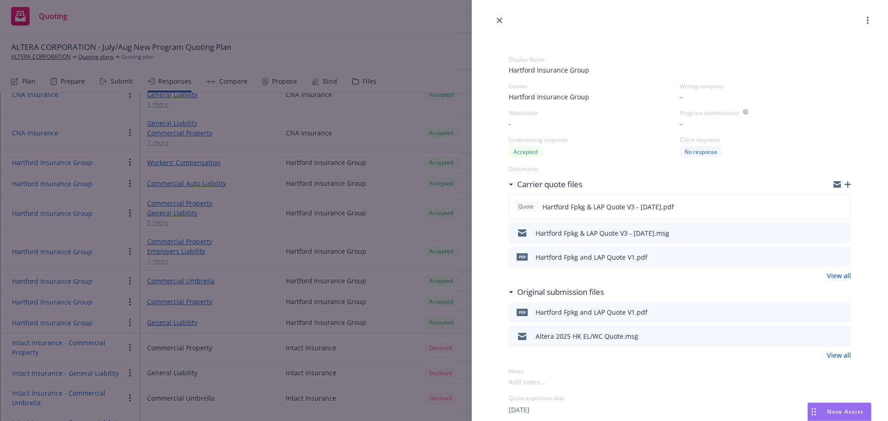
click at [844, 182] on icon "button" at bounding box center [847, 184] width 6 height 6
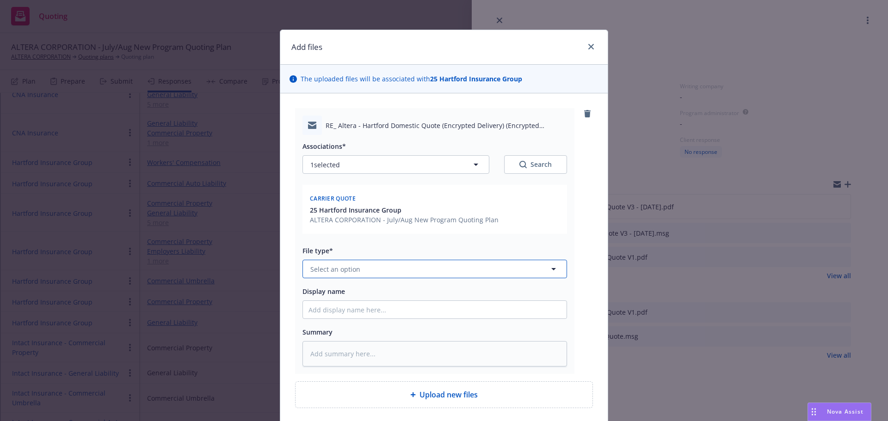
click at [361, 268] on button "Select an option" at bounding box center [434, 269] width 264 height 18
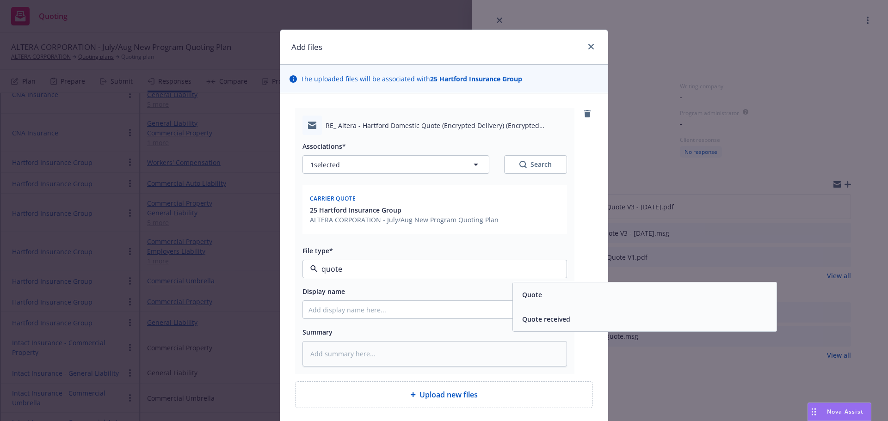
click at [535, 313] on div "Quote received" at bounding box center [545, 318] width 54 height 13
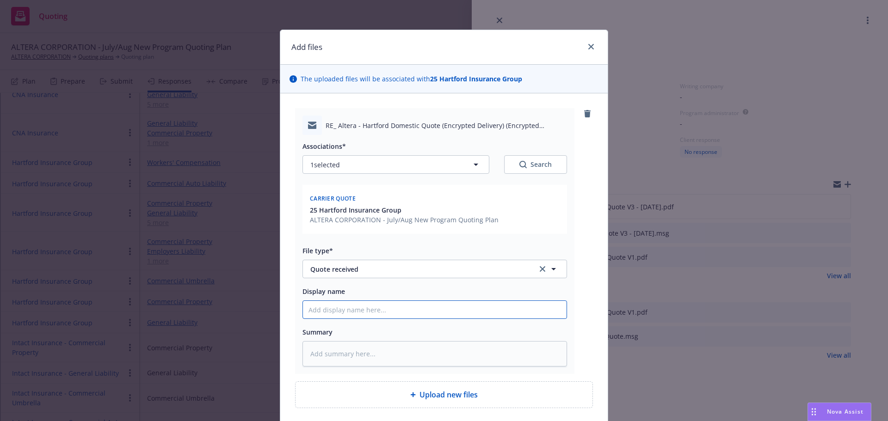
click at [450, 304] on input "Display name" at bounding box center [434, 310] width 263 height 18
paste input "Hartford Fpkg & LAP Quote V3 - [DATE]"
click at [395, 310] on input "Hartford Fpkg & LAP Quote V3 - [DATE]" at bounding box center [434, 310] width 263 height 18
click at [414, 310] on input "Hartford Fpkg & LAP Quote V2 - [DATE]" at bounding box center [434, 310] width 263 height 18
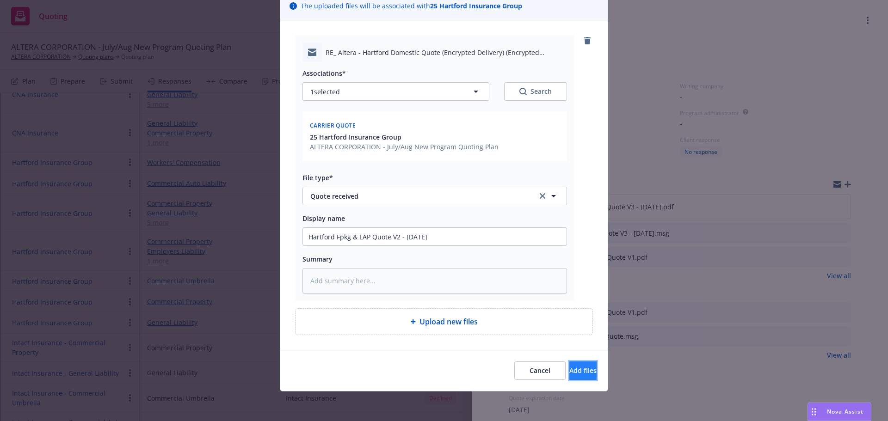
click at [569, 367] on span "Add files" at bounding box center [582, 370] width 27 height 9
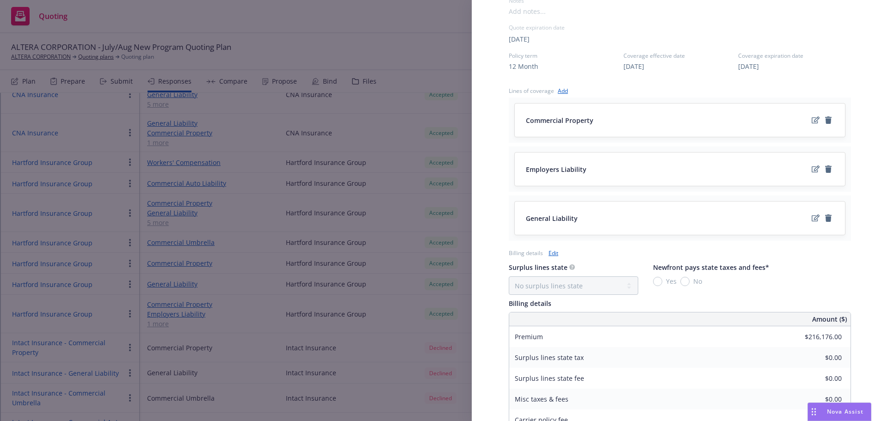
scroll to position [416, 0]
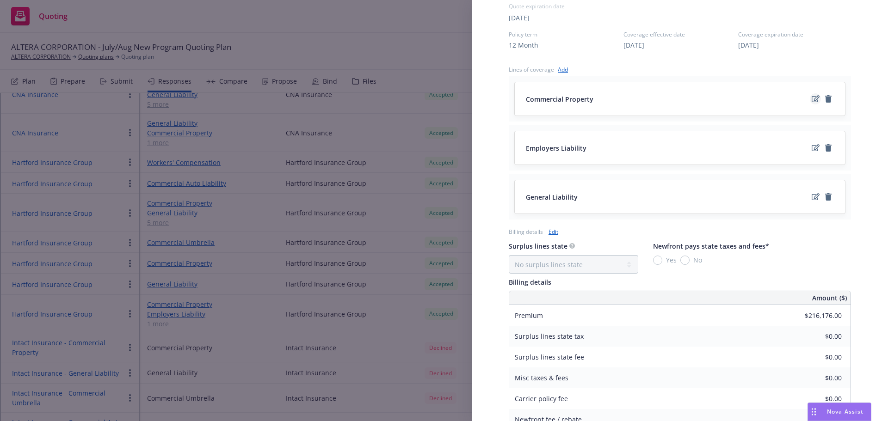
click at [811, 98] on icon "edit" at bounding box center [815, 98] width 8 height 7
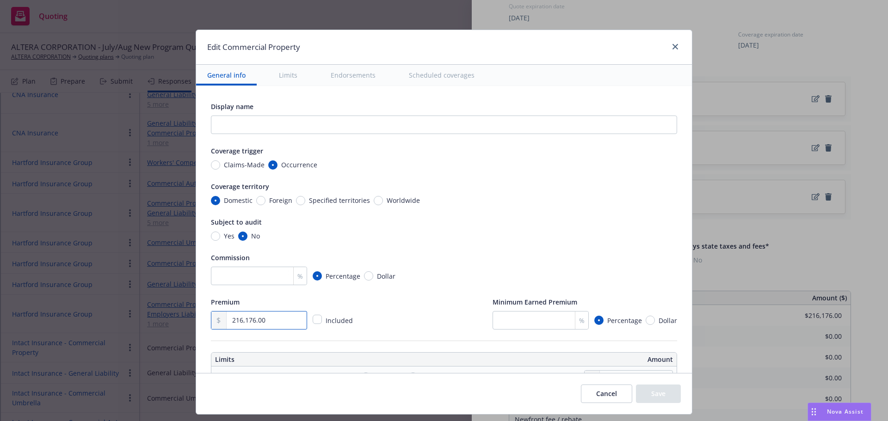
drag, startPoint x: 230, startPoint y: 318, endPoint x: 199, endPoint y: 316, distance: 31.5
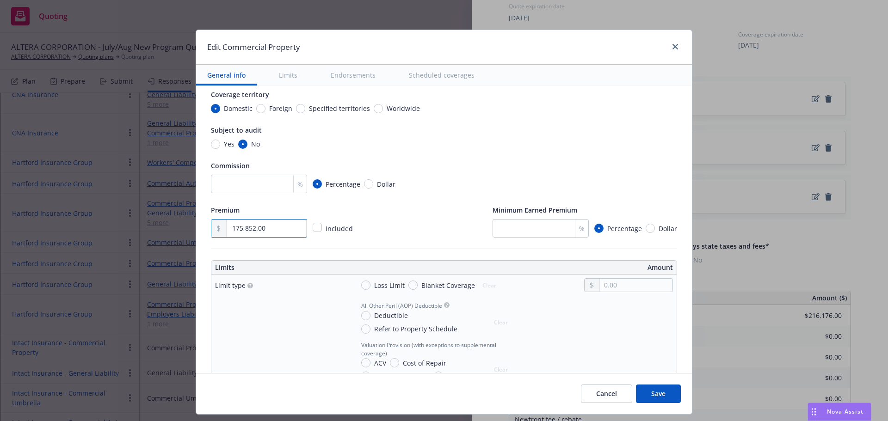
scroll to position [92, 0]
click at [654, 393] on button "Save" at bounding box center [658, 394] width 45 height 18
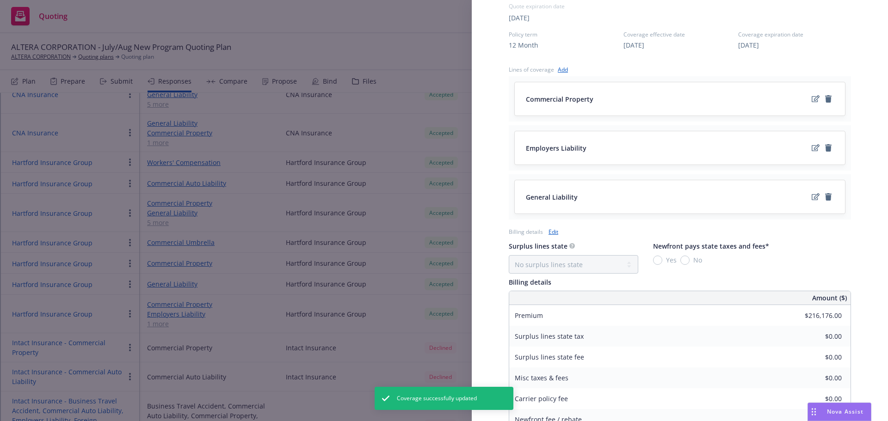
scroll to position [531, 0]
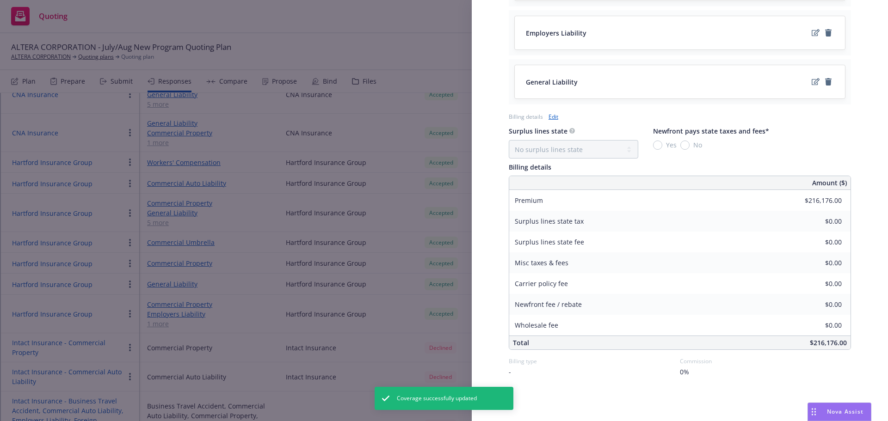
click at [556, 119] on link "Edit" at bounding box center [553, 117] width 10 height 10
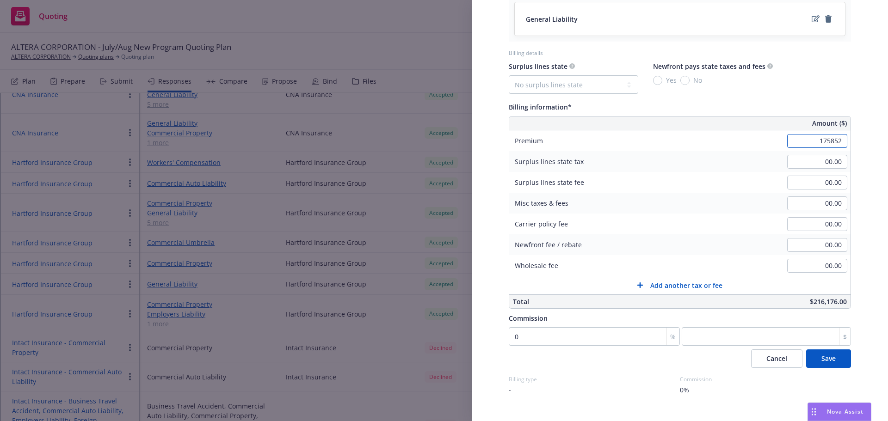
scroll to position [612, 0]
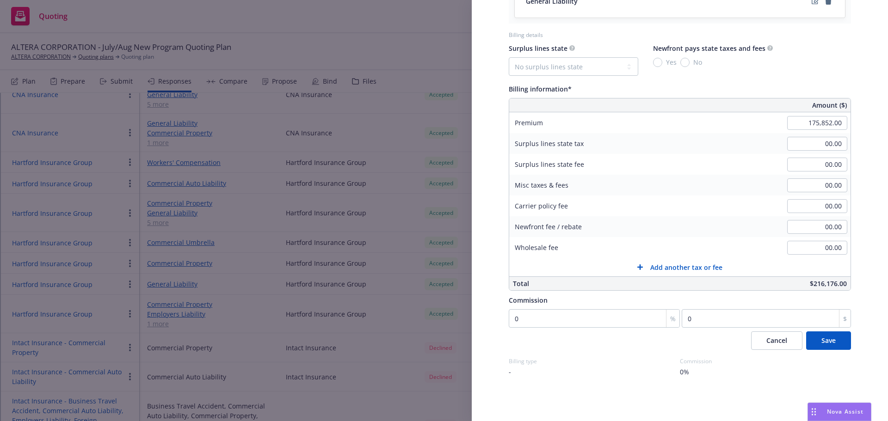
click at [825, 342] on span "Save" at bounding box center [828, 340] width 14 height 9
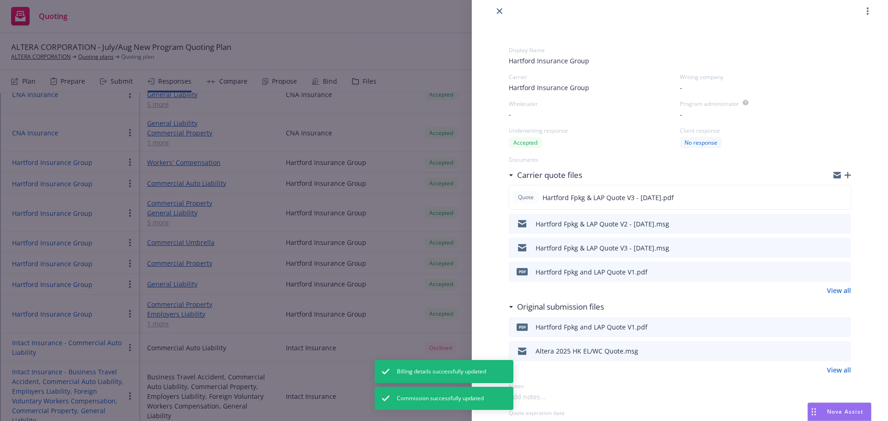
scroll to position [0, 0]
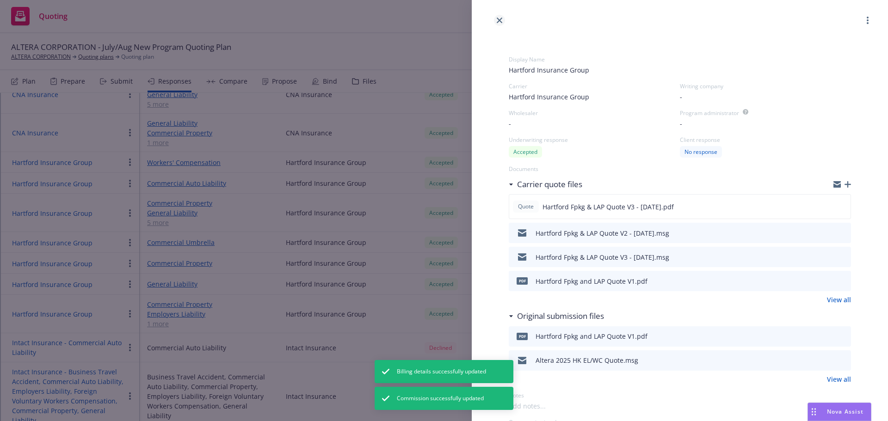
click at [501, 21] on icon "close" at bounding box center [499, 21] width 6 height 6
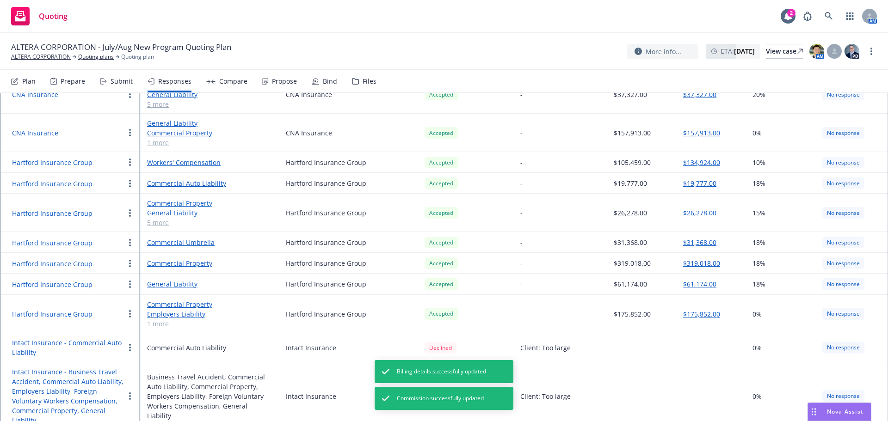
click at [63, 208] on button "Hartford Insurance Group" at bounding box center [52, 213] width 80 height 10
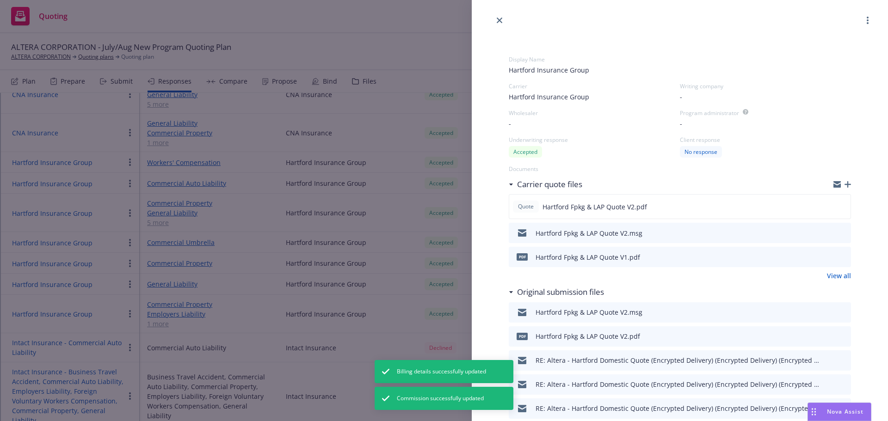
click at [844, 184] on icon "button" at bounding box center [847, 184] width 6 height 6
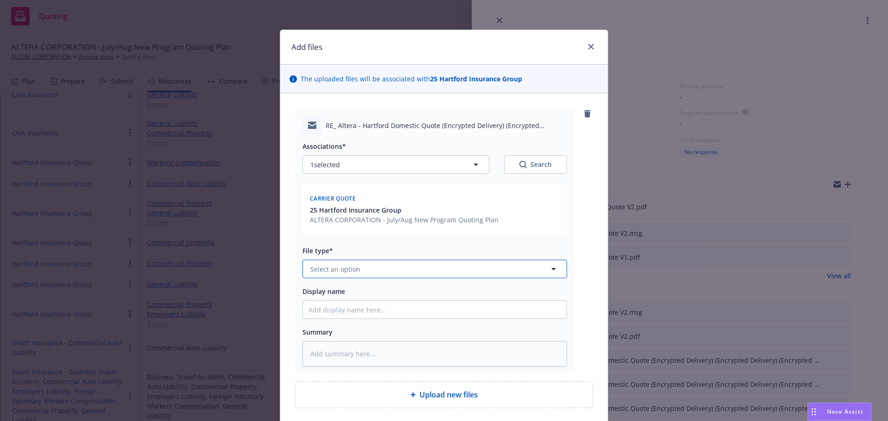
click at [361, 270] on button "Select an option" at bounding box center [434, 269] width 264 height 18
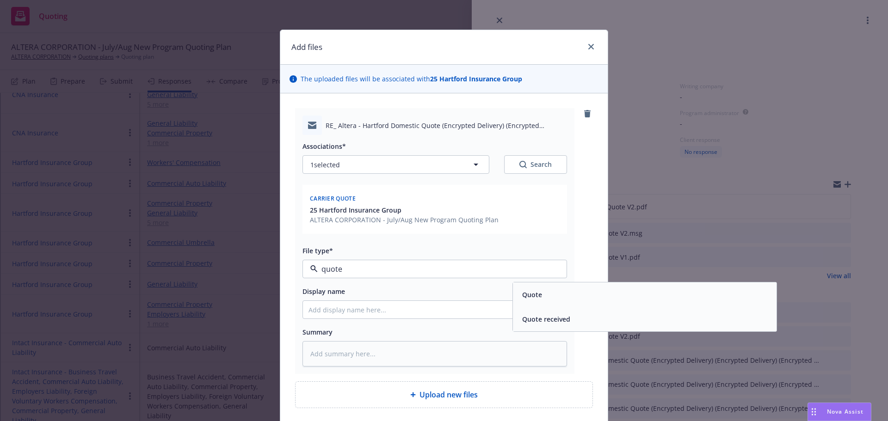
click at [570, 320] on div "Quote received" at bounding box center [644, 318] width 252 height 13
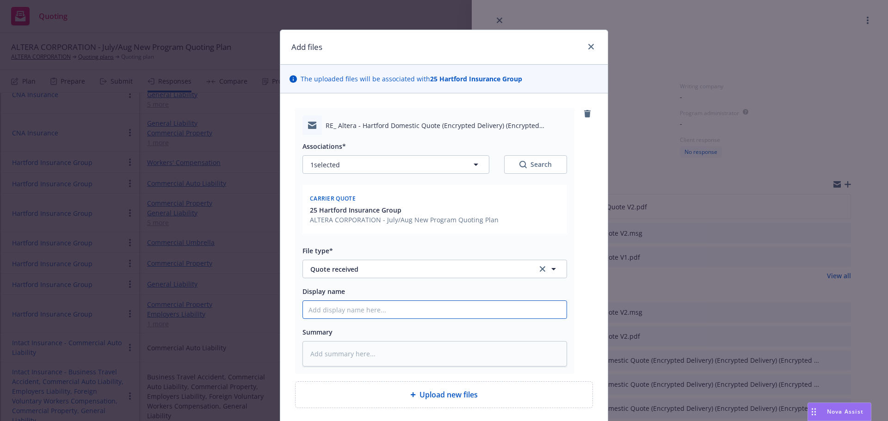
click at [386, 305] on input "Display name" at bounding box center [434, 310] width 263 height 18
paste input "Hartford Fpkg & LAP Quote V3 - [DATE]"
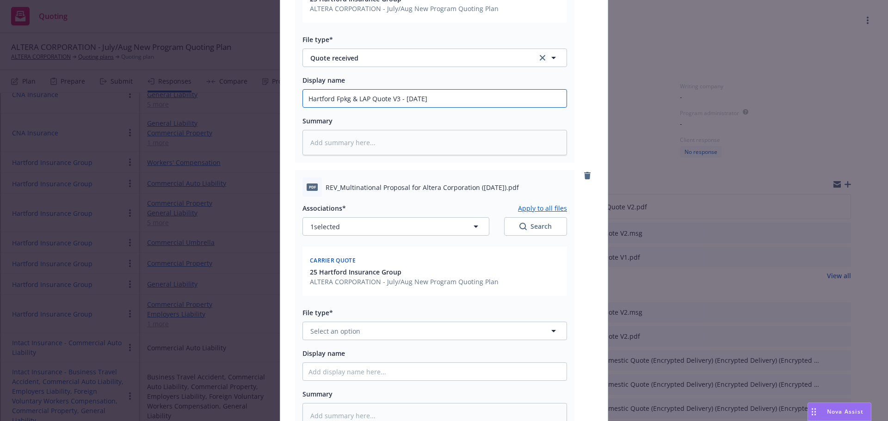
scroll to position [212, 0]
click at [346, 323] on button "Select an option" at bounding box center [434, 330] width 264 height 18
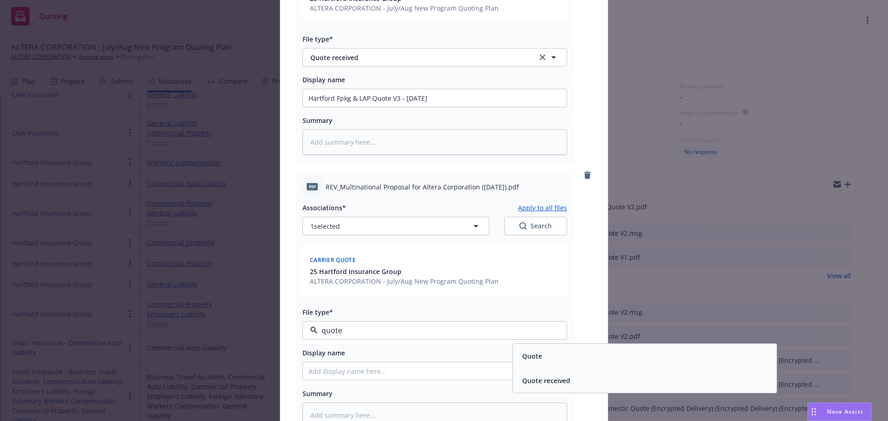
click at [525, 361] on div "Quote" at bounding box center [530, 355] width 25 height 13
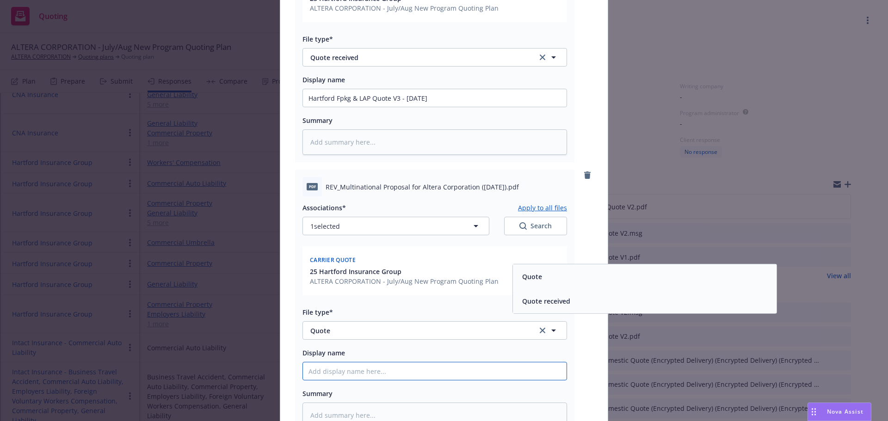
click at [464, 107] on input "Display name" at bounding box center [434, 98] width 263 height 18
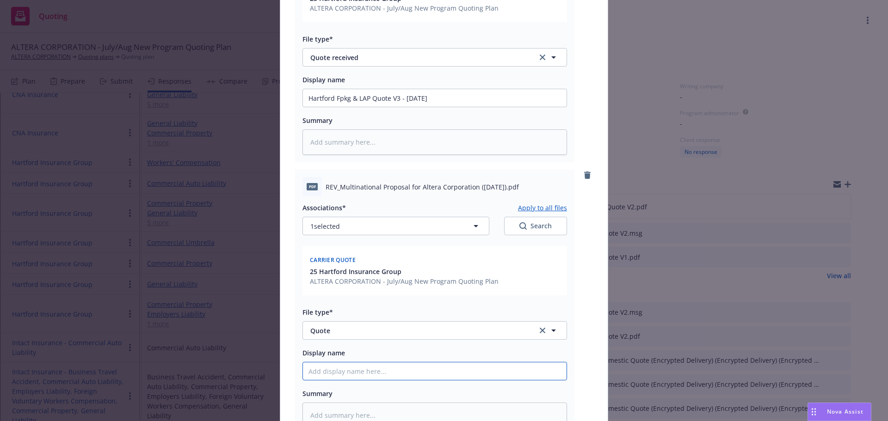
paste input "Hartford Fpkg & LAP Quote V3 - [DATE]"
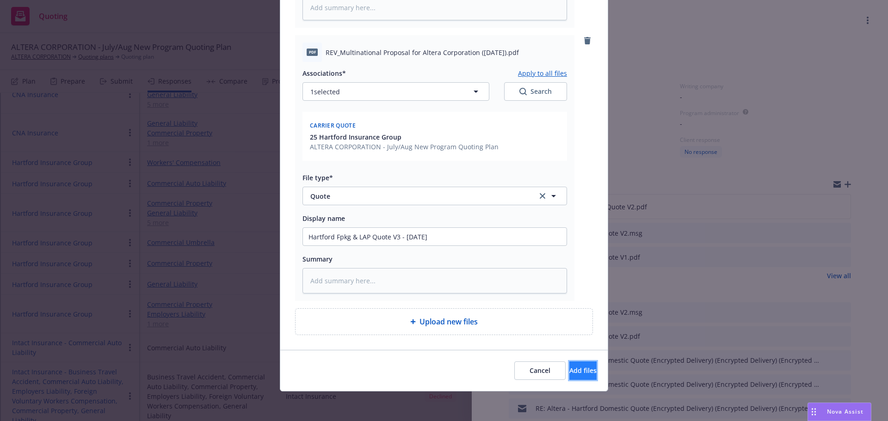
click at [569, 370] on span "Add files" at bounding box center [582, 370] width 27 height 9
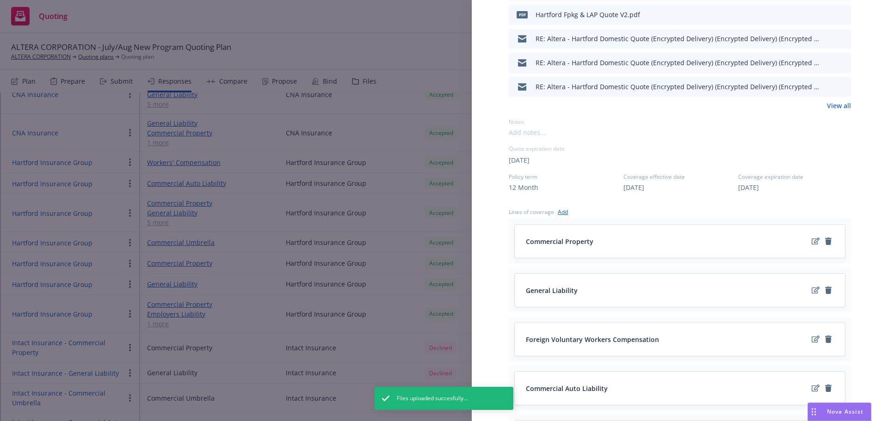
scroll to position [462, 0]
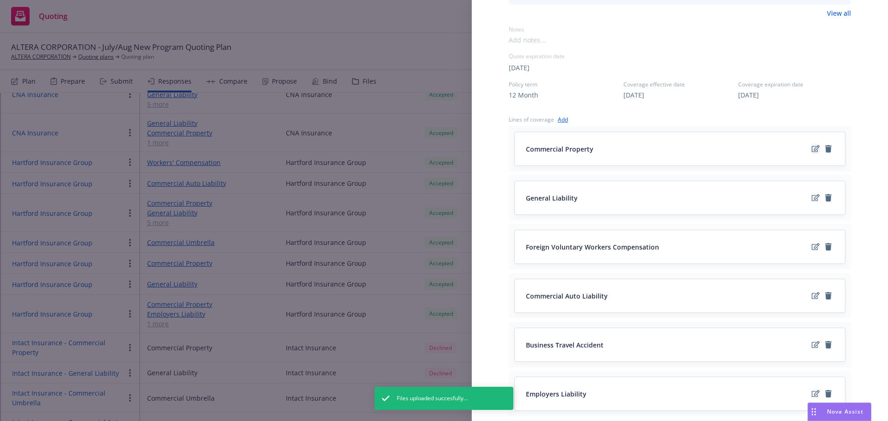
click at [811, 147] on icon "edit" at bounding box center [815, 148] width 8 height 7
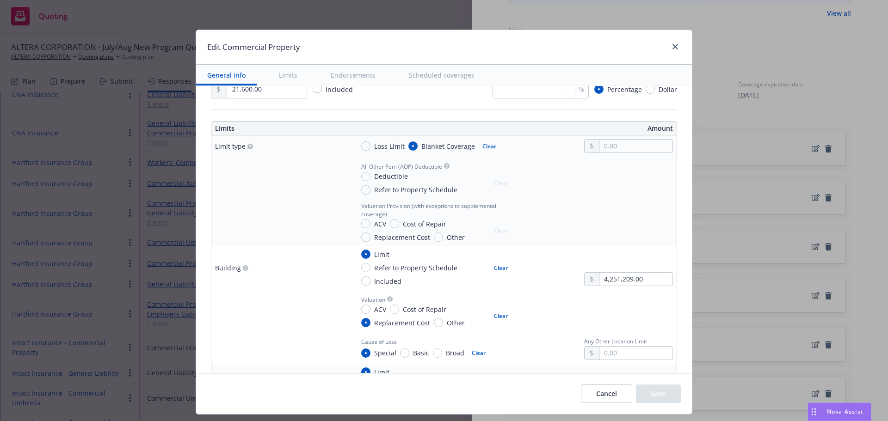
scroll to position [92, 0]
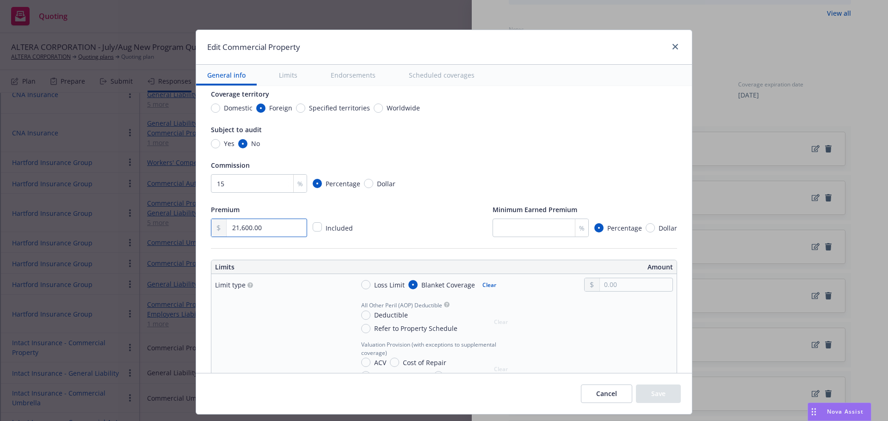
drag, startPoint x: 215, startPoint y: 225, endPoint x: 167, endPoint y: 226, distance: 47.6
click at [167, 226] on div "Edit Commercial Property General info Limits Endorsements Scheduled coverages D…" at bounding box center [444, 210] width 888 height 421
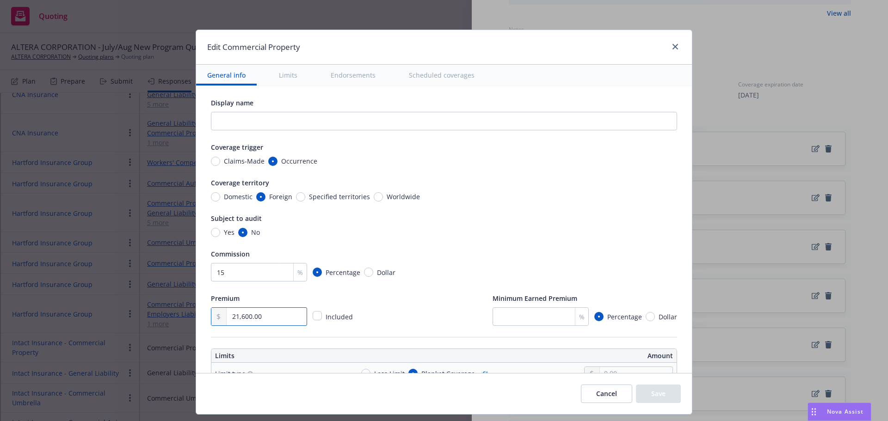
scroll to position [0, 0]
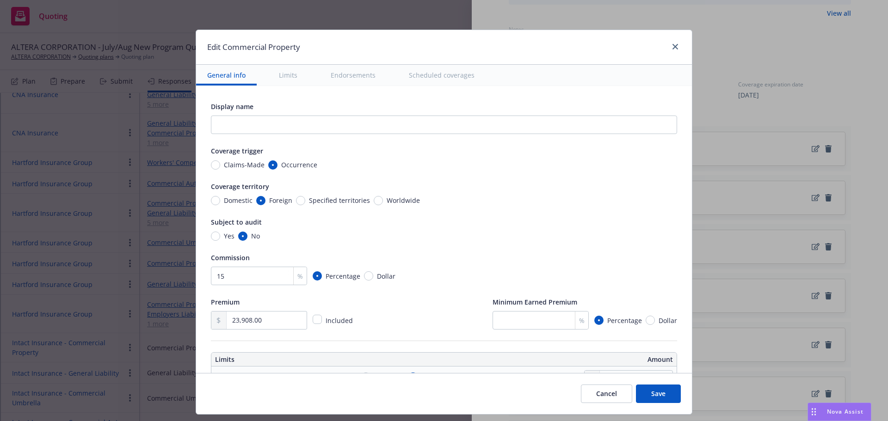
click at [652, 389] on button "Save" at bounding box center [658, 394] width 45 height 18
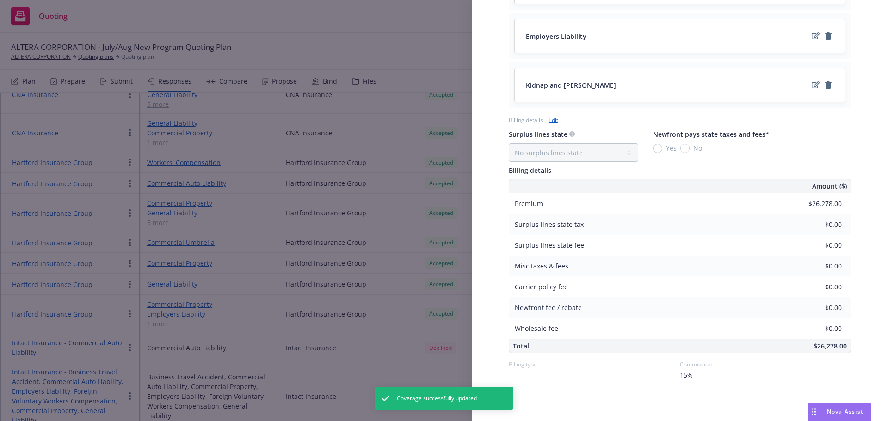
scroll to position [823, 0]
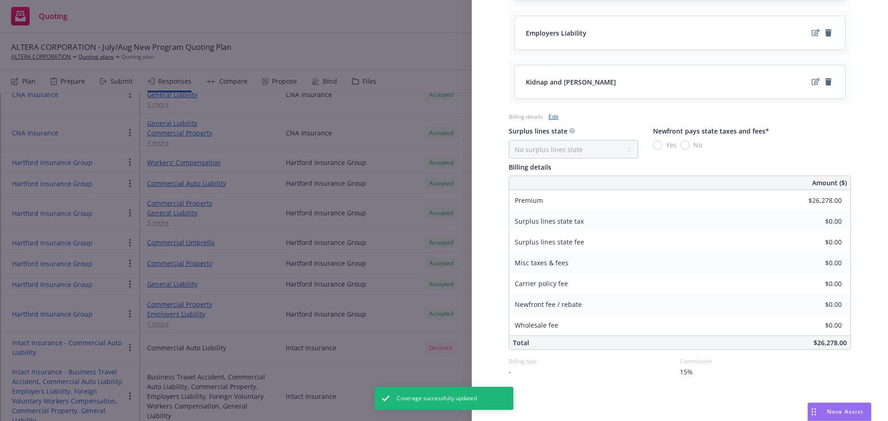
click at [555, 120] on link "Edit" at bounding box center [553, 117] width 10 height 10
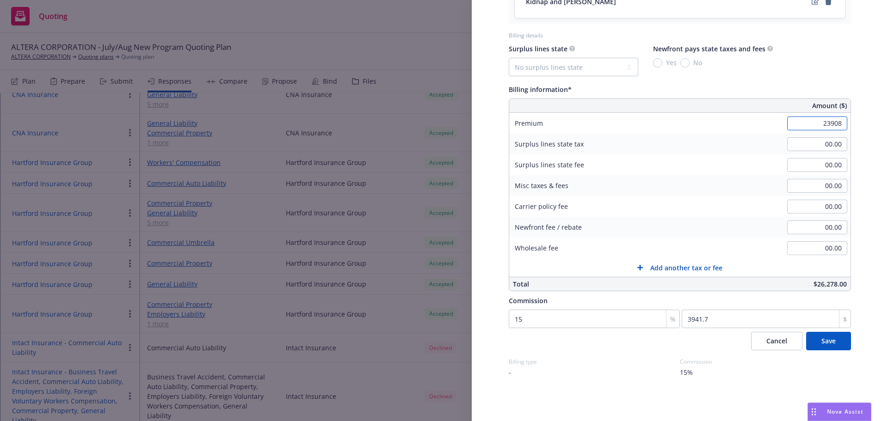
scroll to position [904, 0]
click at [832, 374] on div "15%" at bounding box center [765, 372] width 171 height 10
click at [831, 343] on button "Save" at bounding box center [828, 340] width 45 height 18
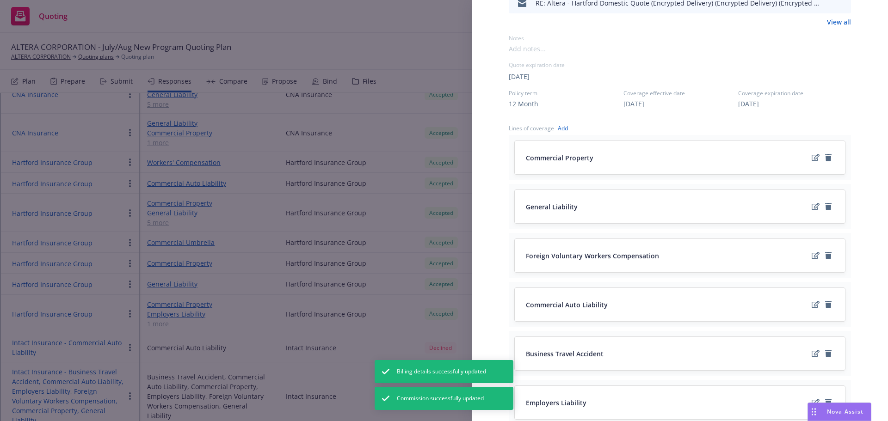
scroll to position [269, 0]
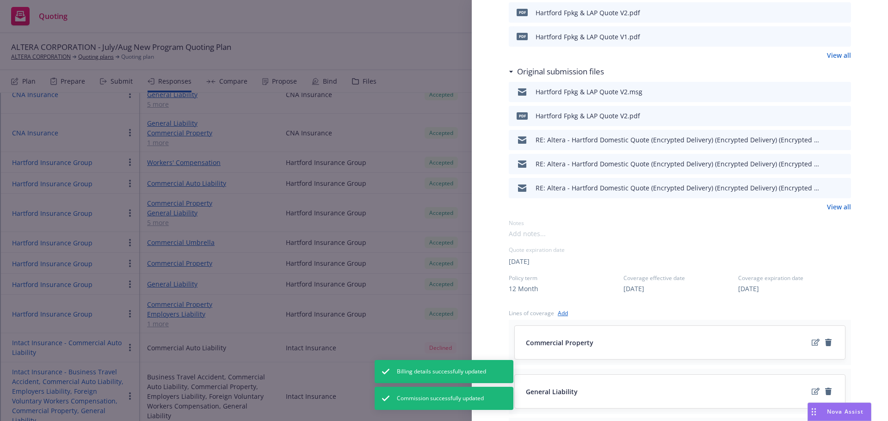
click at [400, 49] on div "Display Name Hartford Insurance Group Carrier Hartford Insurance Group Writing …" at bounding box center [444, 210] width 888 height 421
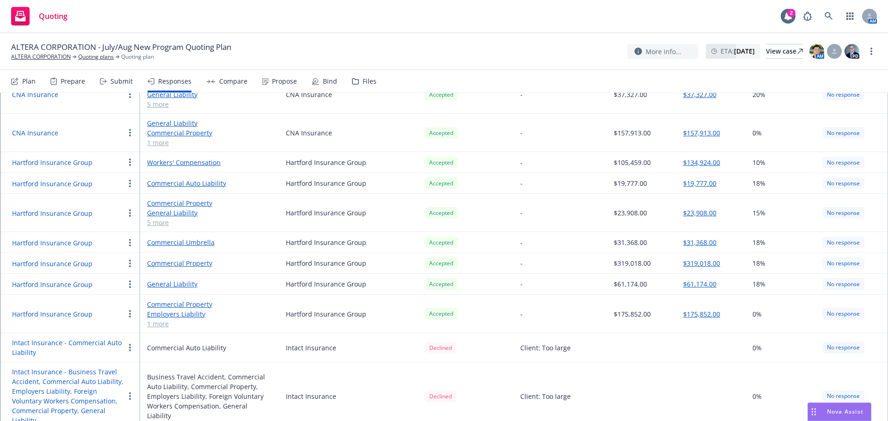
scroll to position [647, 0]
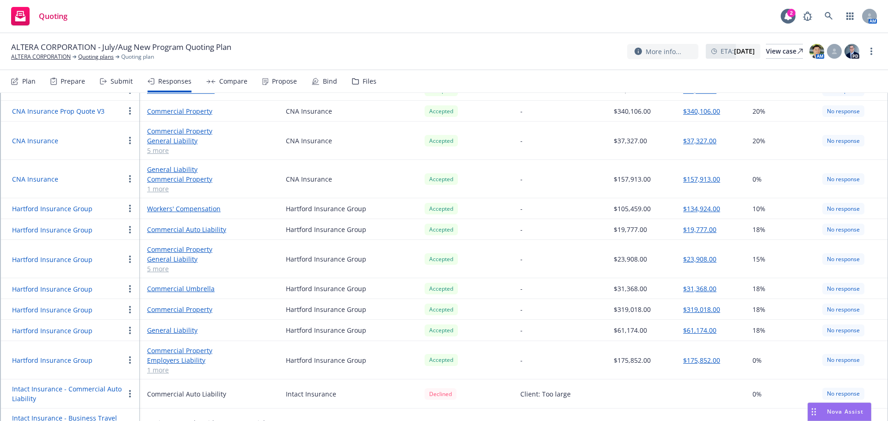
click at [167, 264] on link "5 more" at bounding box center [209, 269] width 124 height 10
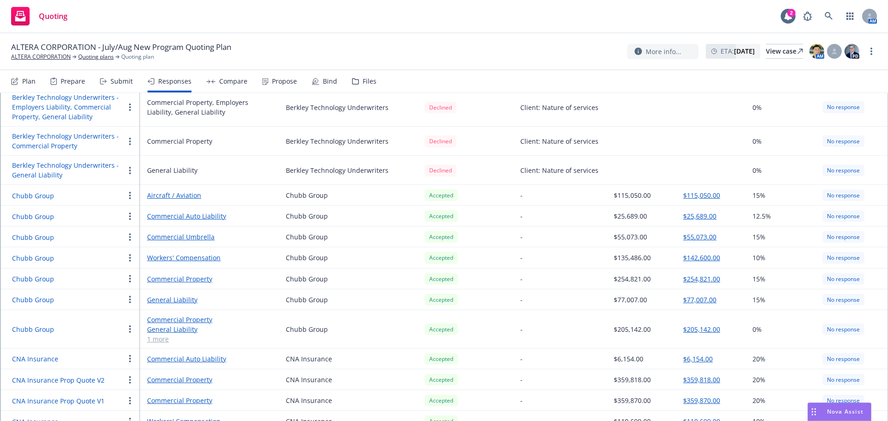
scroll to position [0, 0]
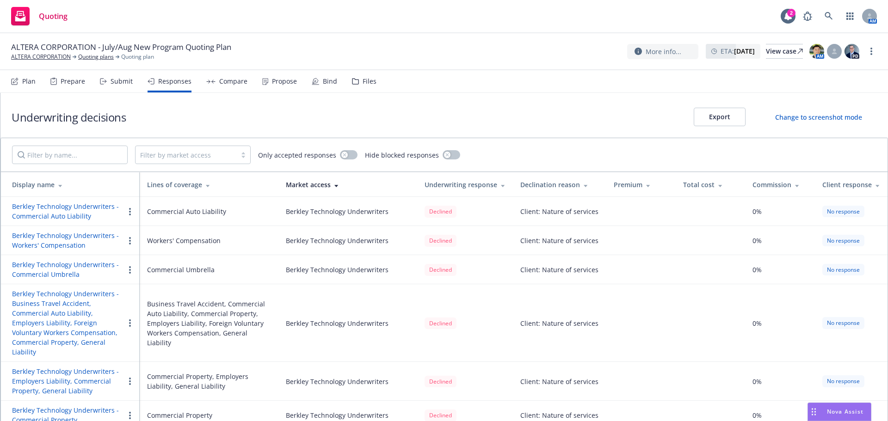
click at [718, 119] on button "Export" at bounding box center [719, 117] width 52 height 18
